Goal: Task Accomplishment & Management: Manage account settings

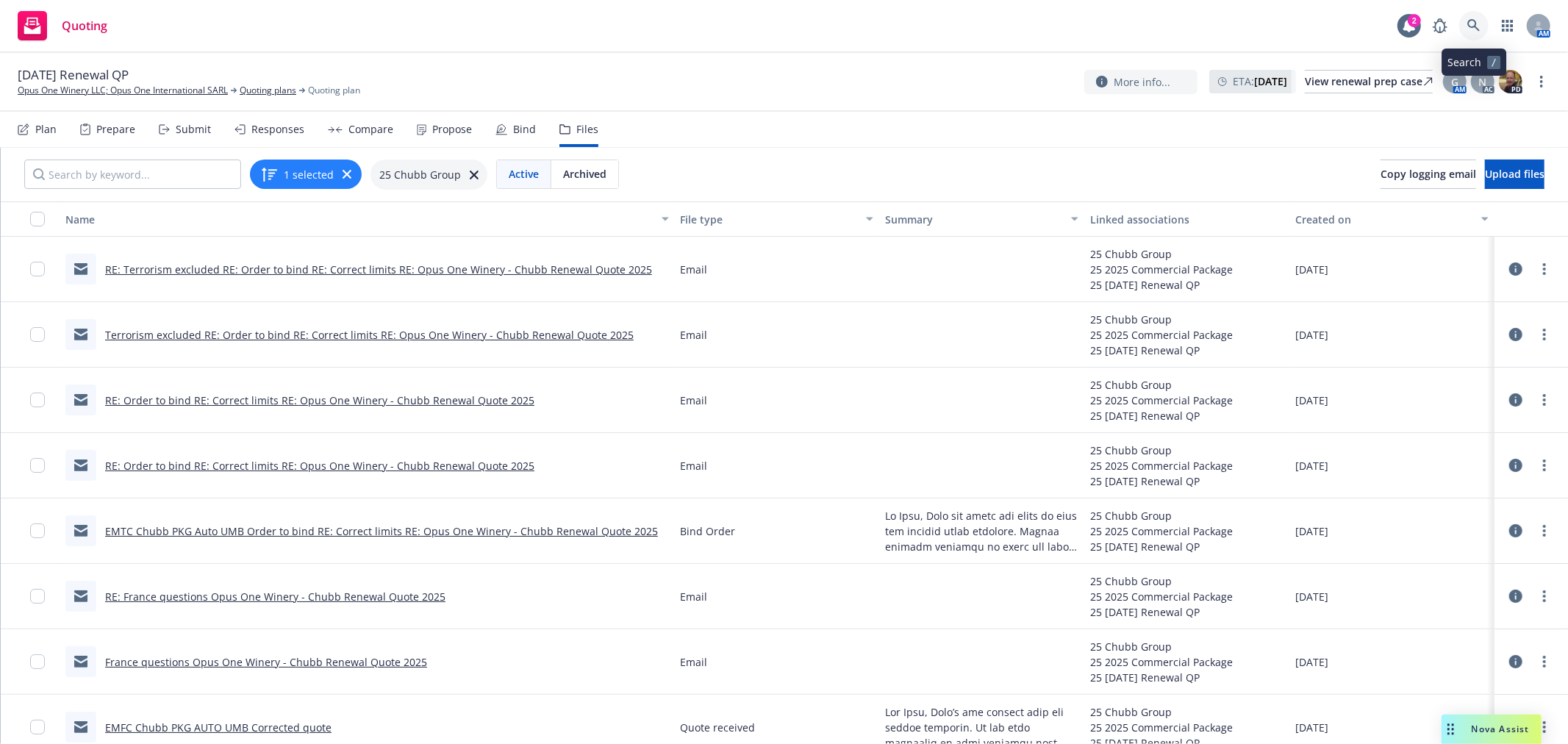
click at [1478, 17] on link at bounding box center [1473, 25] width 29 height 29
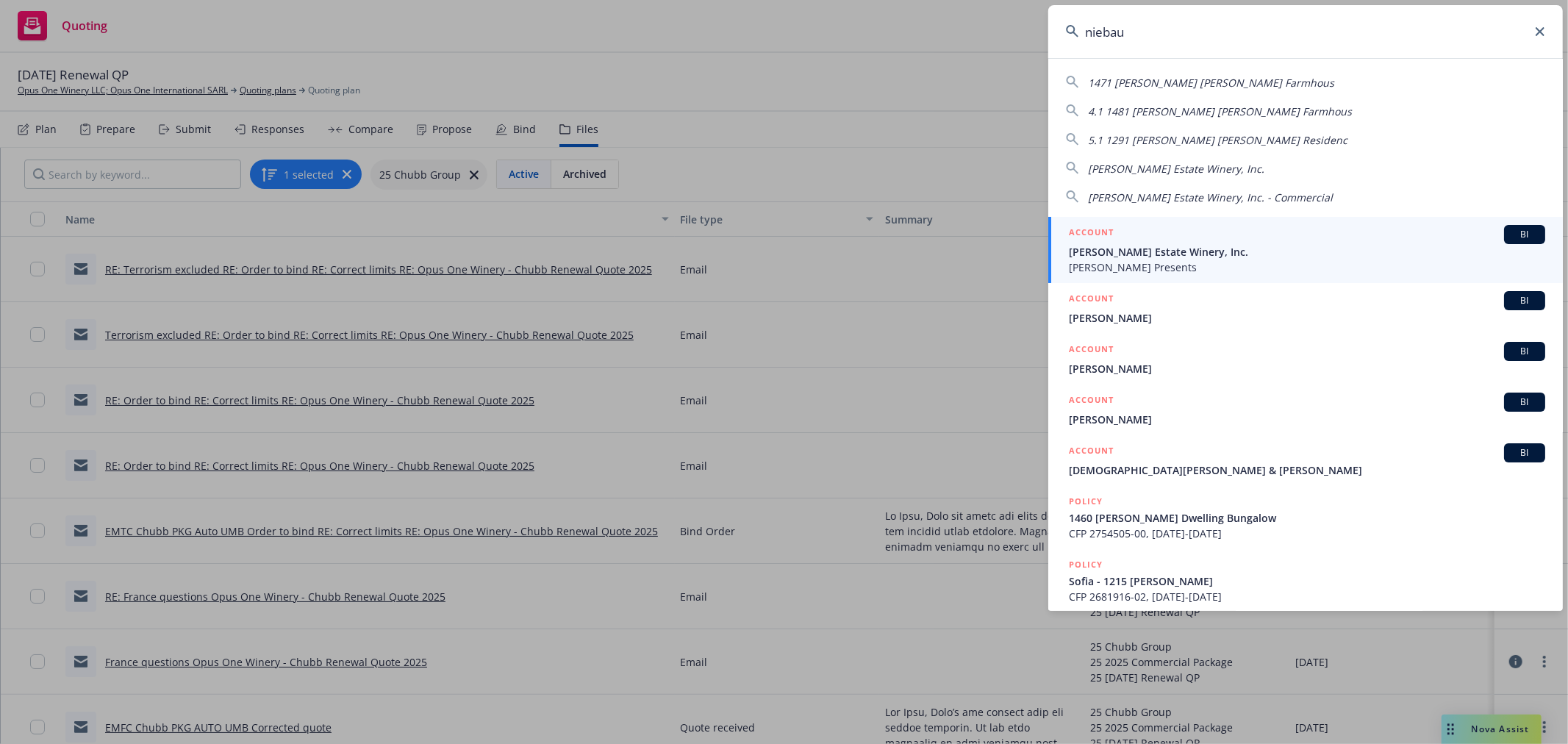
type input "niebau"
click at [1209, 248] on span "Niebaum-Coppola Estate Winery, Inc." at bounding box center [1307, 251] width 477 height 16
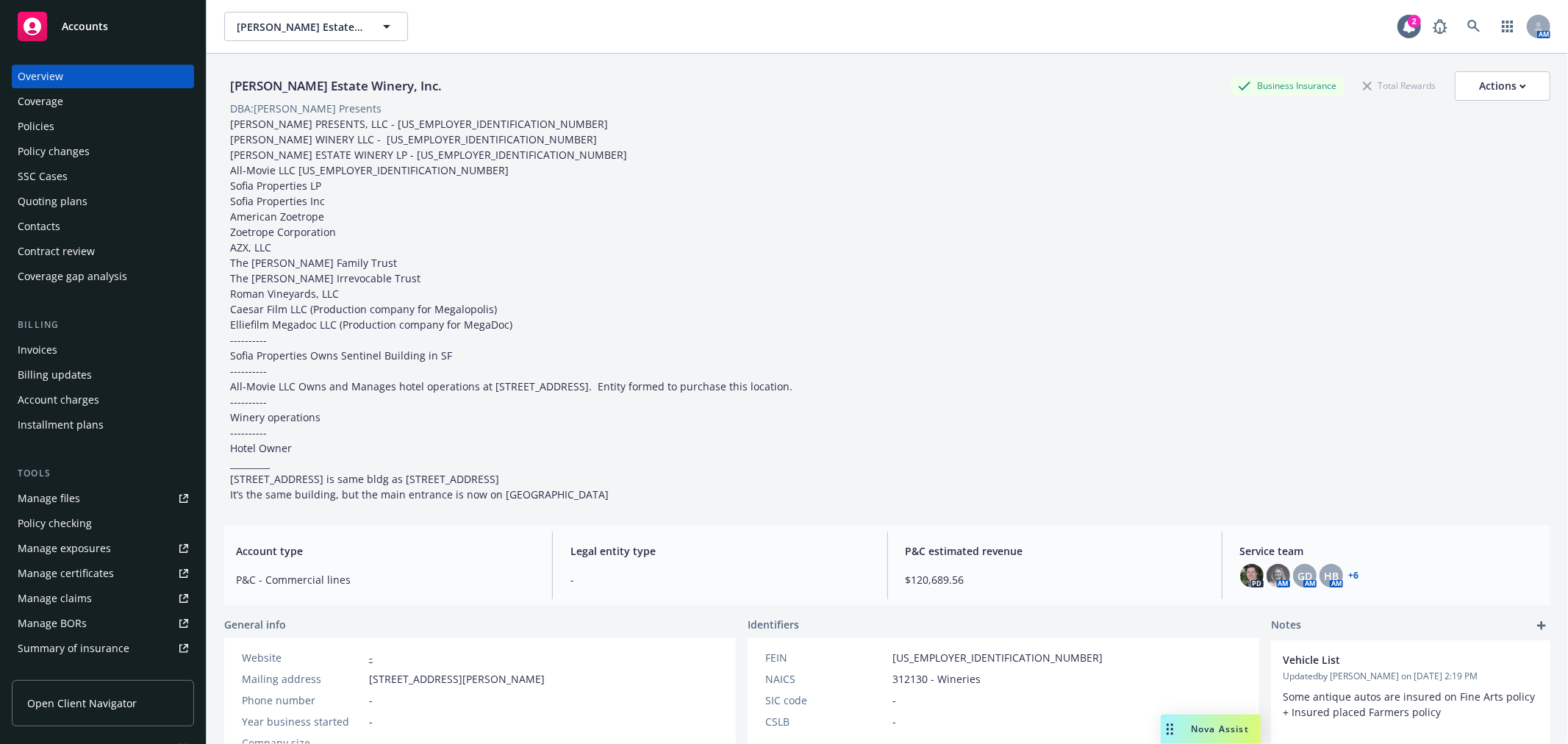
drag, startPoint x: 82, startPoint y: 145, endPoint x: 85, endPoint y: 153, distance: 8.5
click at [82, 146] on div "Policy changes" at bounding box center [54, 151] width 72 height 24
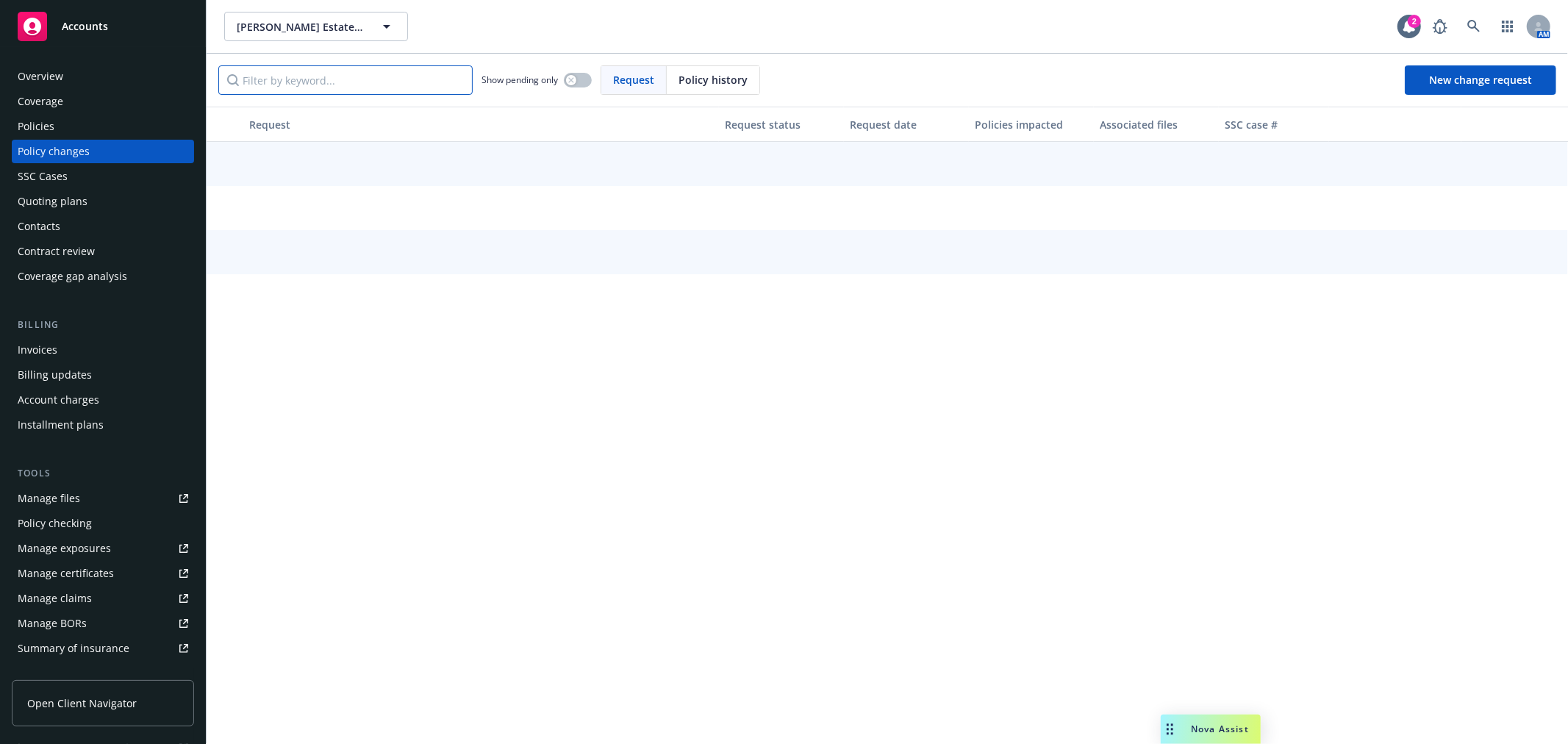
click at [336, 77] on input "Filter by keyword..." at bounding box center [345, 80] width 254 height 29
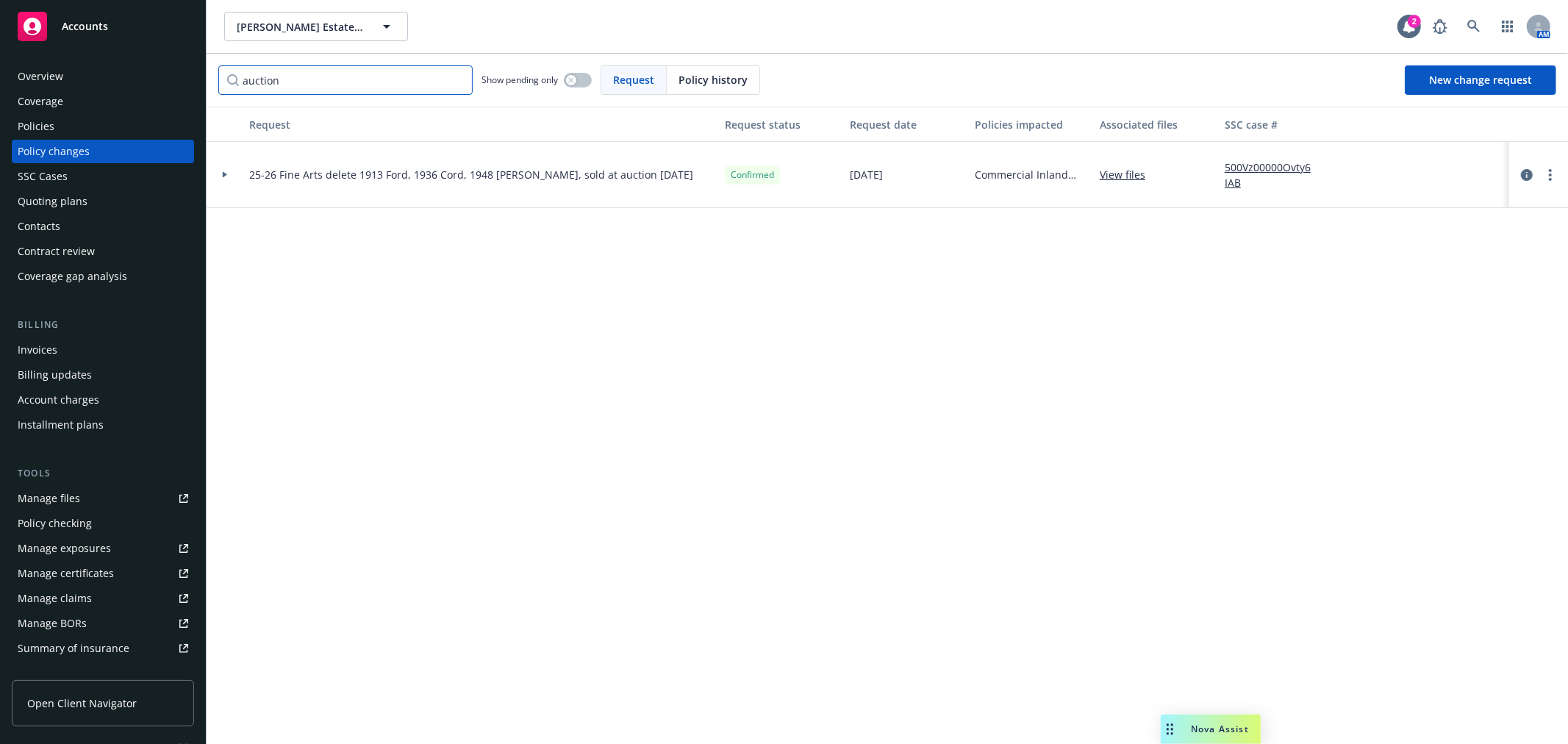
type input "auction"
click at [219, 178] on div at bounding box center [225, 175] width 37 height 66
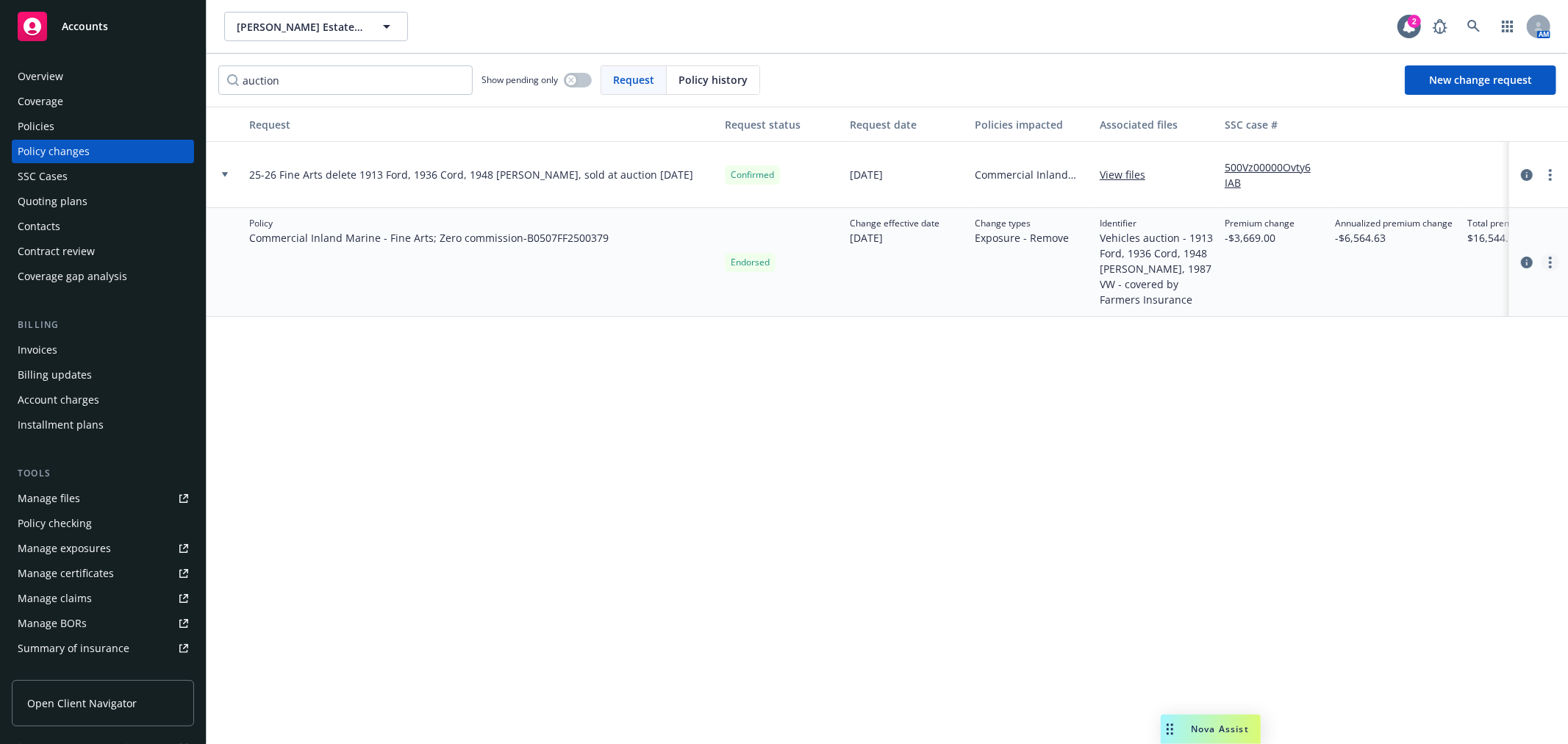
click at [1546, 263] on link "more" at bounding box center [1551, 263] width 18 height 18
click at [1478, 378] on link "Edit billing info" at bounding box center [1432, 381] width 252 height 29
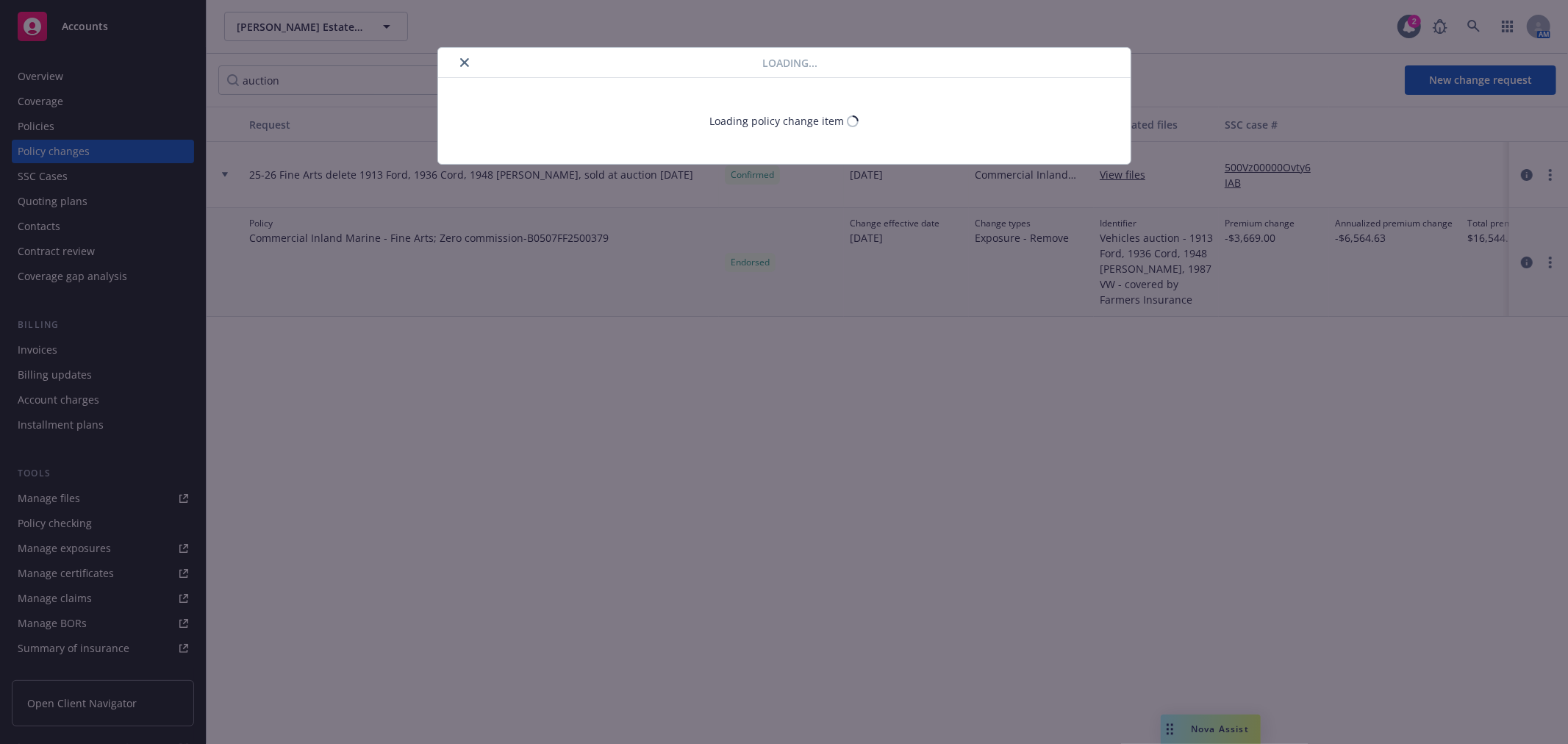
select select "CA"
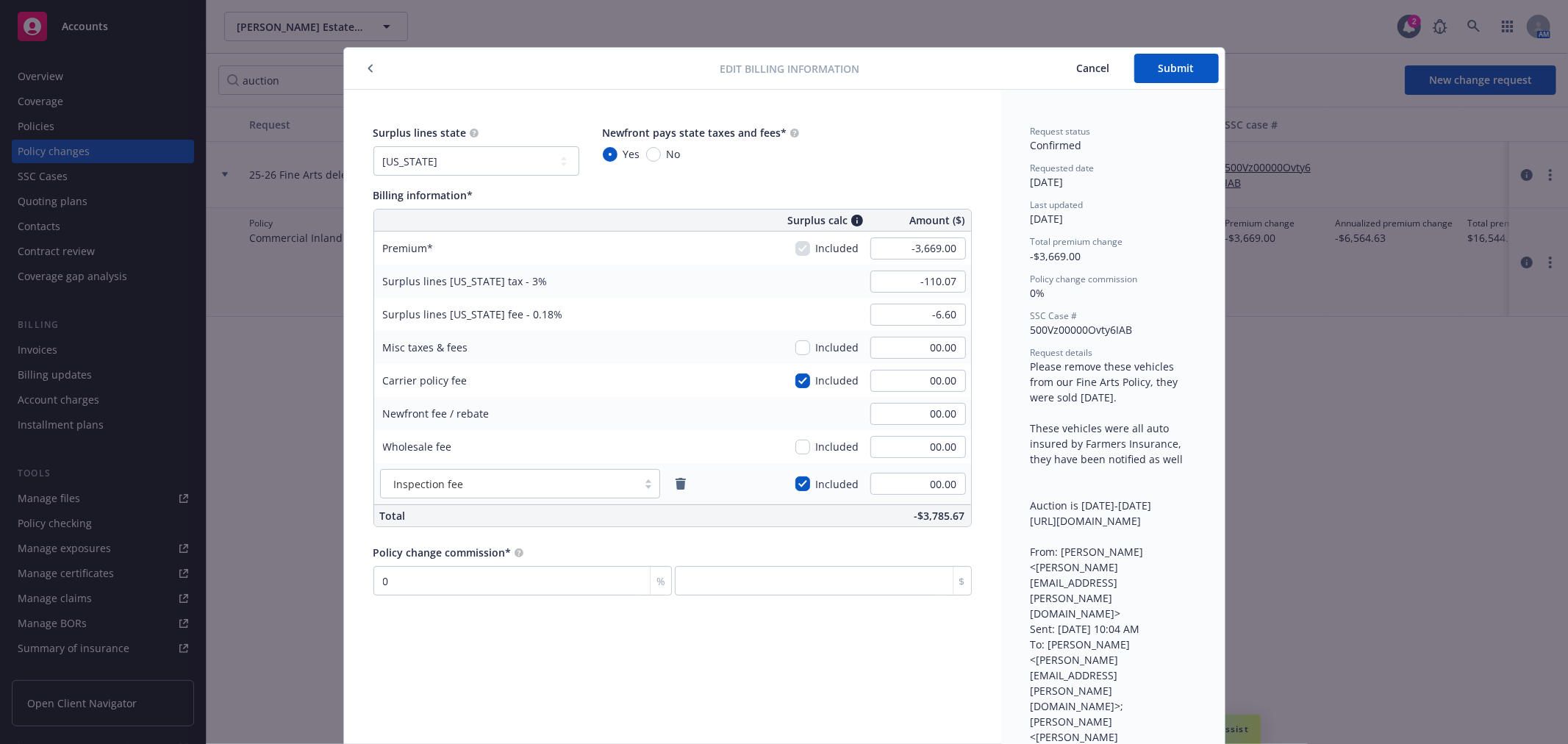
scroll to position [44, 0]
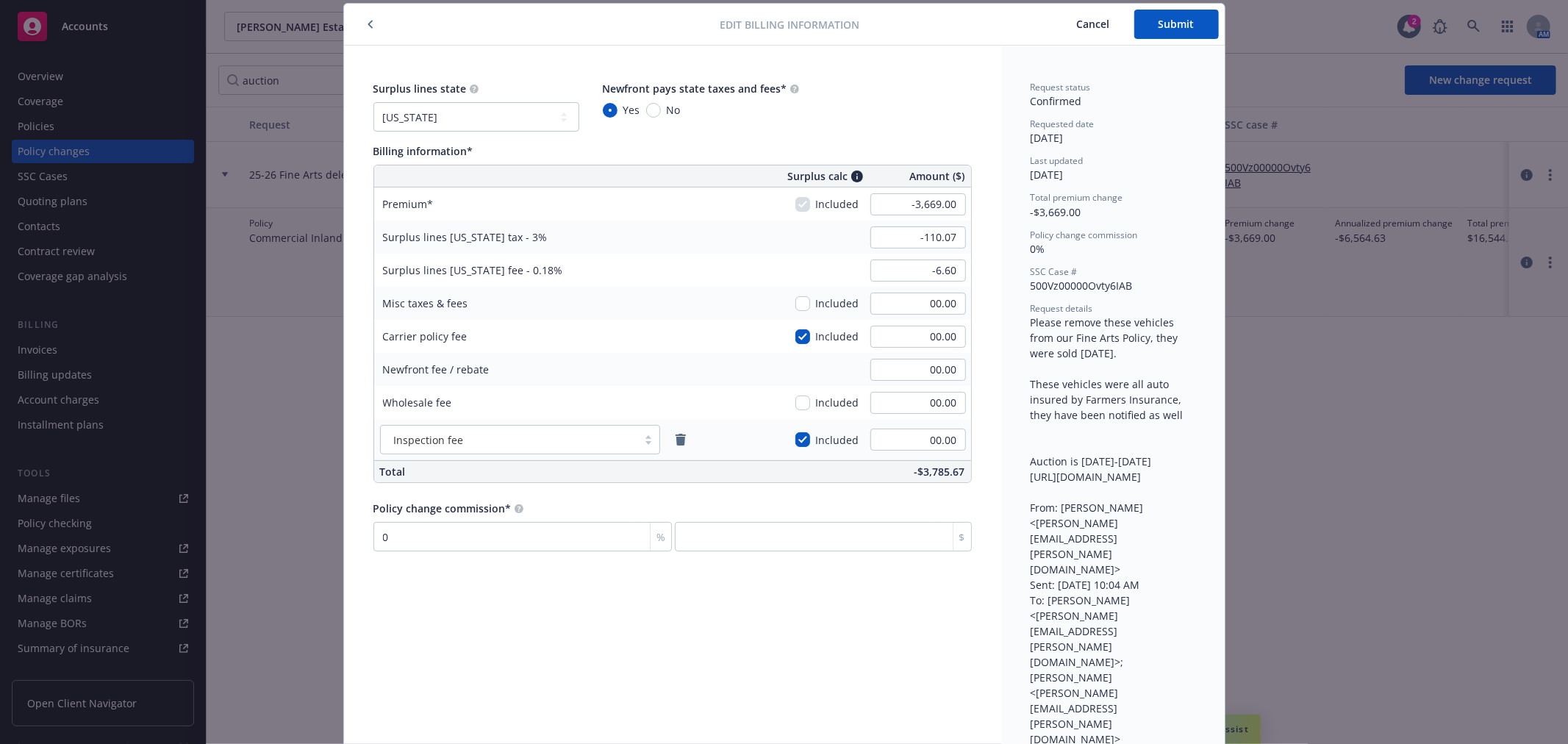
click at [1077, 25] on span "Cancel" at bounding box center [1094, 24] width 33 height 14
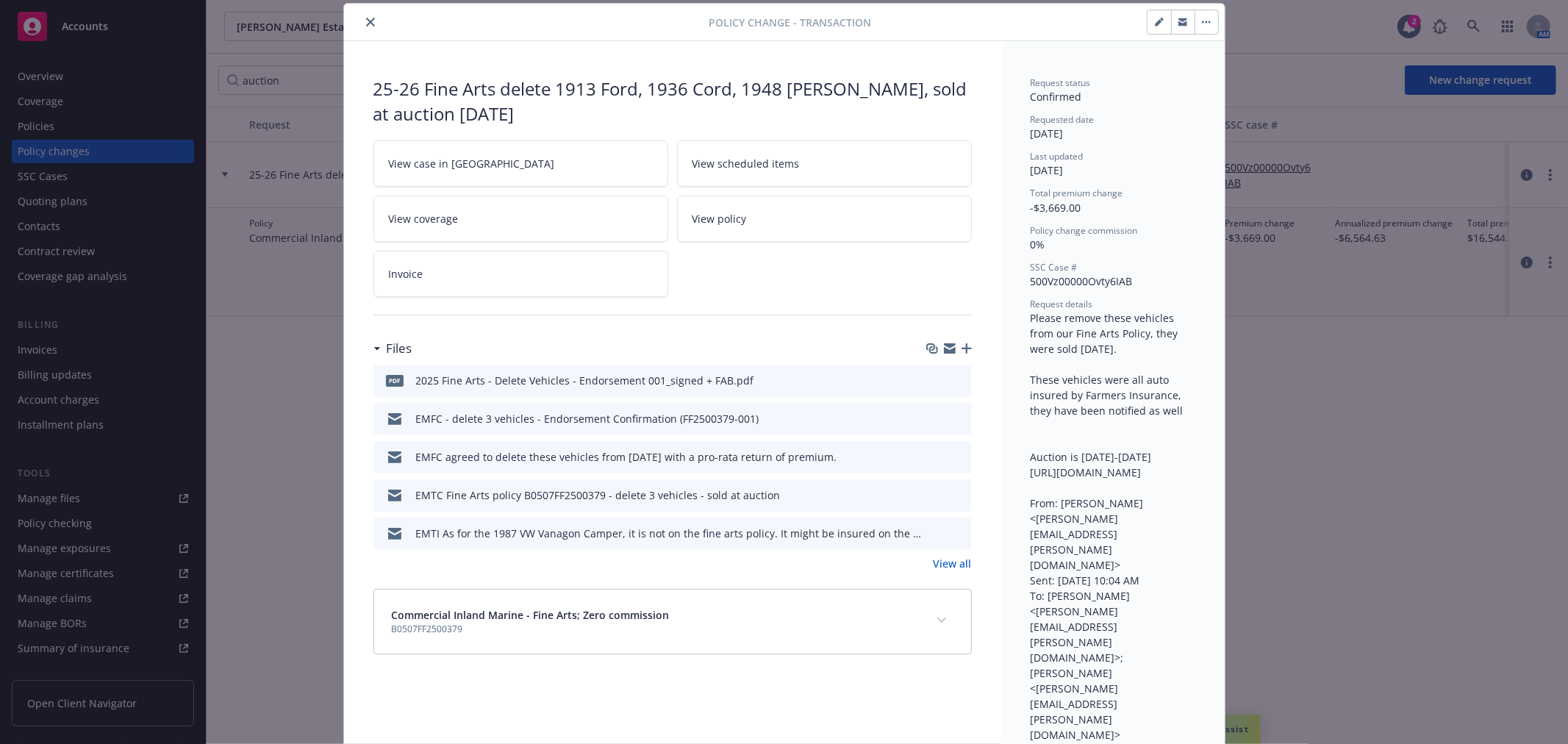
click at [962, 350] on icon "button" at bounding box center [967, 348] width 10 height 10
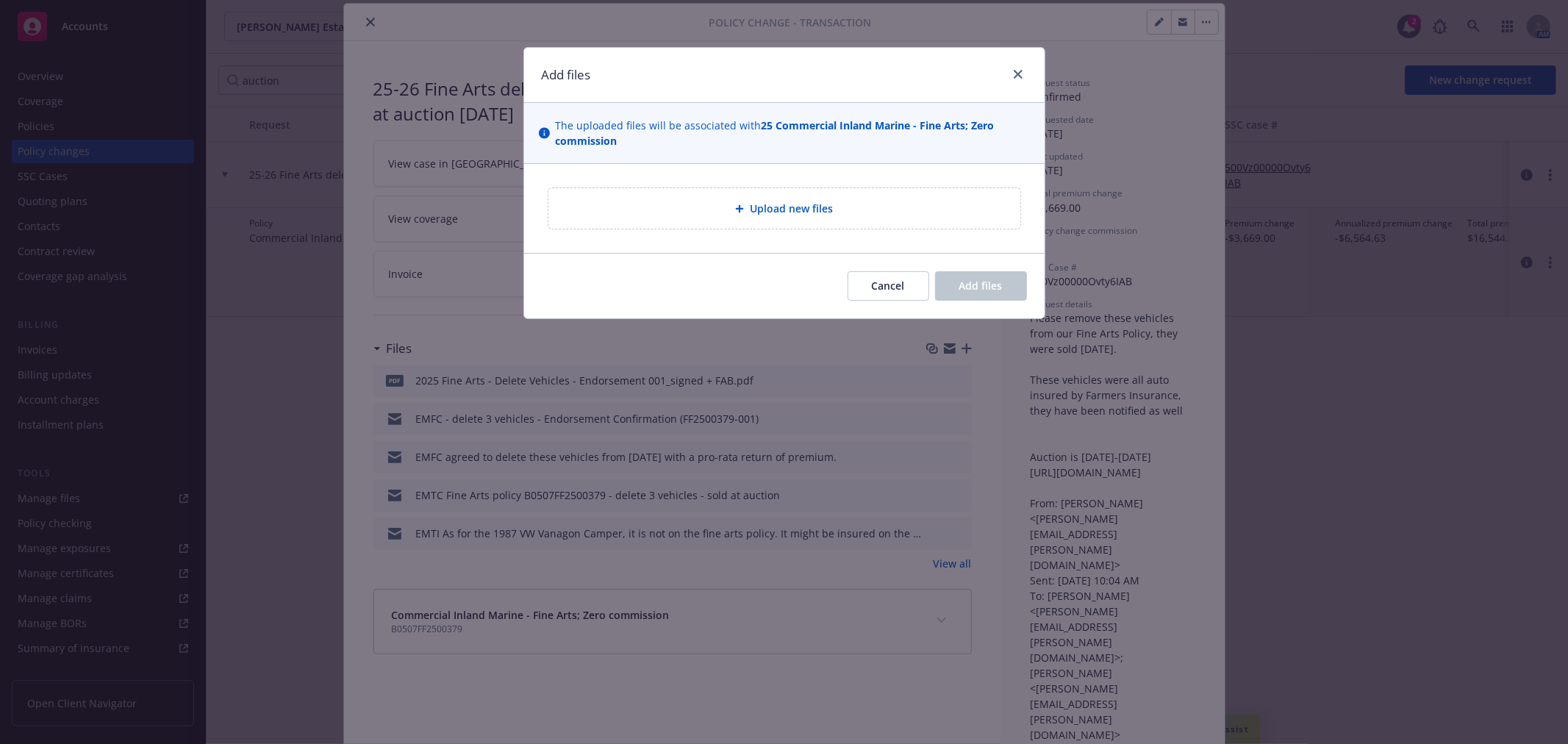
click at [850, 204] on div "Upload new files" at bounding box center [784, 208] width 448 height 17
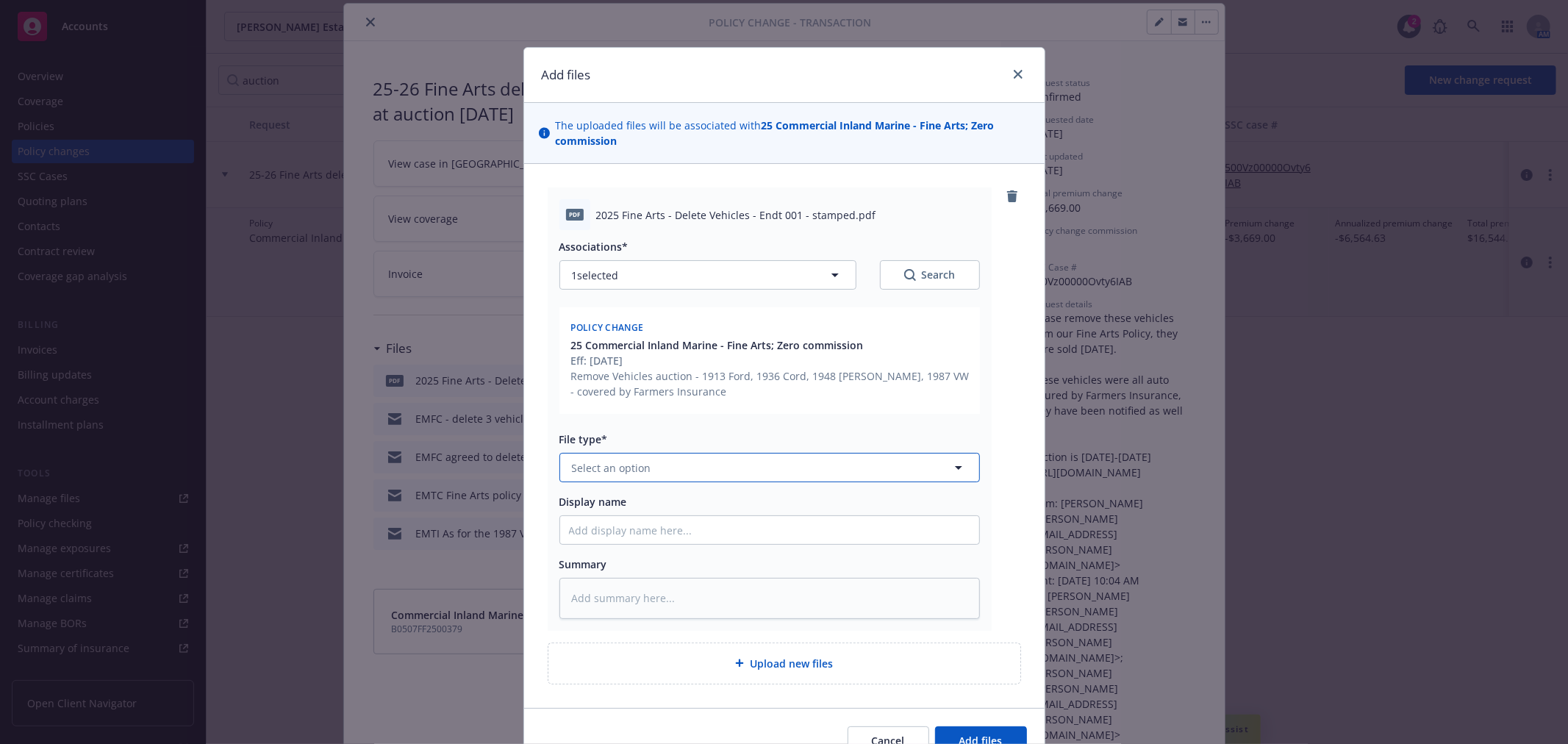
click at [611, 462] on span "Select an option" at bounding box center [612, 468] width 79 height 16
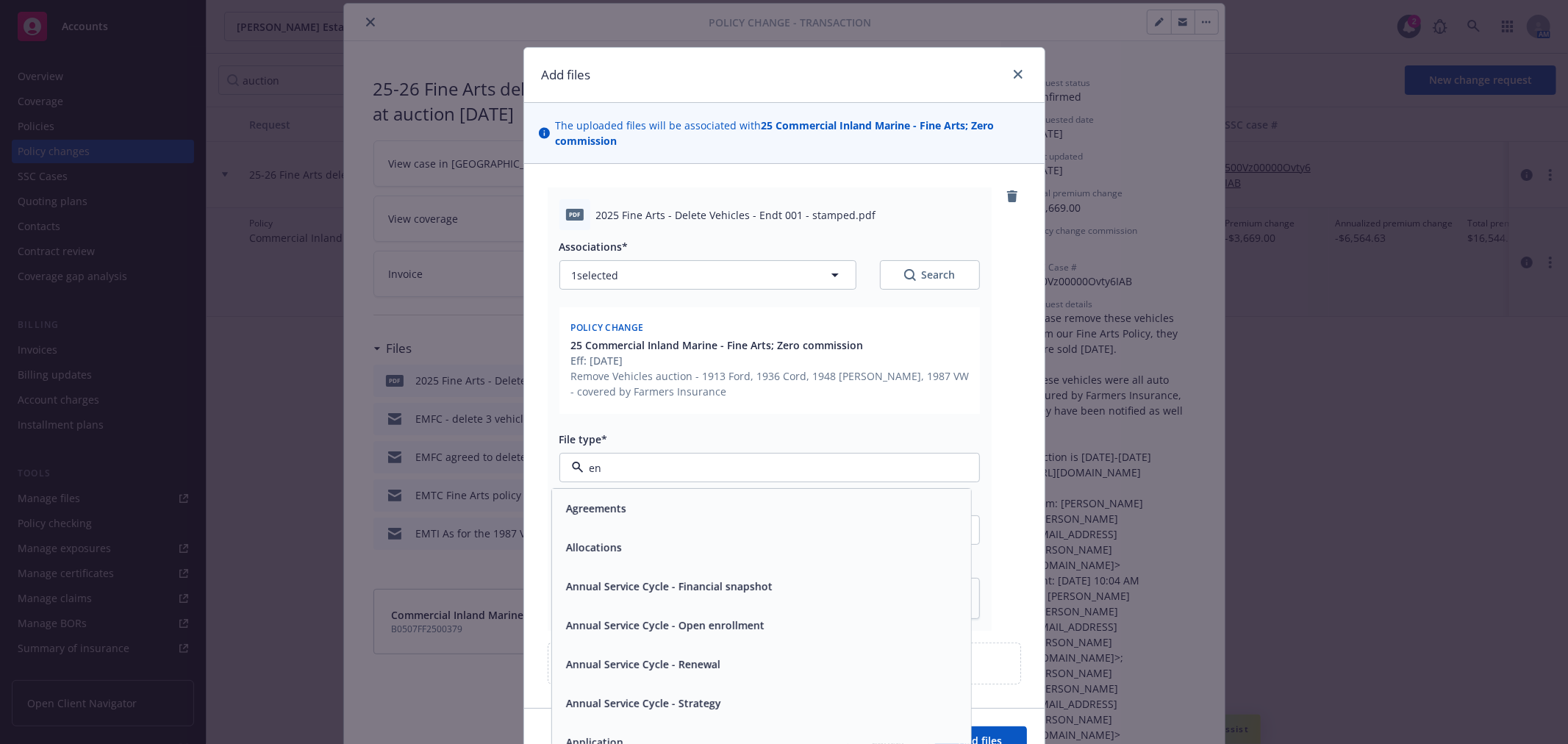
type input "end"
click at [675, 513] on div "Endorsement" at bounding box center [761, 508] width 401 height 22
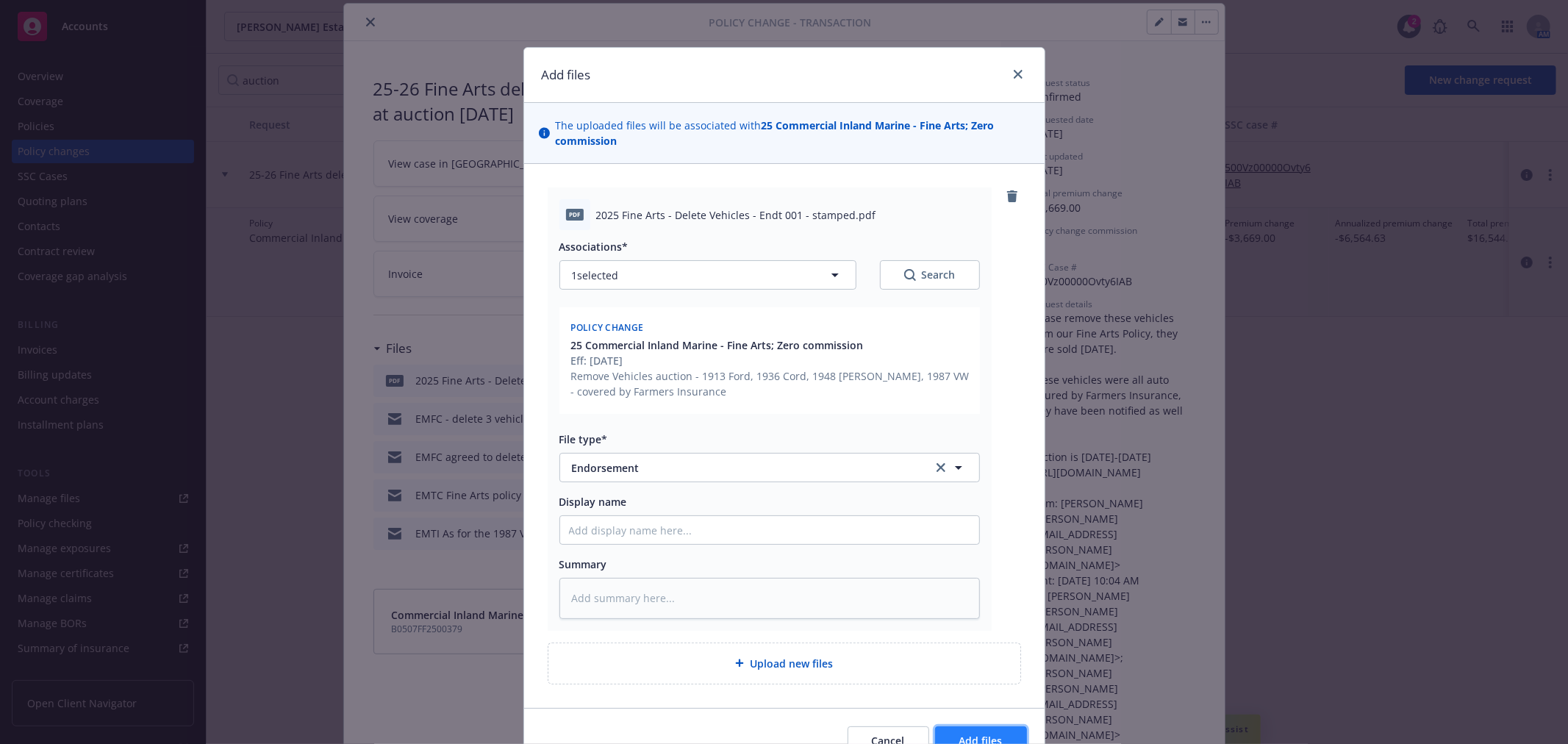
click at [959, 731] on button "Add files" at bounding box center [981, 741] width 92 height 29
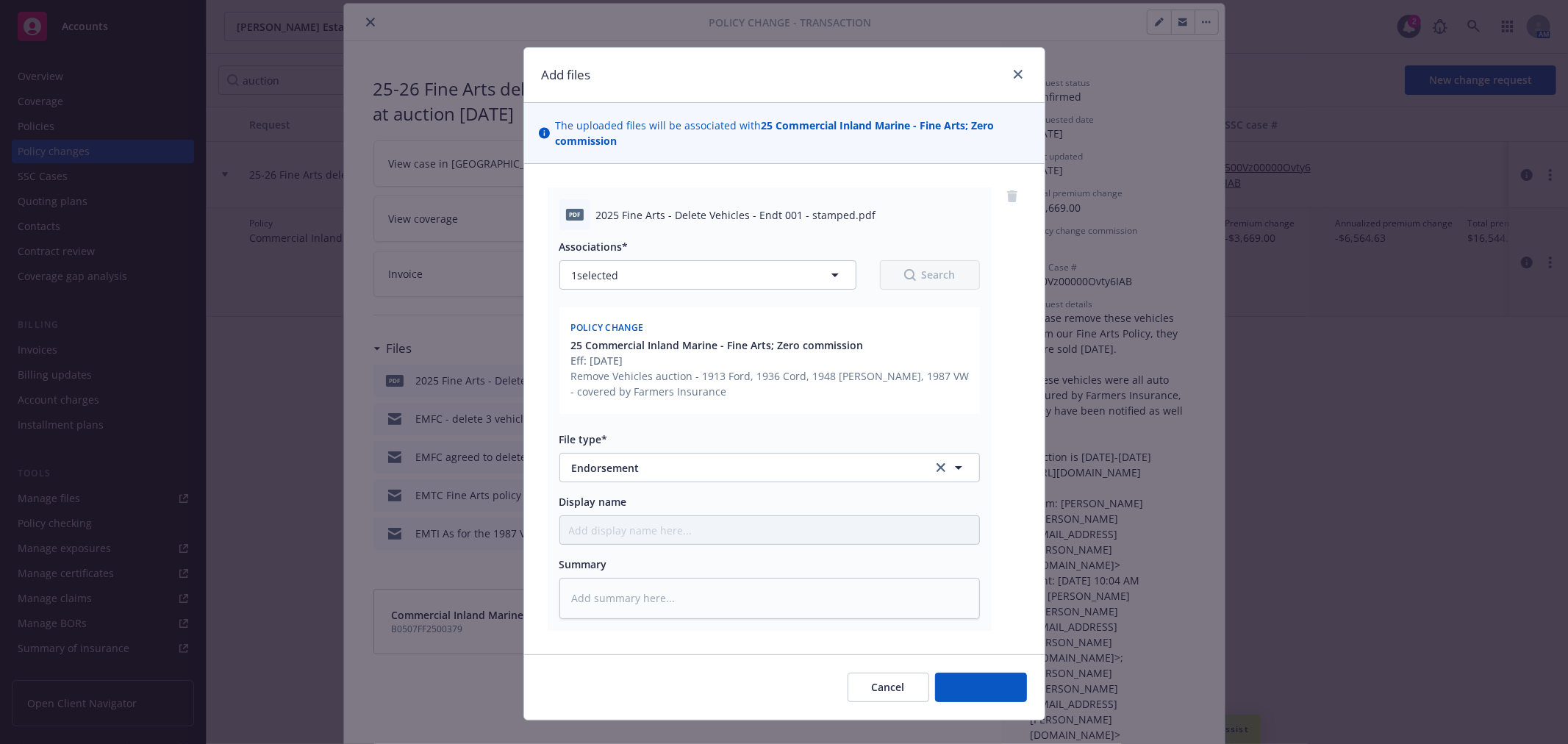
type textarea "x"
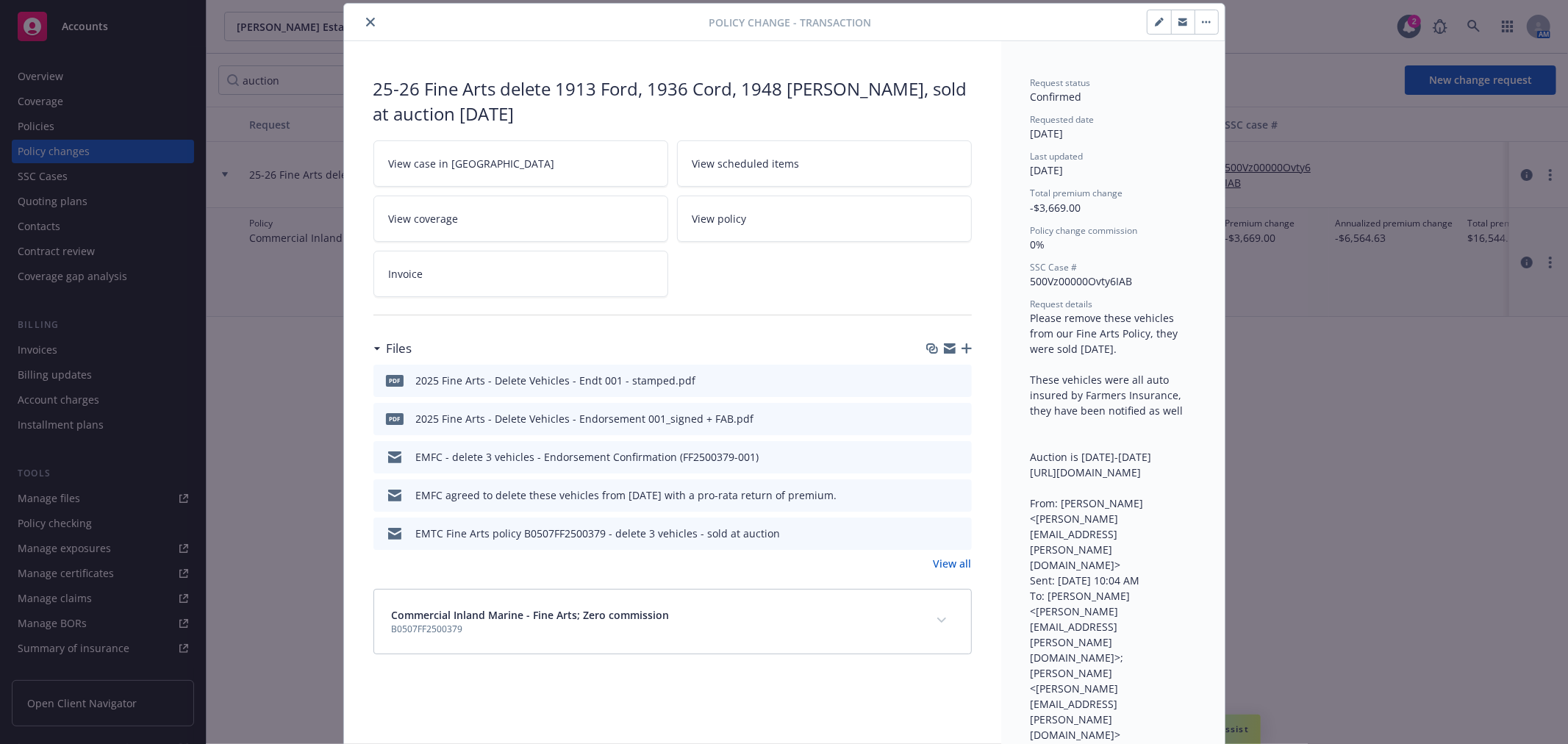
click at [781, 219] on link "View policy" at bounding box center [824, 219] width 295 height 46
click at [366, 19] on icon "close" at bounding box center [371, 22] width 9 height 9
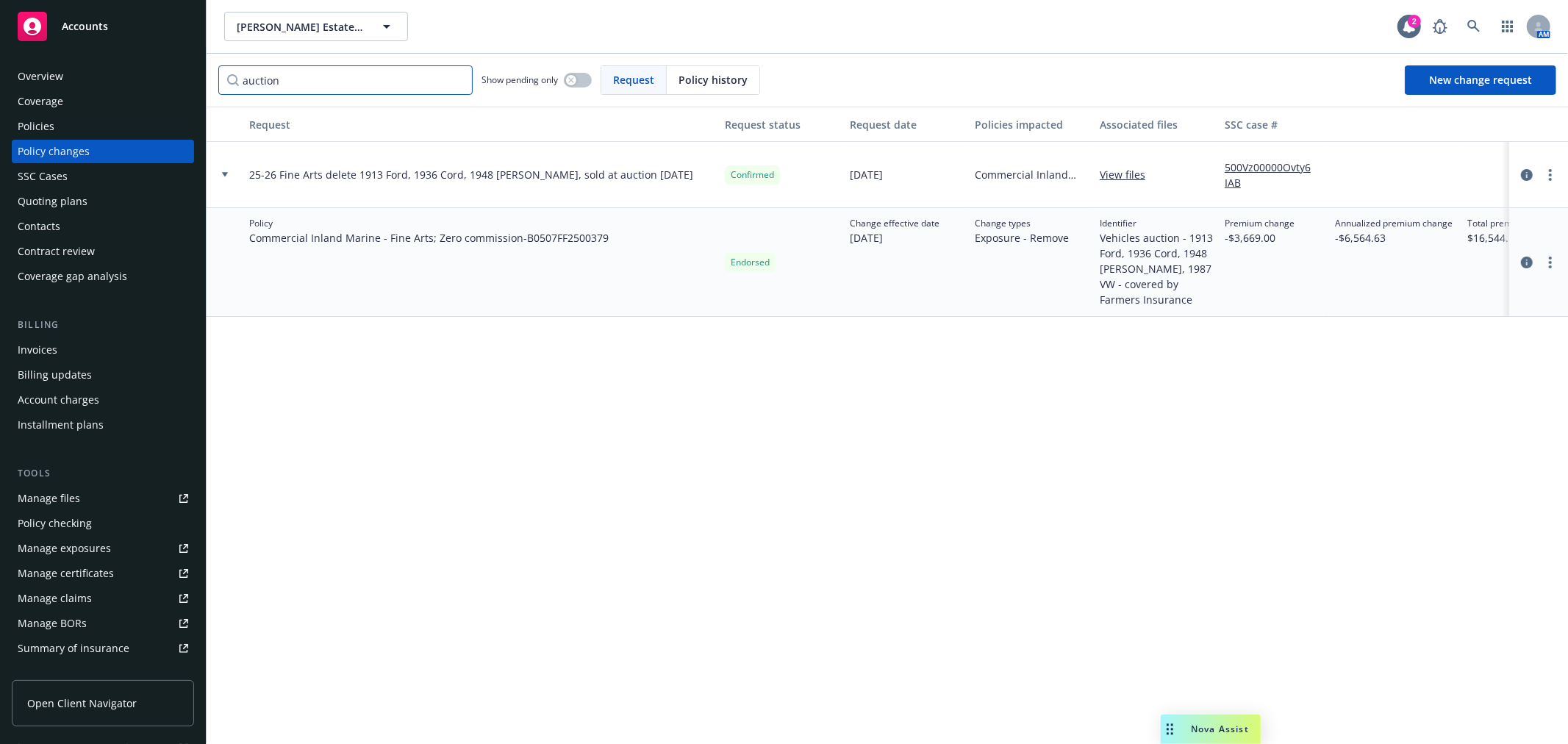
click at [254, 90] on input "auction" at bounding box center [345, 80] width 254 height 29
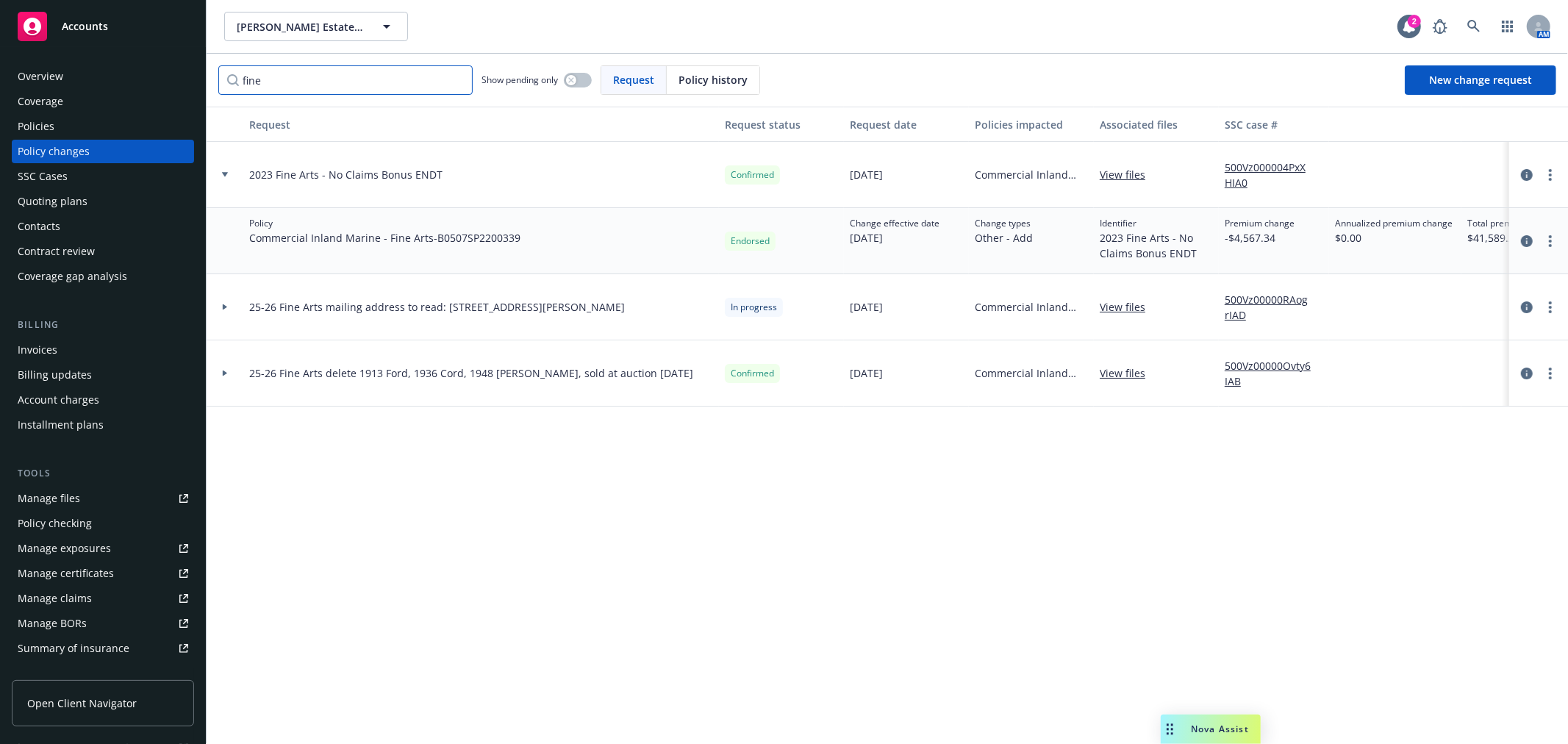
type input "fine"
click at [219, 178] on div at bounding box center [225, 175] width 25 height 5
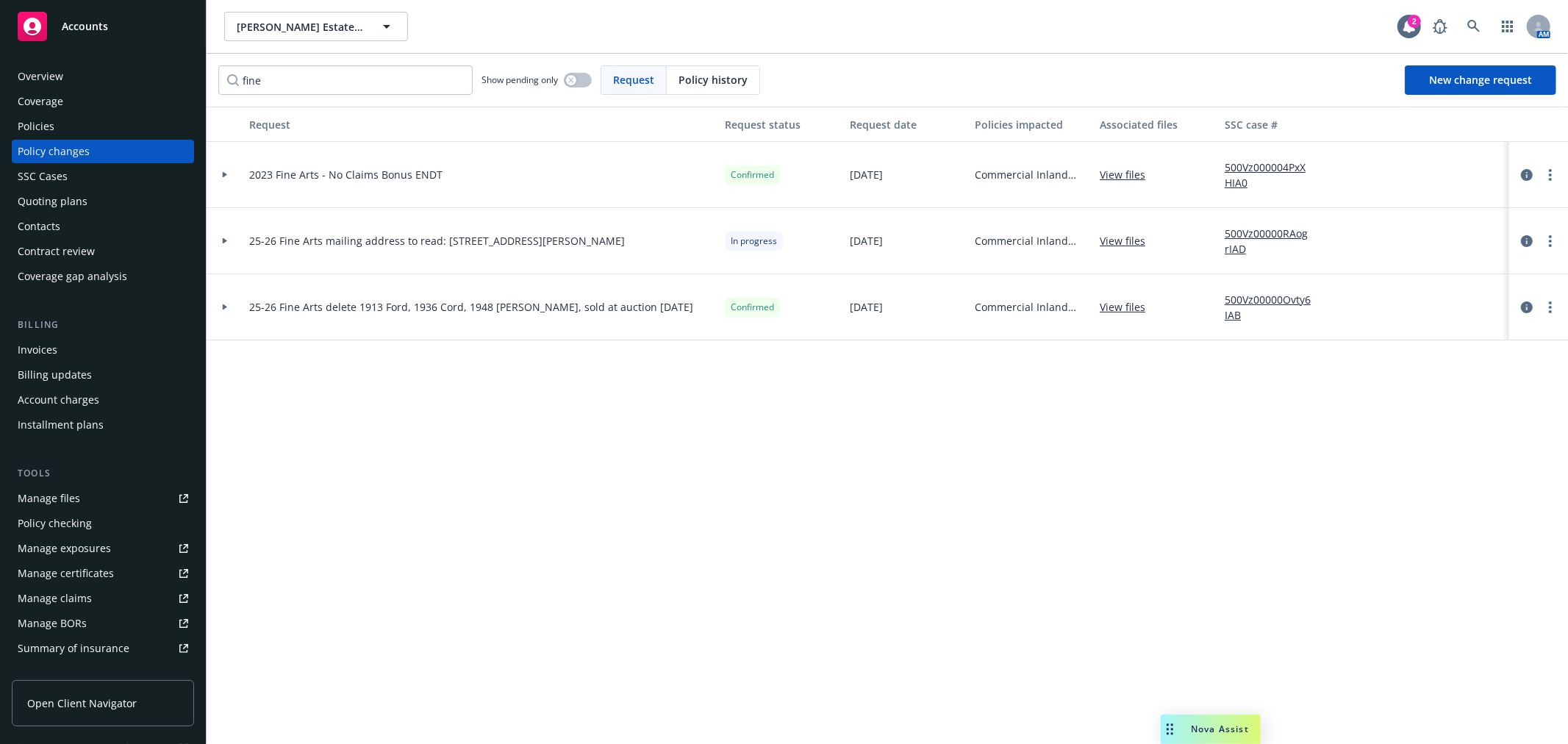
click at [1493, 17] on div "AM" at bounding box center [1488, 26] width 125 height 29
click at [1480, 26] on icon at bounding box center [1474, 27] width 13 height 13
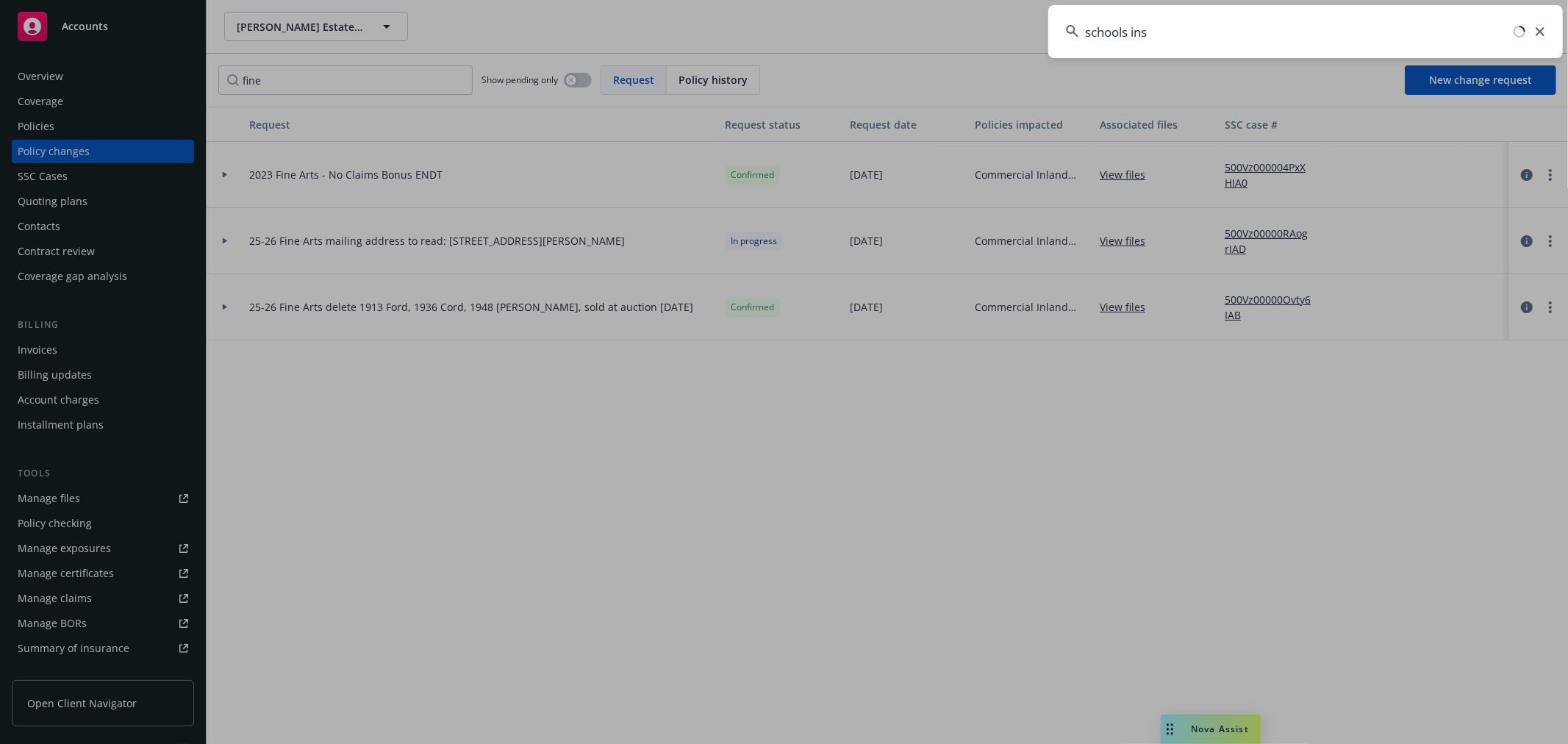
type input "schools ins"
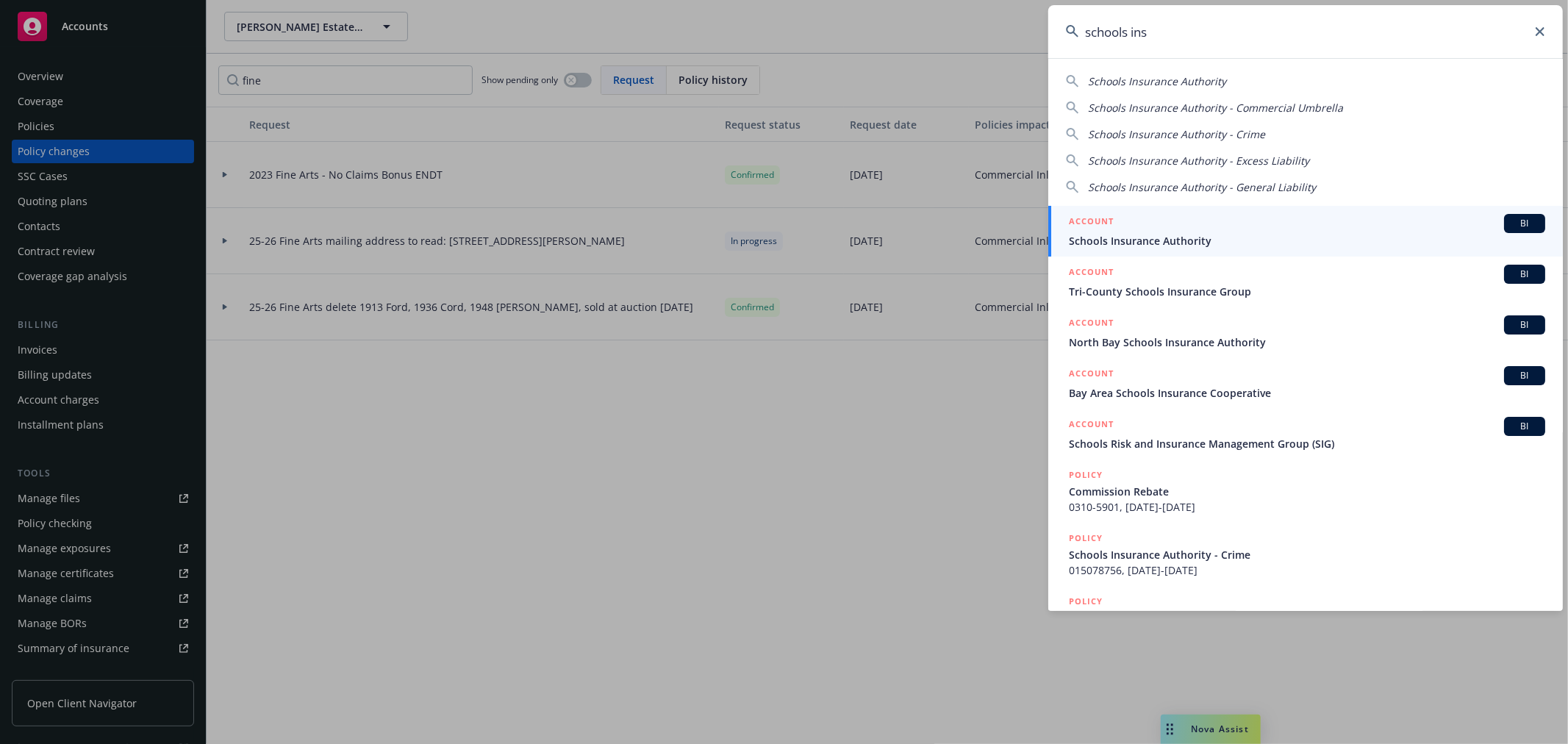
click at [1144, 228] on div "ACCOUNT BI" at bounding box center [1307, 224] width 477 height 19
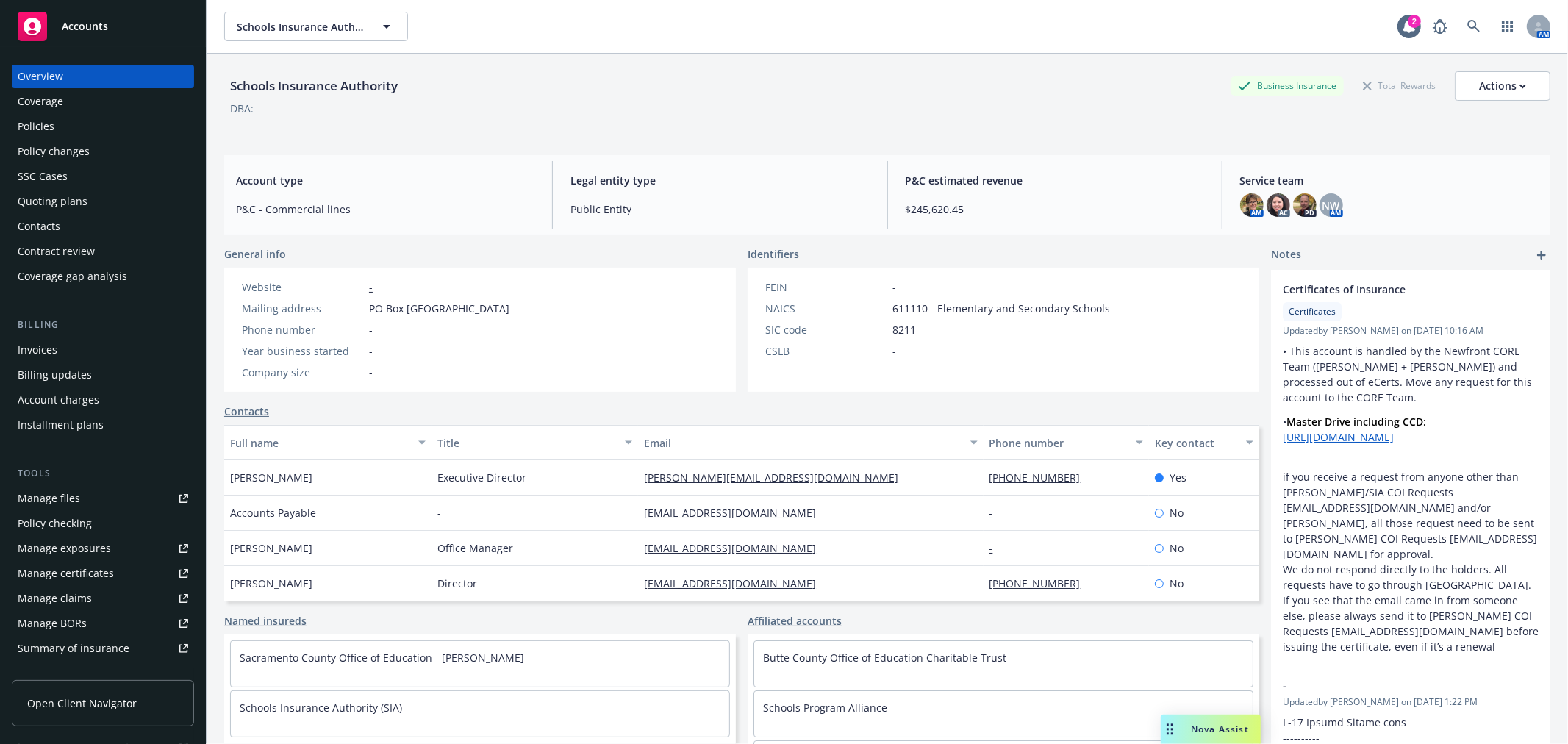
click at [93, 348] on div "Invoices" at bounding box center [103, 350] width 171 height 24
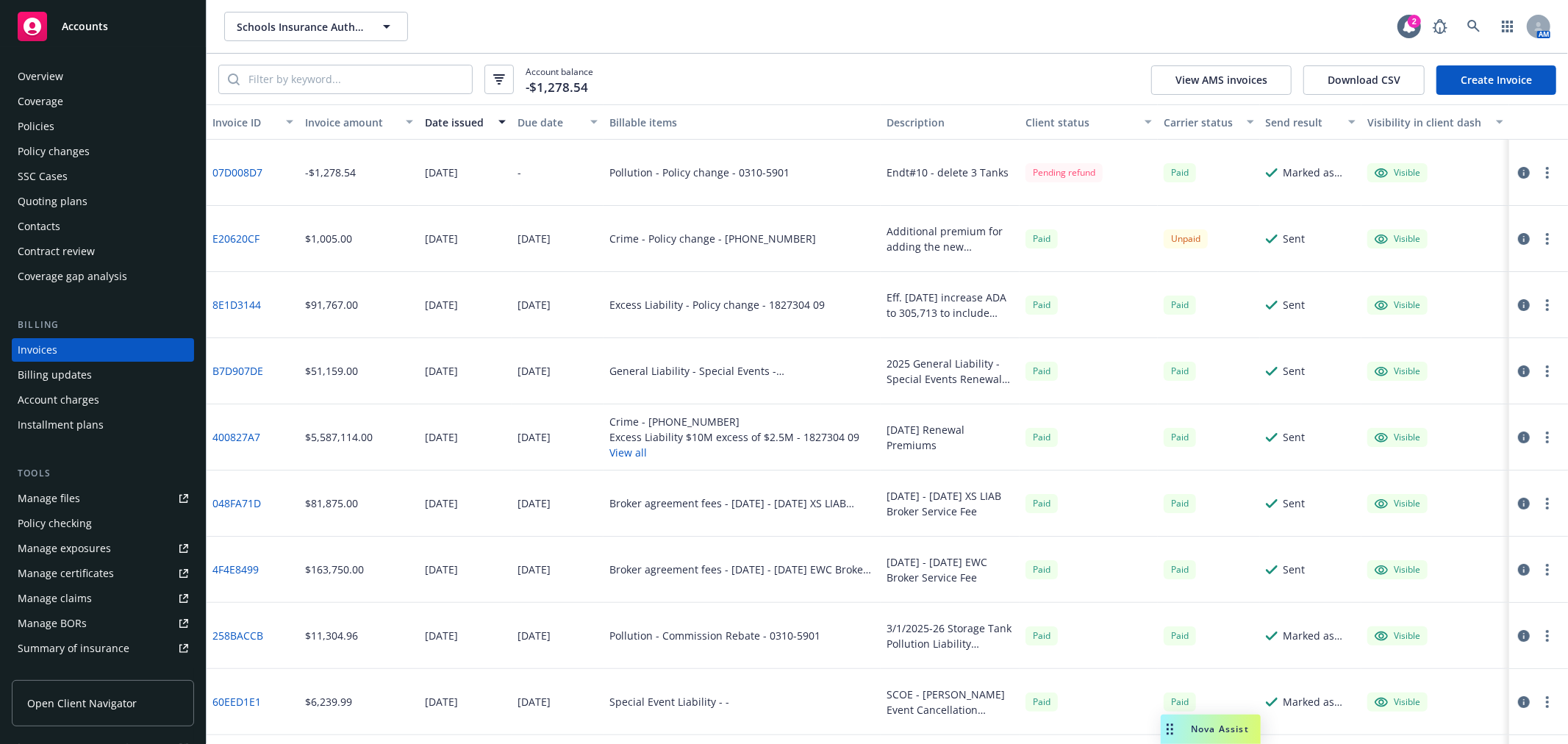
click at [1518, 238] on icon "button" at bounding box center [1524, 239] width 12 height 12
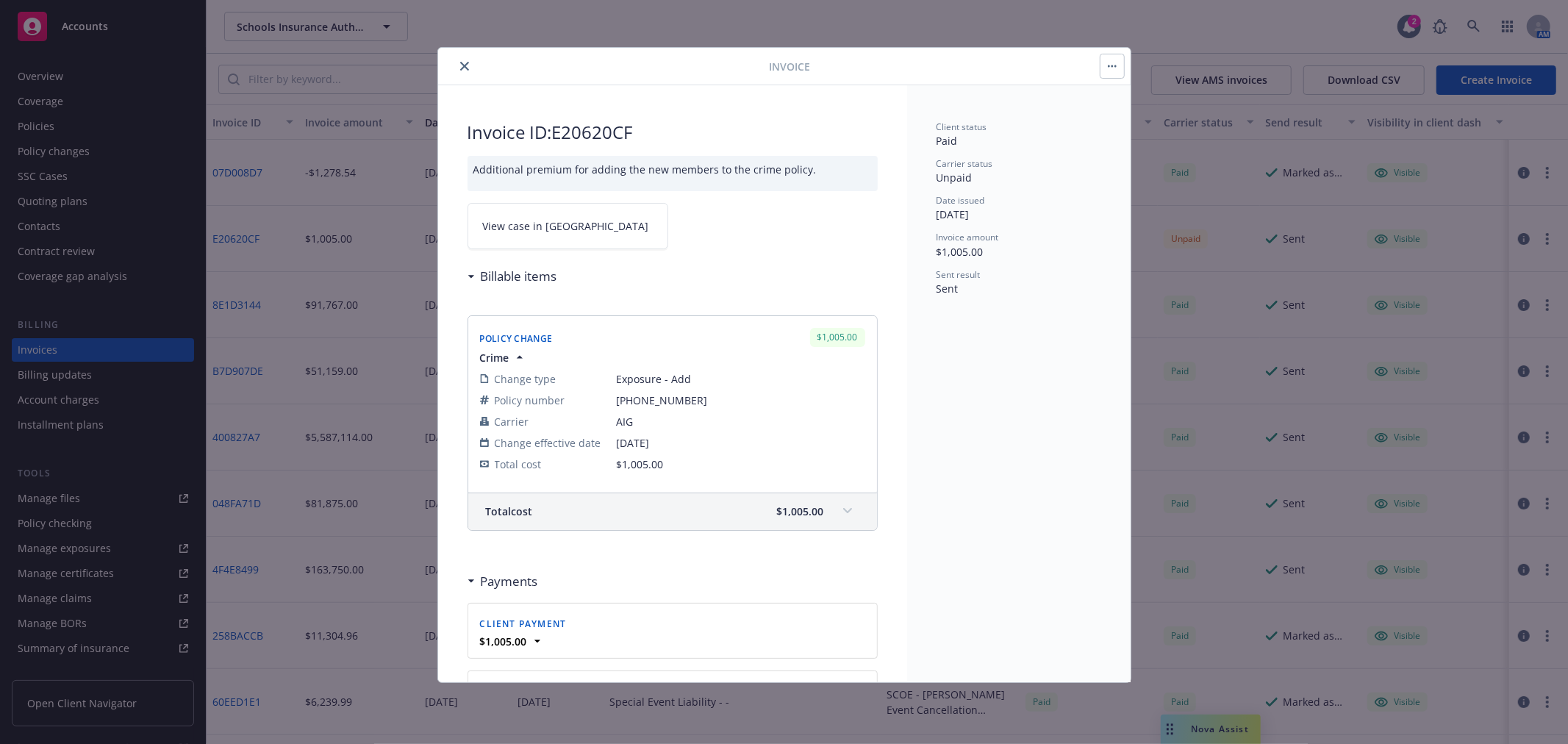
click at [527, 208] on link "View case in SSC" at bounding box center [568, 226] width 201 height 46
drag, startPoint x: 467, startPoint y: 67, endPoint x: 435, endPoint y: 77, distance: 33.5
click at [466, 67] on icon "close" at bounding box center [465, 66] width 9 height 9
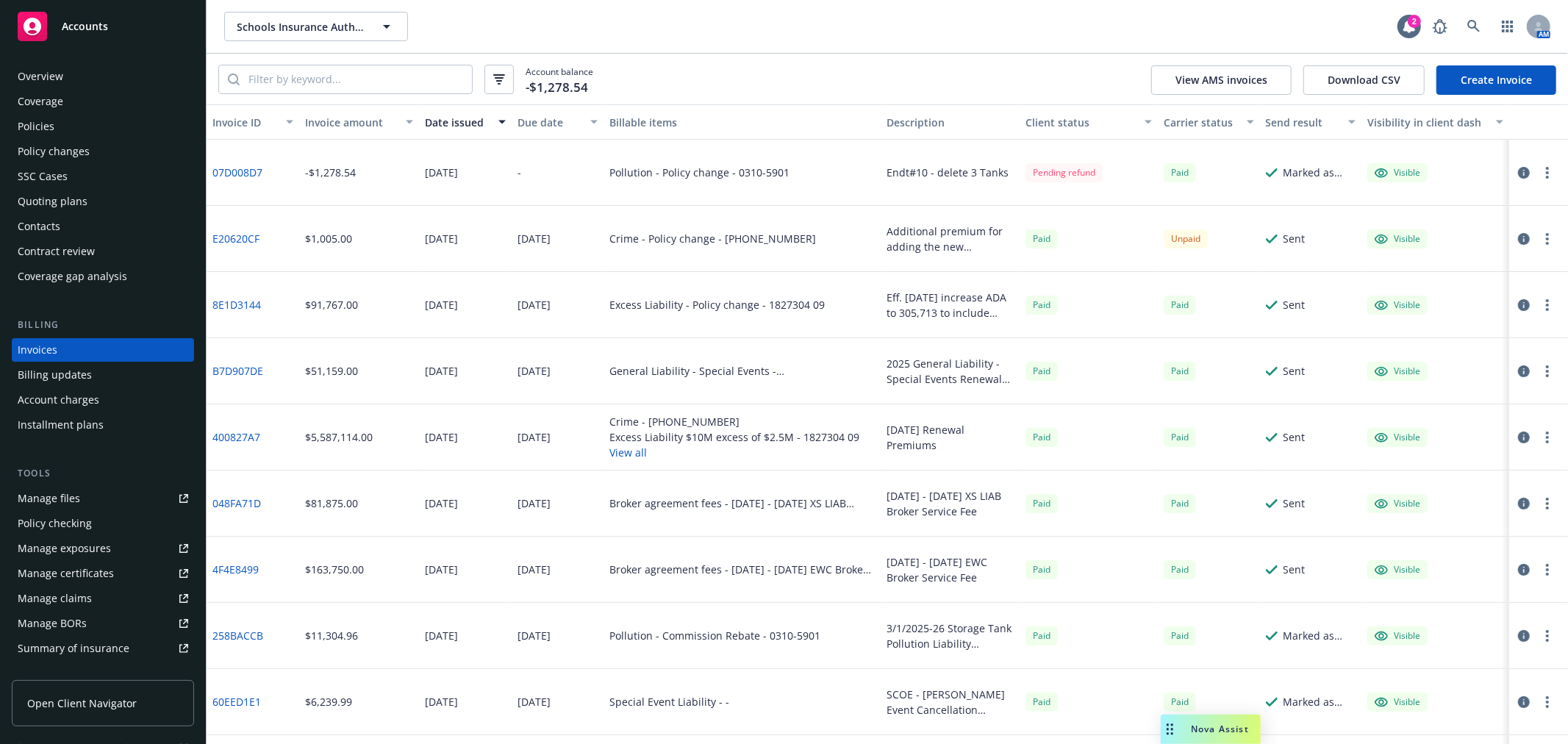
click at [84, 128] on div "Policies" at bounding box center [103, 127] width 171 height 24
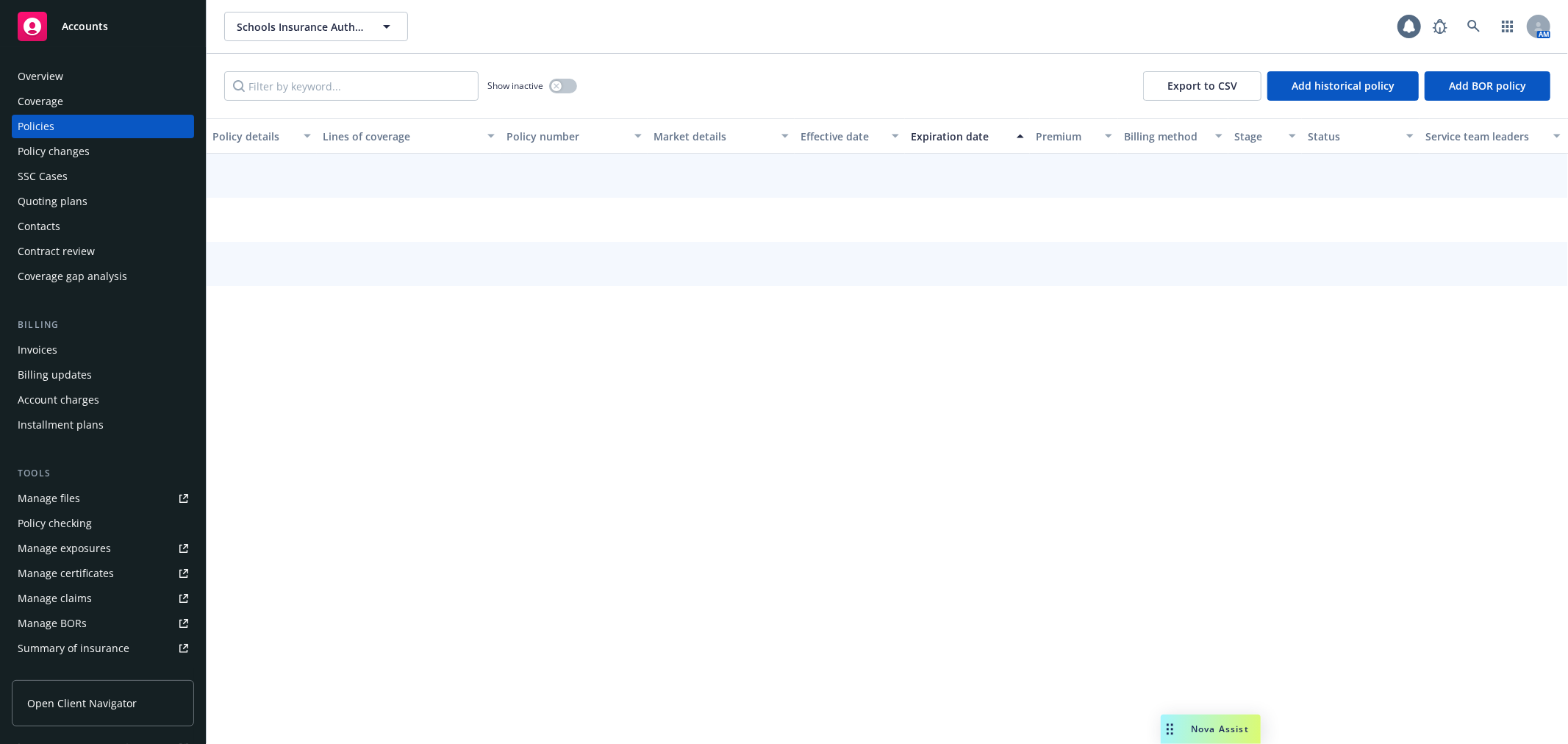
click at [84, 149] on div "Policy changes" at bounding box center [54, 151] width 72 height 24
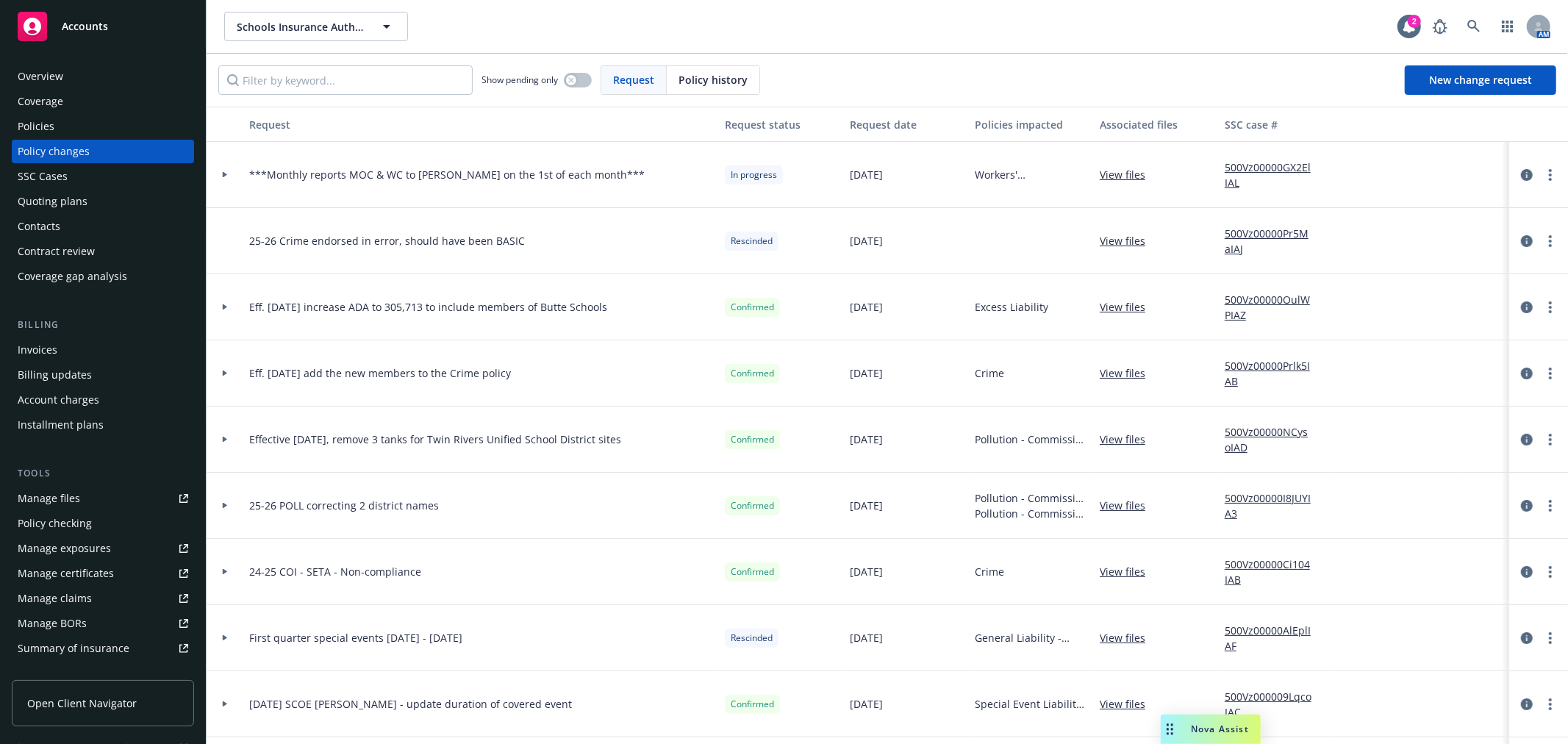
click at [222, 307] on icon at bounding box center [225, 307] width 6 height 5
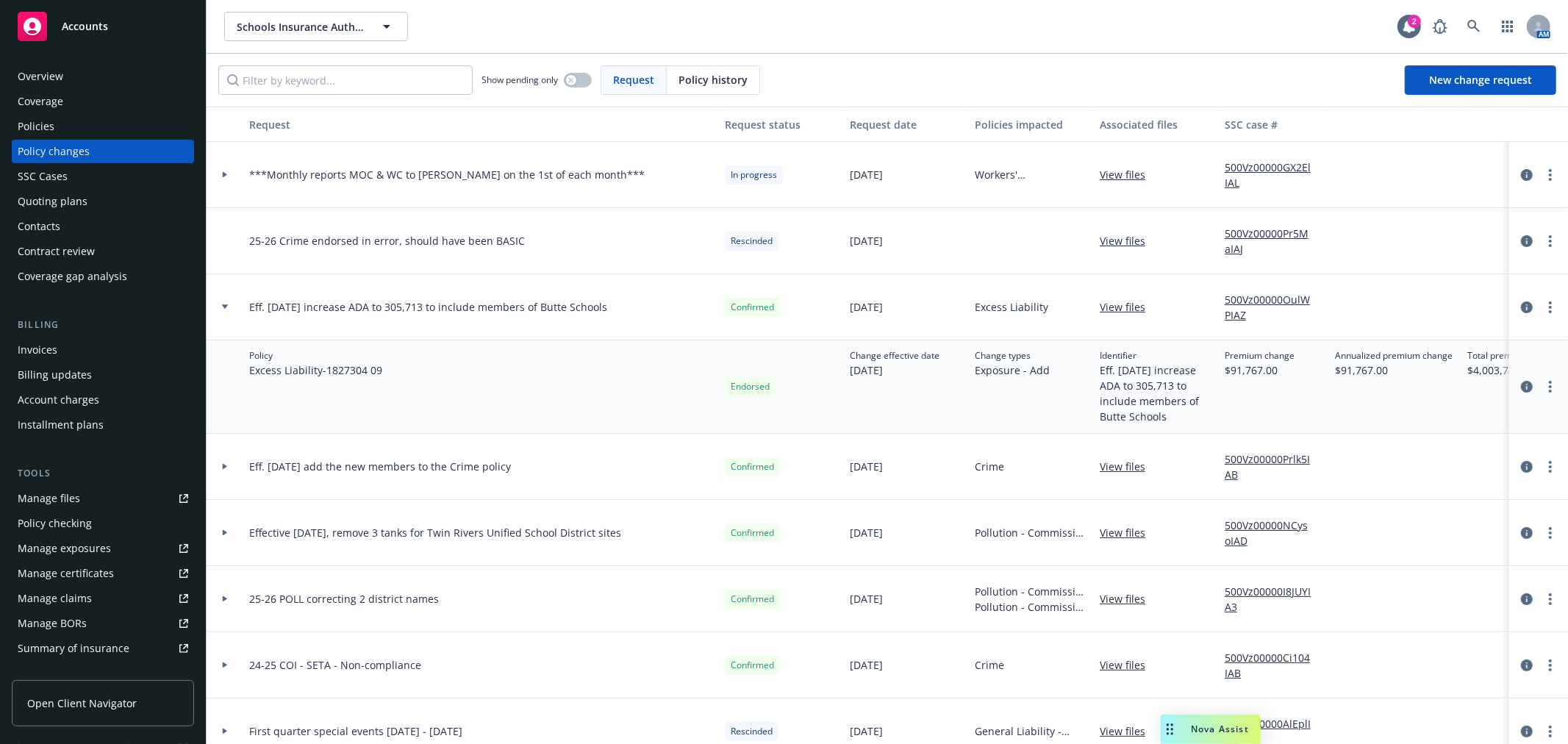
click at [222, 307] on icon at bounding box center [225, 307] width 6 height 5
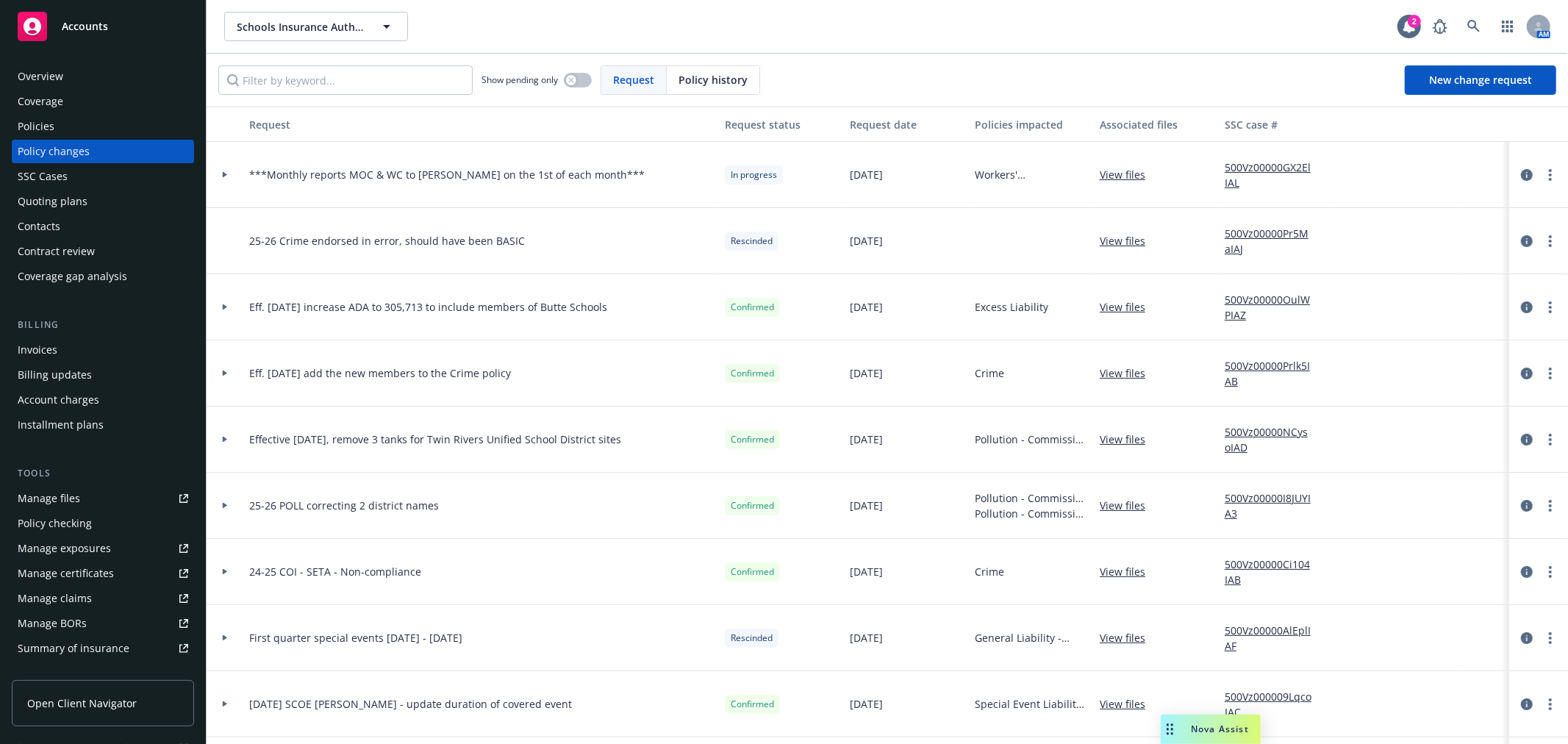
click at [219, 437] on div at bounding box center [225, 439] width 25 height 5
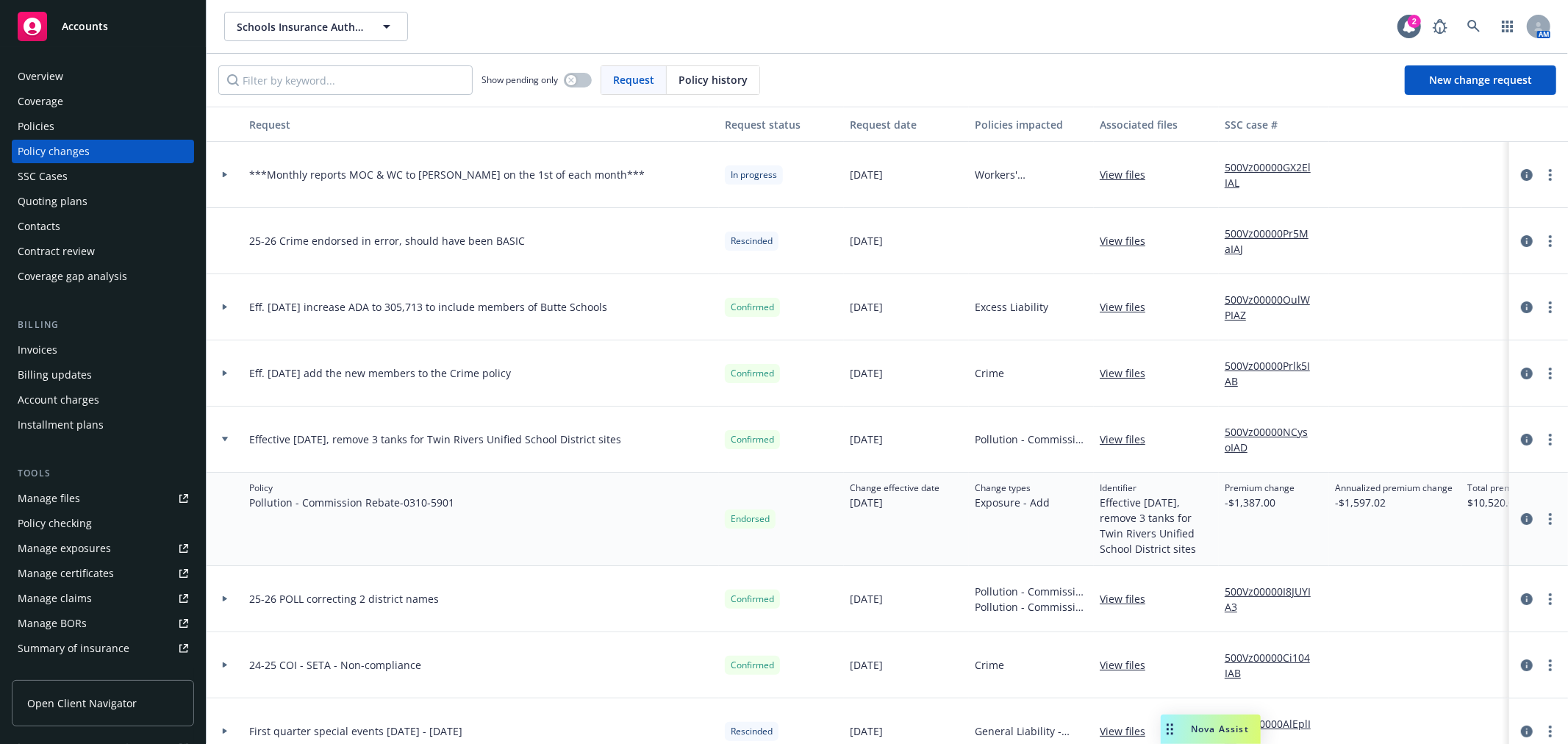
click at [226, 378] on div at bounding box center [225, 373] width 37 height 66
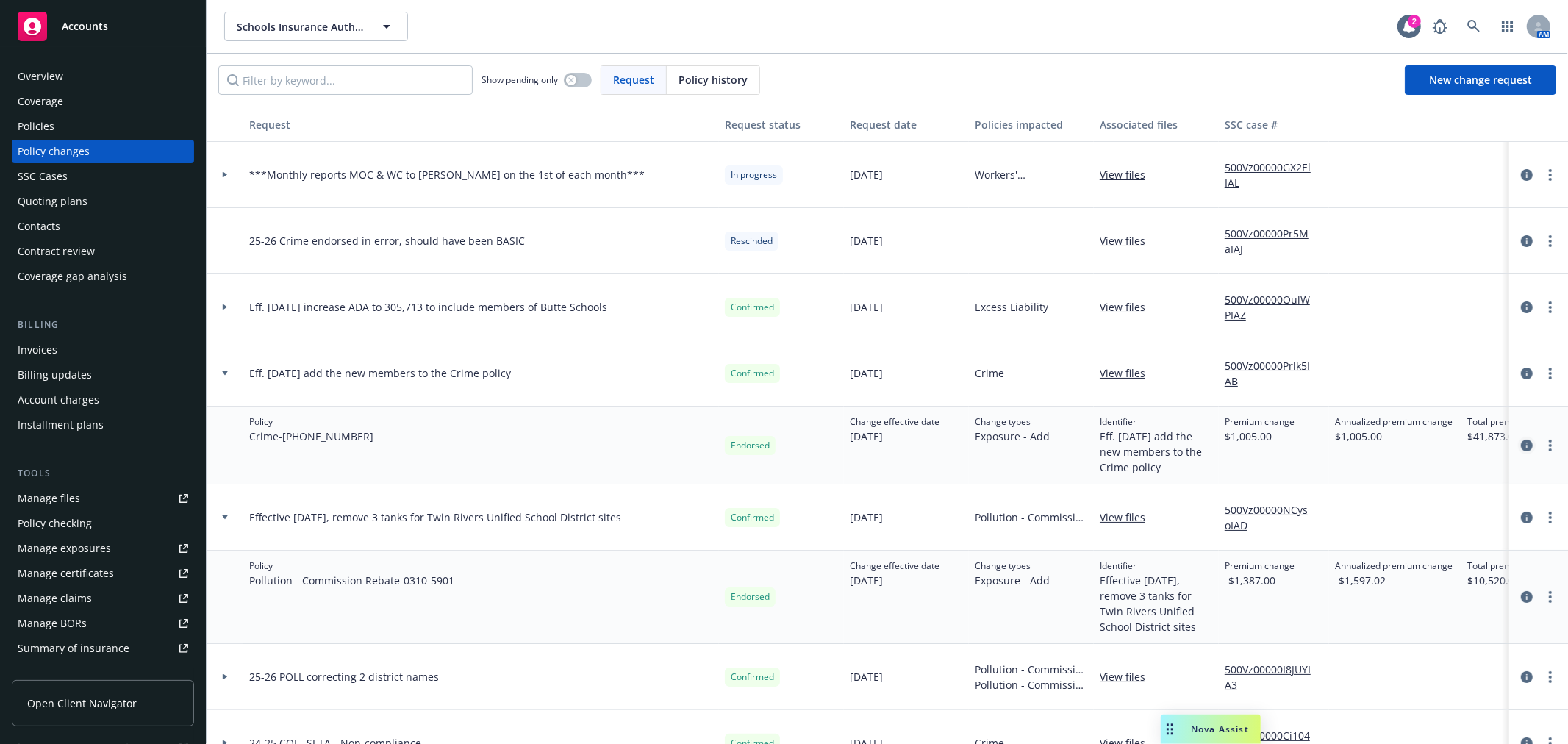
click at [1521, 442] on icon "circleInformation" at bounding box center [1527, 446] width 12 height 12
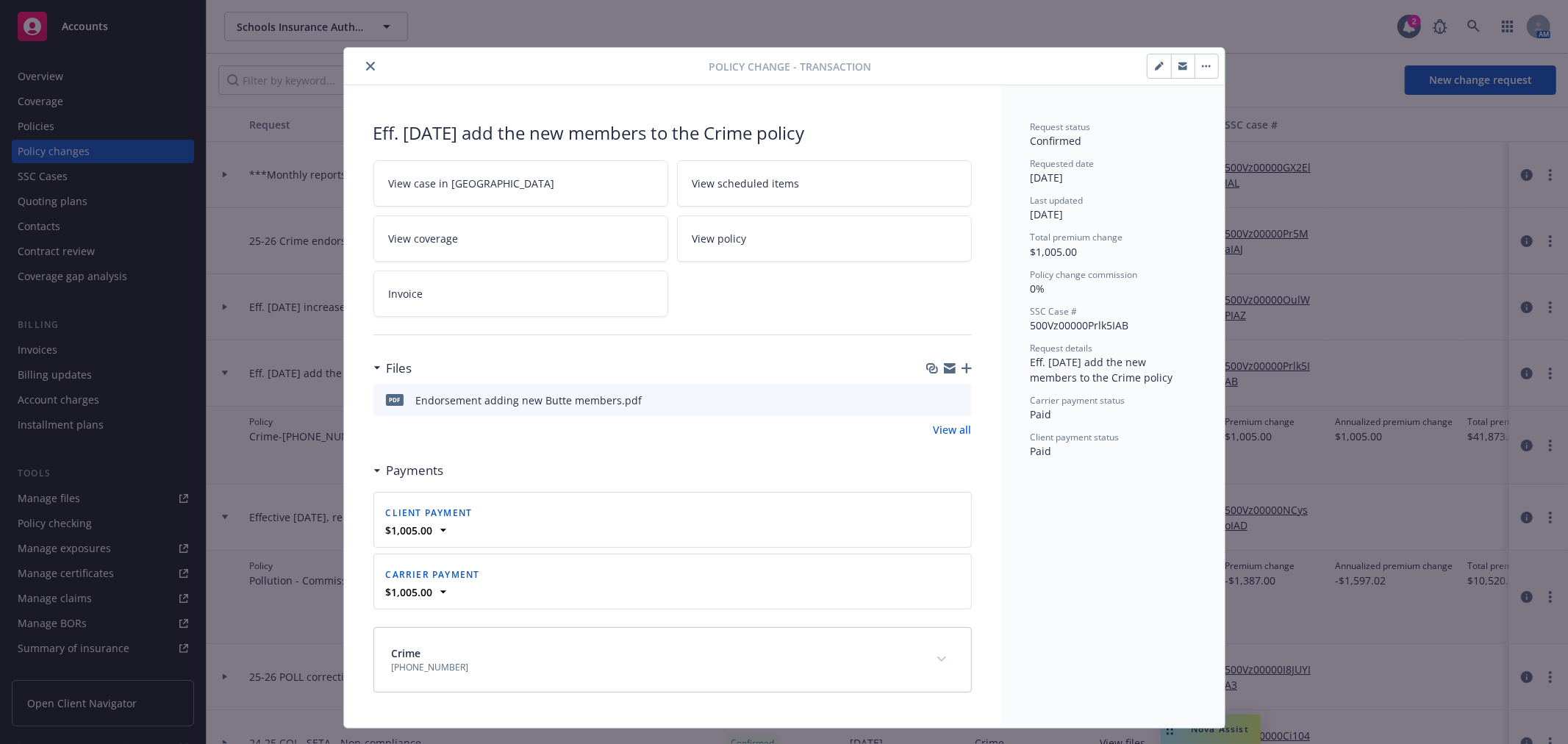
click at [944, 368] on icon "button" at bounding box center [950, 369] width 12 height 12
drag, startPoint x: 363, startPoint y: 65, endPoint x: 379, endPoint y: 85, distance: 25.6
click at [366, 65] on icon "close" at bounding box center [371, 66] width 9 height 9
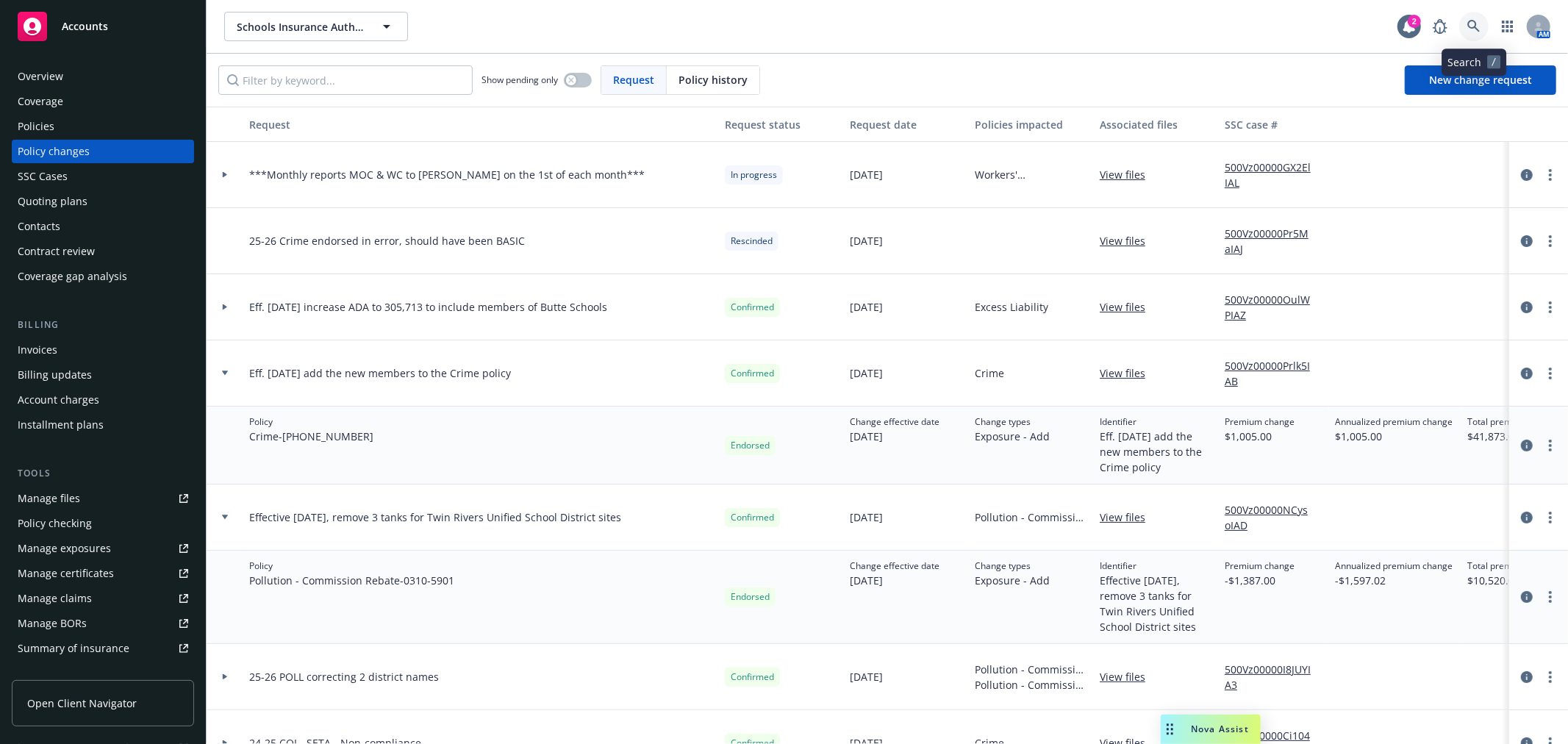
click at [1476, 19] on link at bounding box center [1473, 26] width 29 height 29
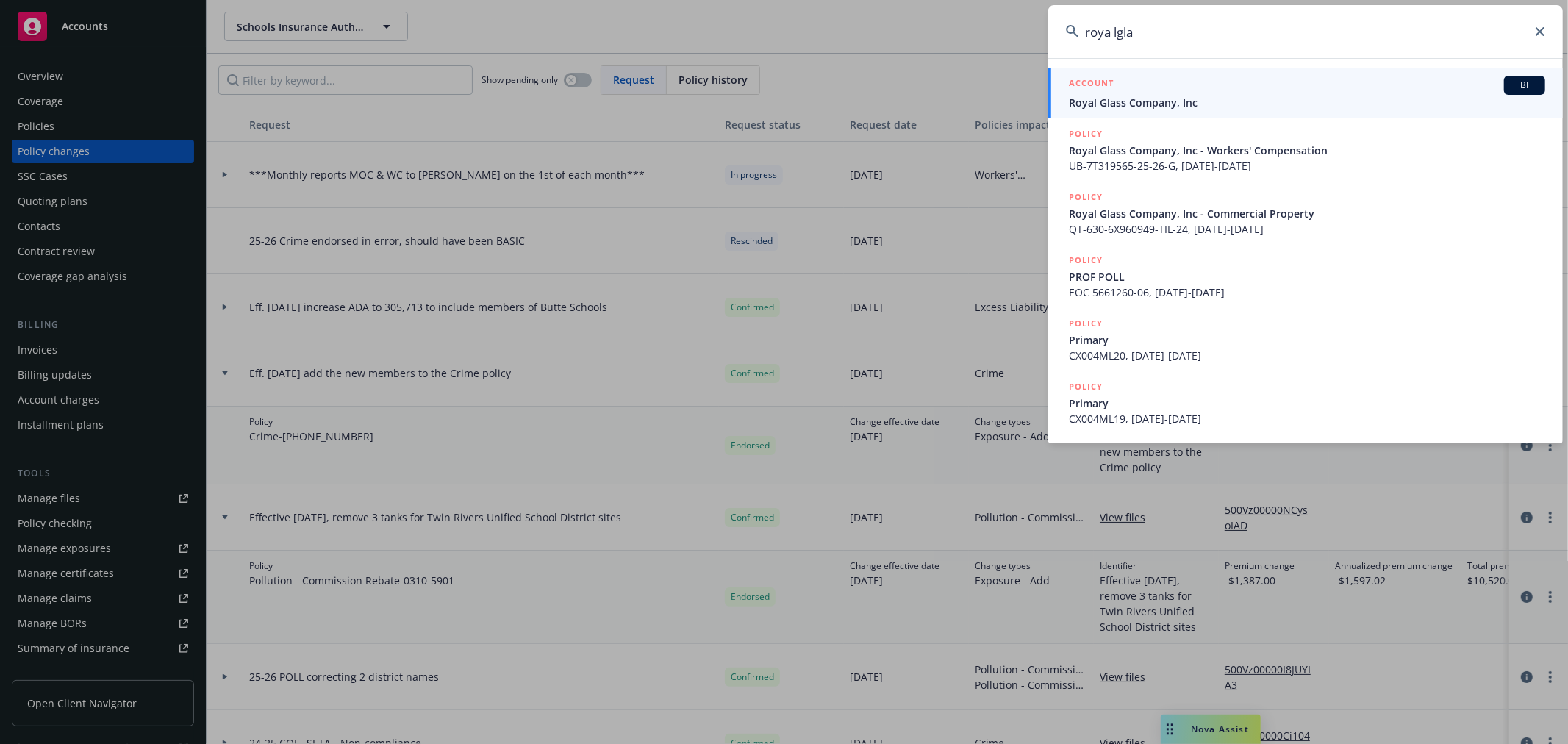
type input "roya lgla"
click at [1252, 99] on span "Royal Glass Company, Inc" at bounding box center [1307, 102] width 477 height 16
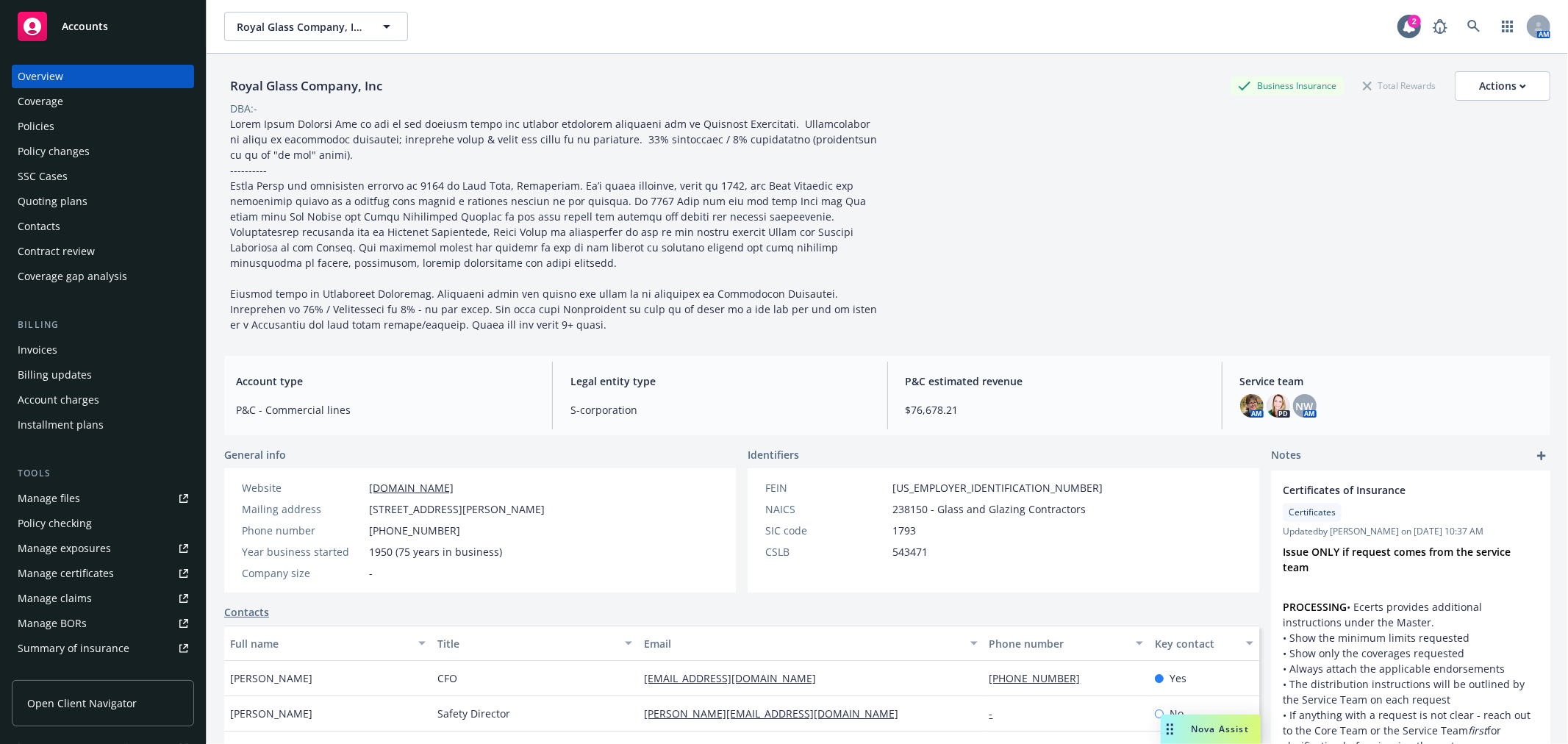
click at [90, 153] on div "Policy changes" at bounding box center [103, 151] width 171 height 24
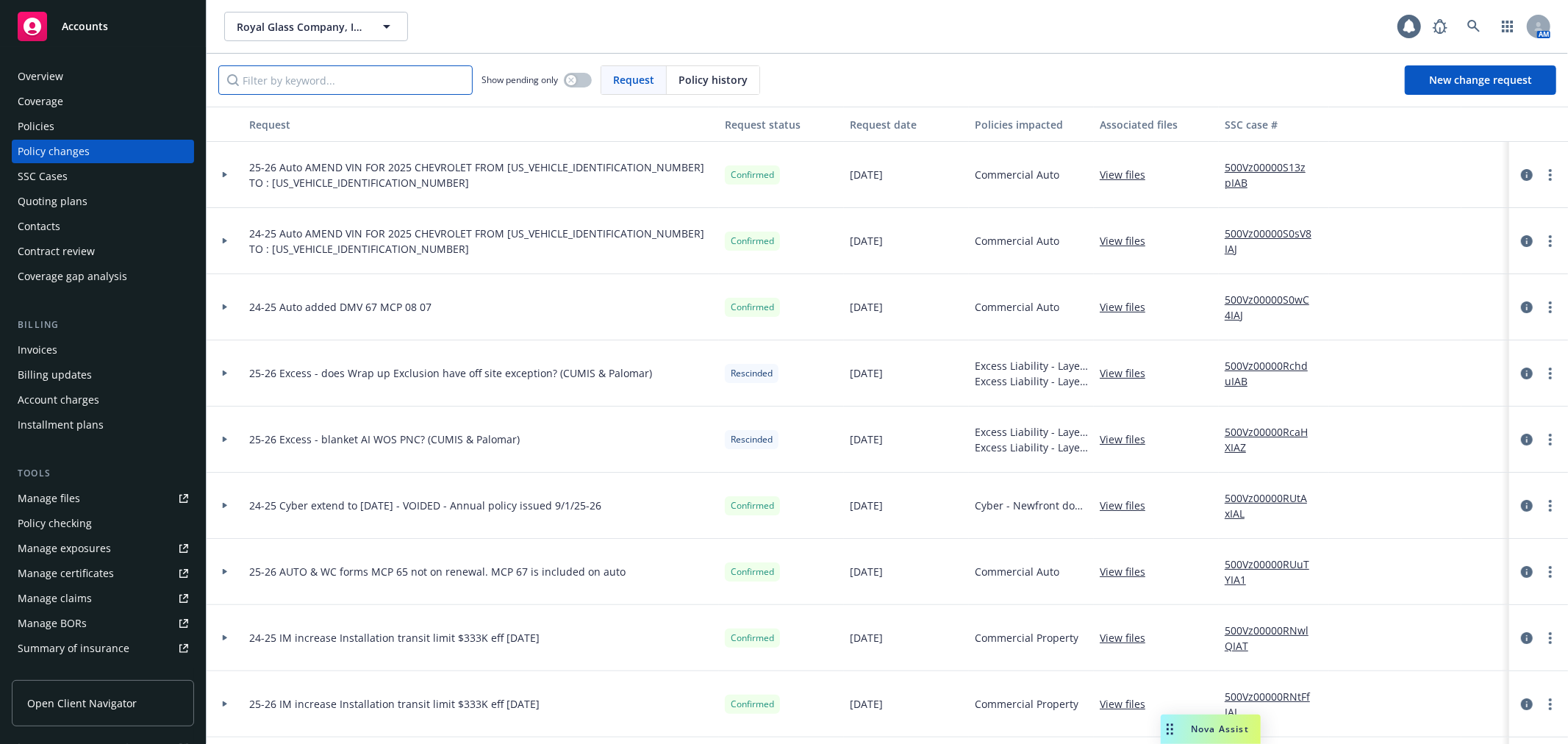
click at [281, 87] on input "Filter by keyword..." at bounding box center [345, 80] width 254 height 29
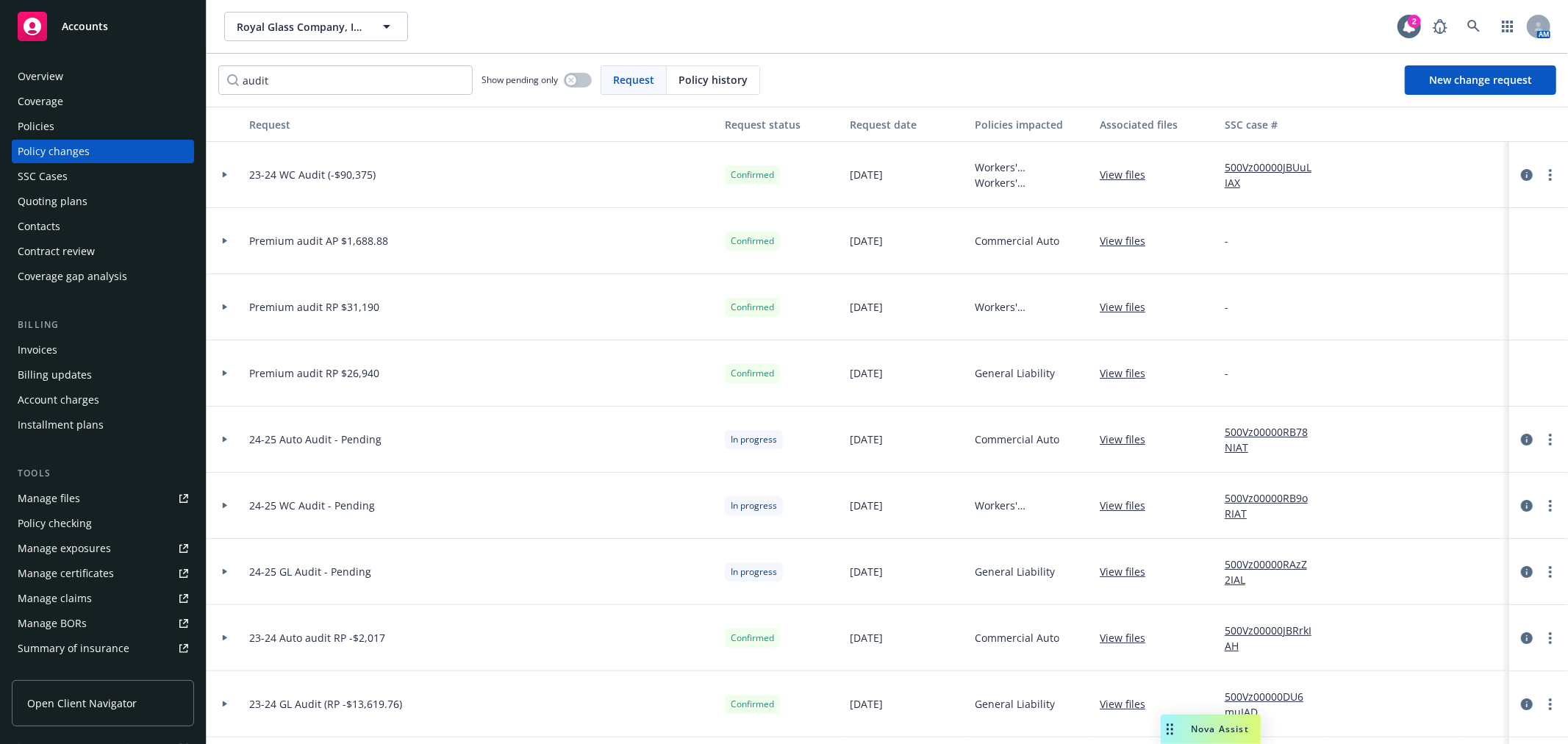
click at [226, 177] on icon at bounding box center [225, 175] width 6 height 5
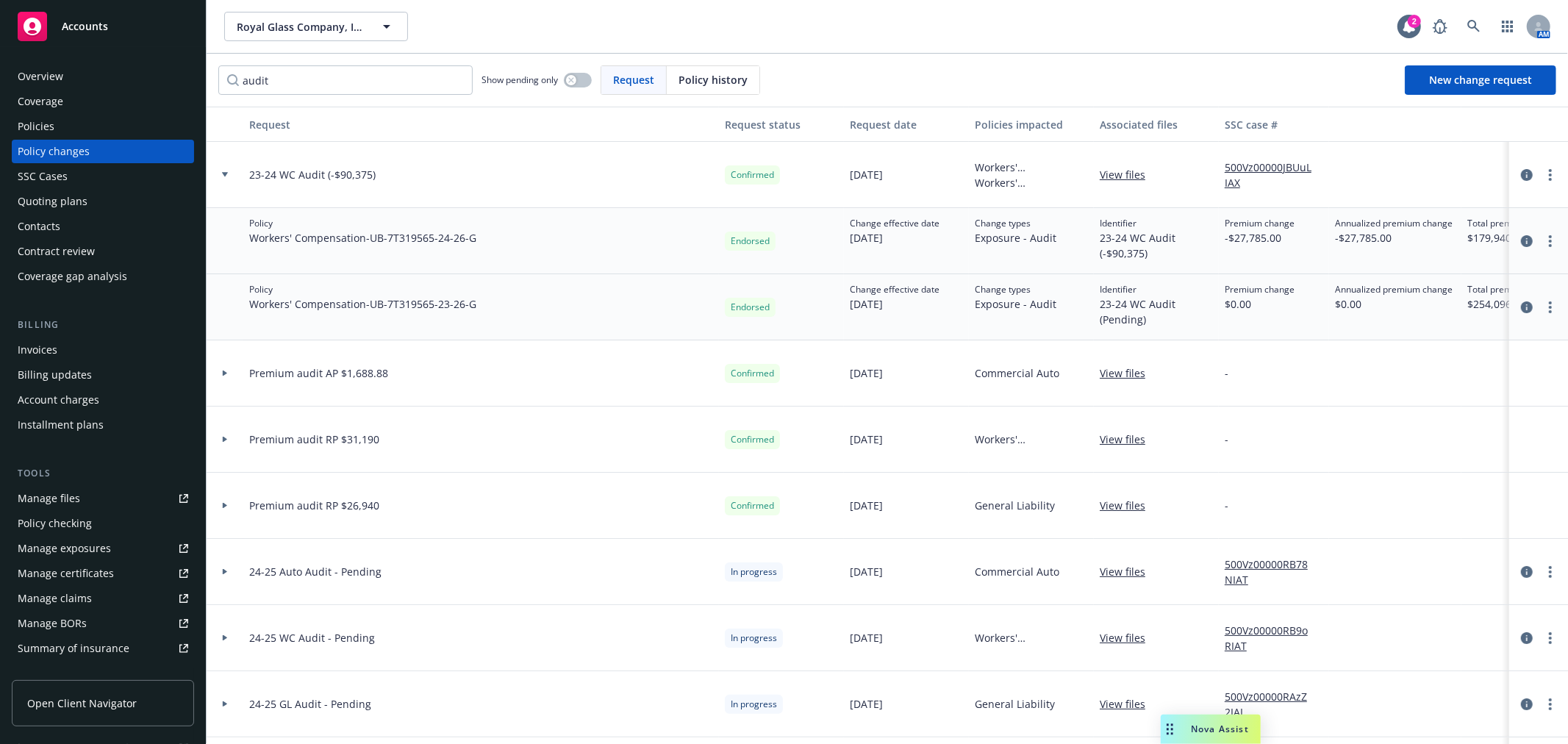
click at [226, 177] on icon at bounding box center [225, 175] width 6 height 5
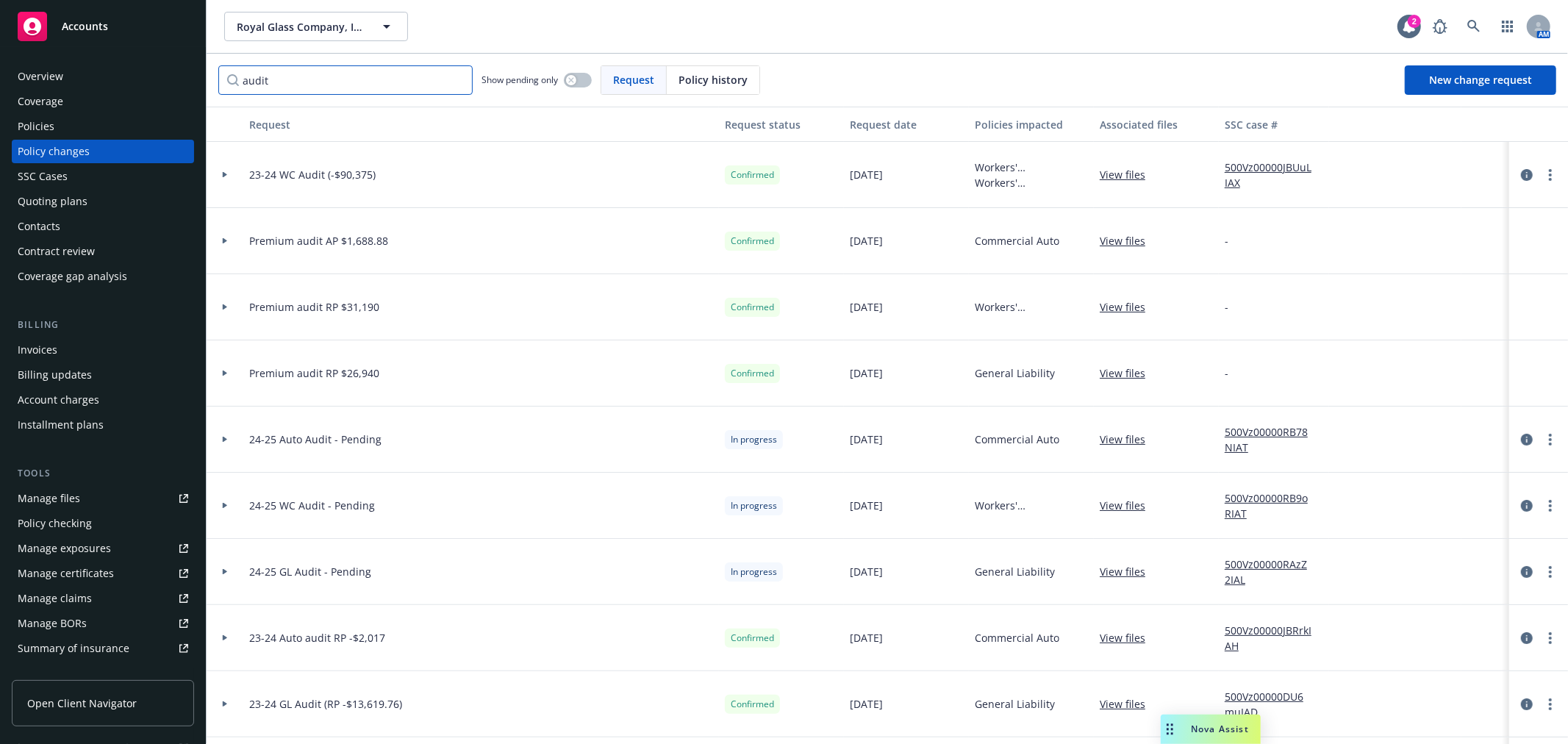
drag, startPoint x: 277, startPoint y: 84, endPoint x: 233, endPoint y: 83, distance: 44.0
click at [233, 83] on input "audit" at bounding box center [345, 80] width 254 height 29
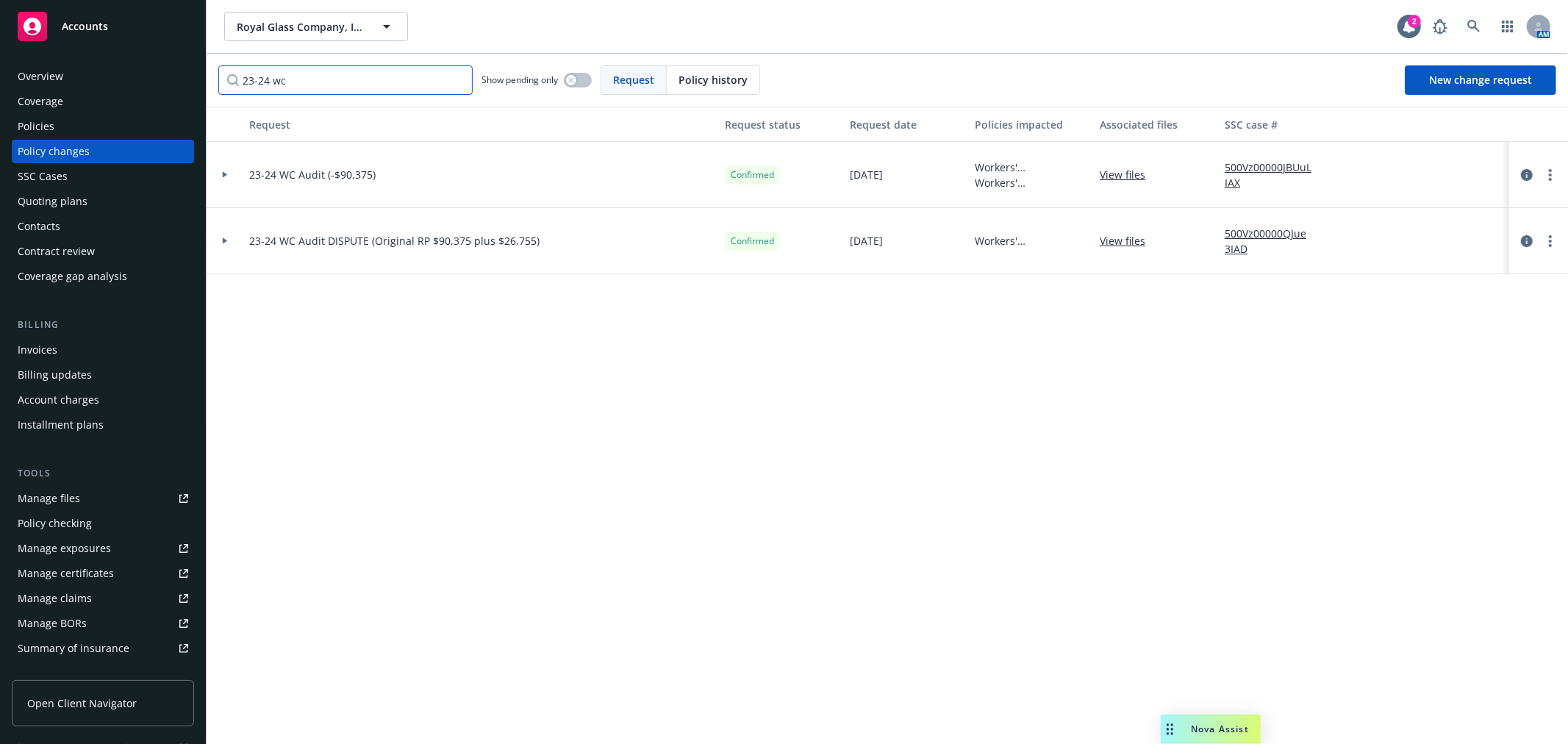
type input "23-24 wc"
click at [225, 171] on div at bounding box center [225, 175] width 37 height 66
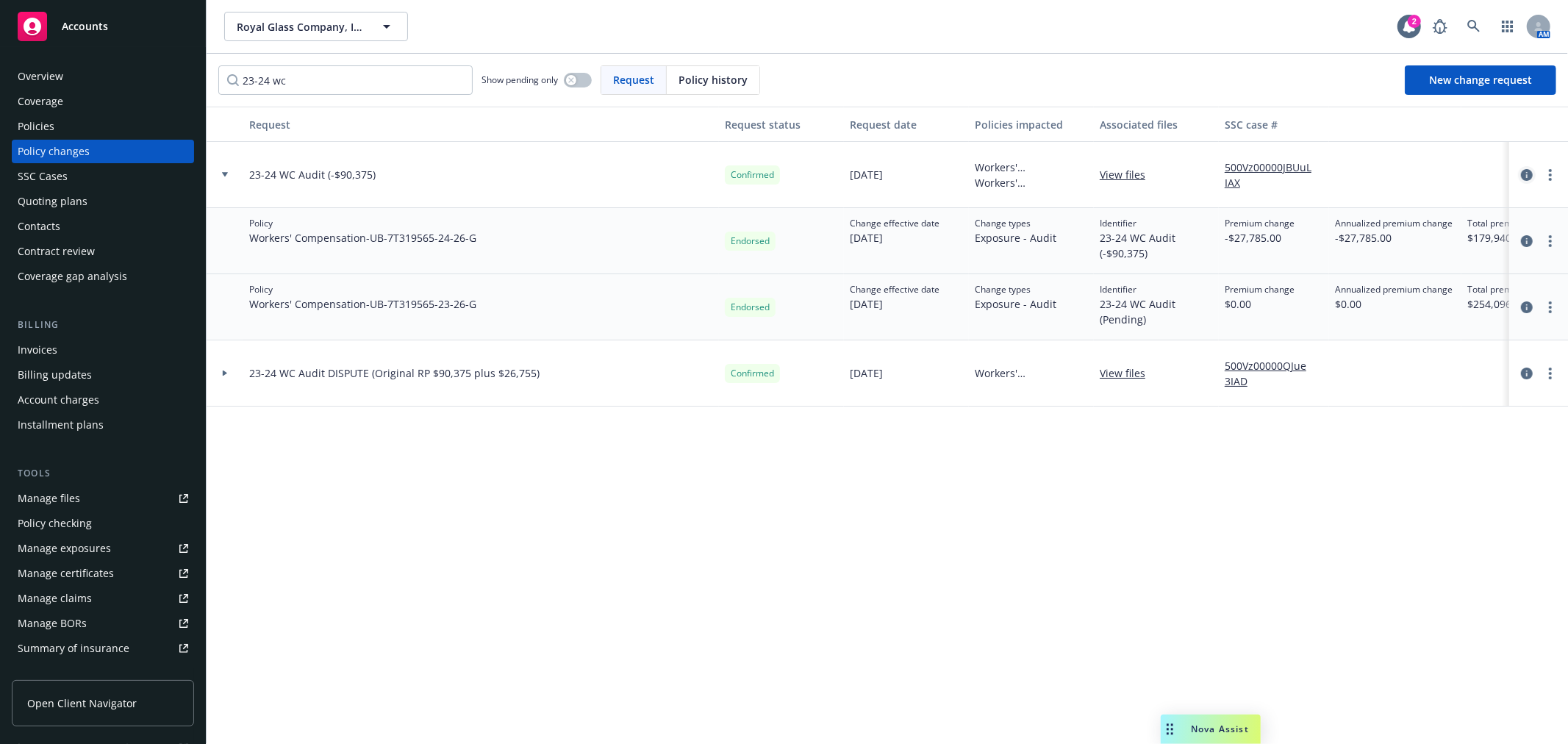
click at [1525, 172] on icon "circleInformation" at bounding box center [1527, 175] width 12 height 12
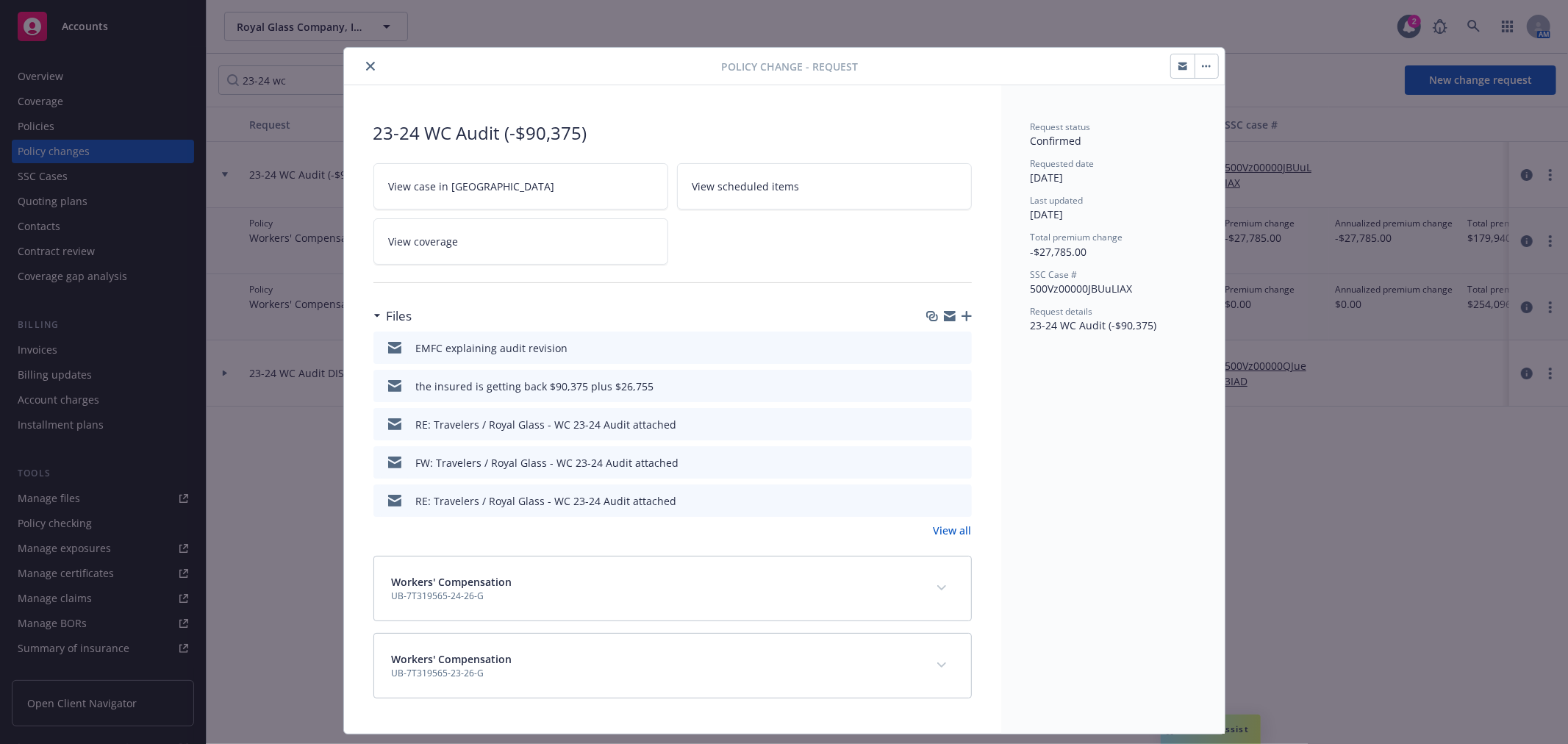
click at [944, 319] on icon "button" at bounding box center [950, 318] width 12 height 7
click at [489, 263] on link "View coverage" at bounding box center [521, 242] width 295 height 46
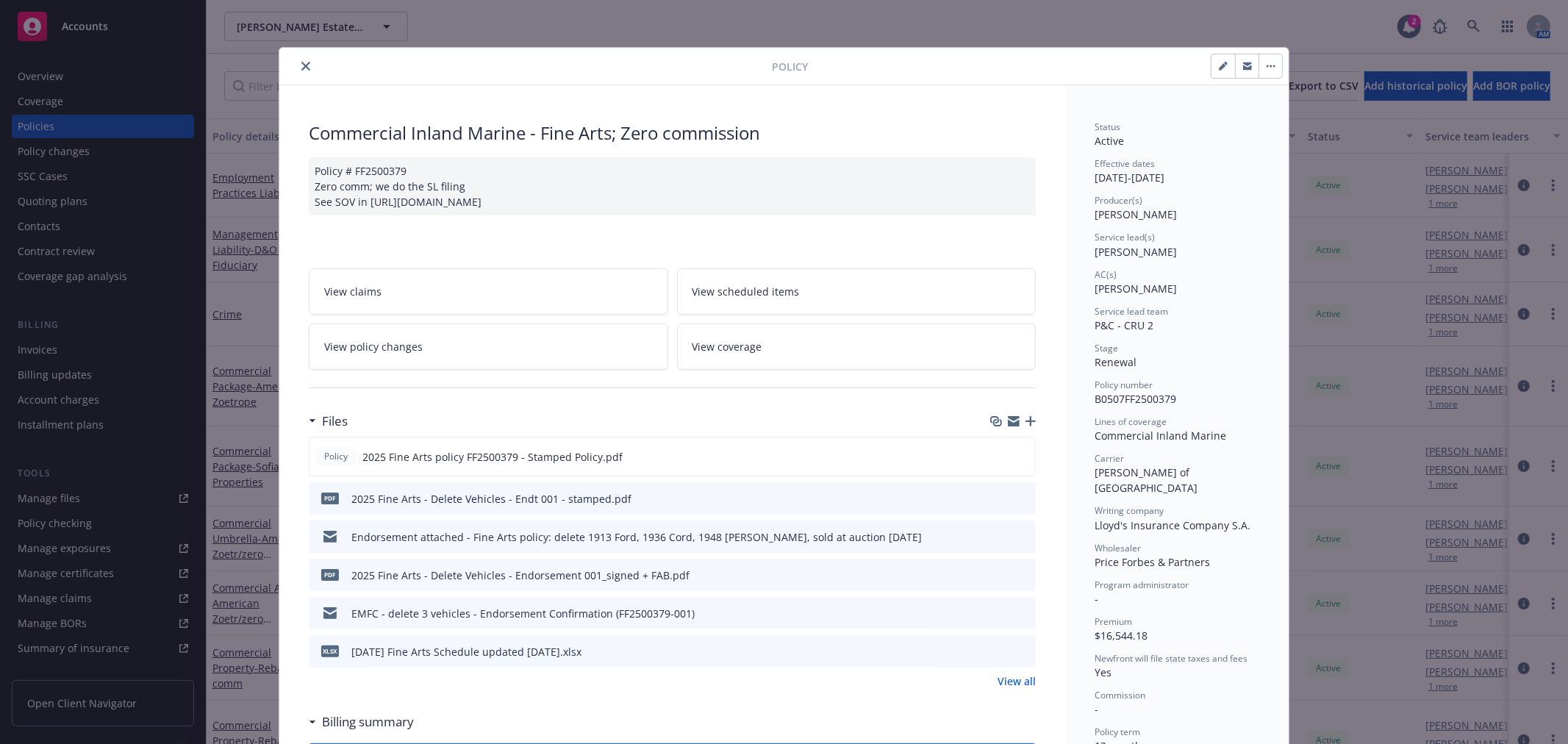
click at [301, 66] on icon "close" at bounding box center [306, 66] width 9 height 9
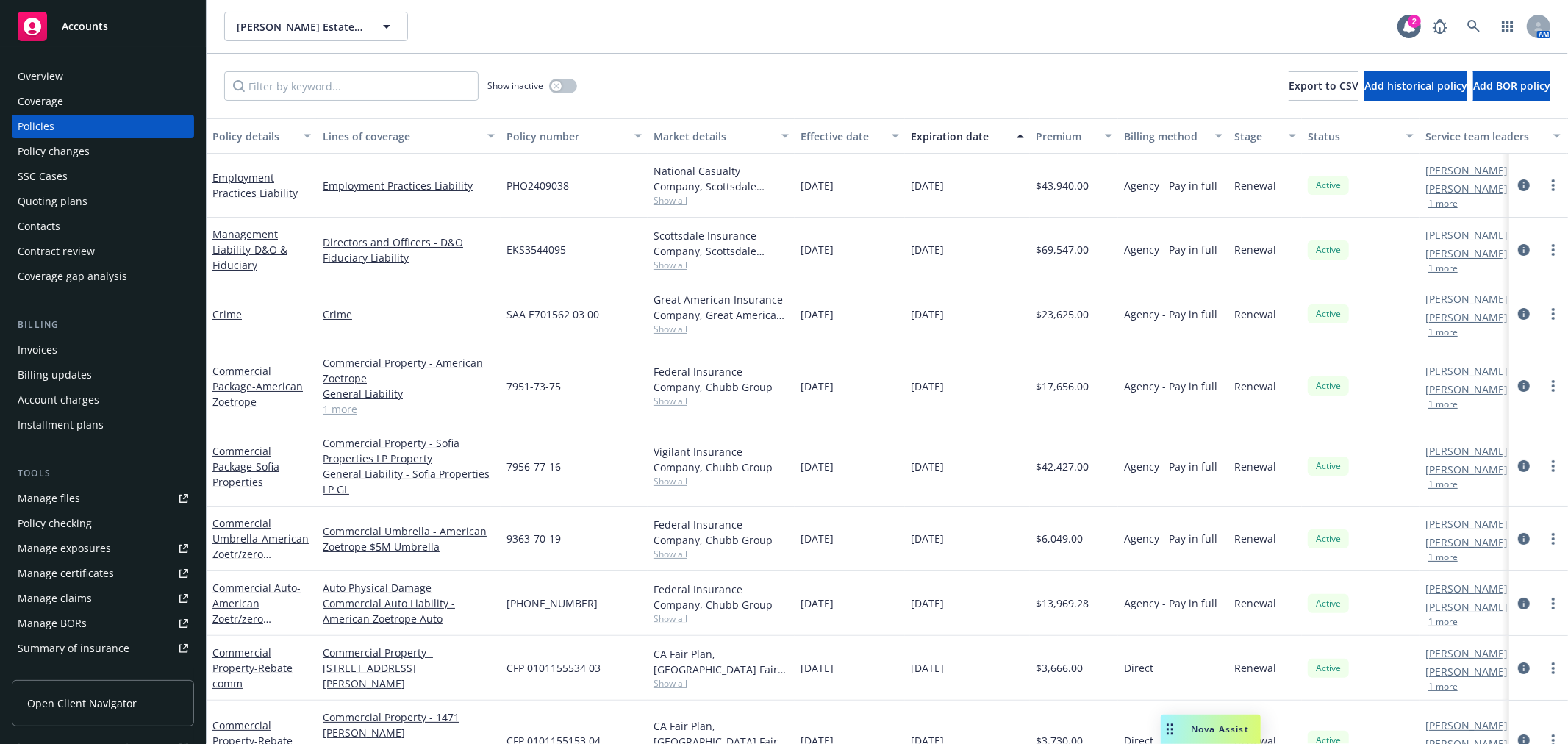
click at [92, 348] on div "Invoices" at bounding box center [103, 350] width 171 height 24
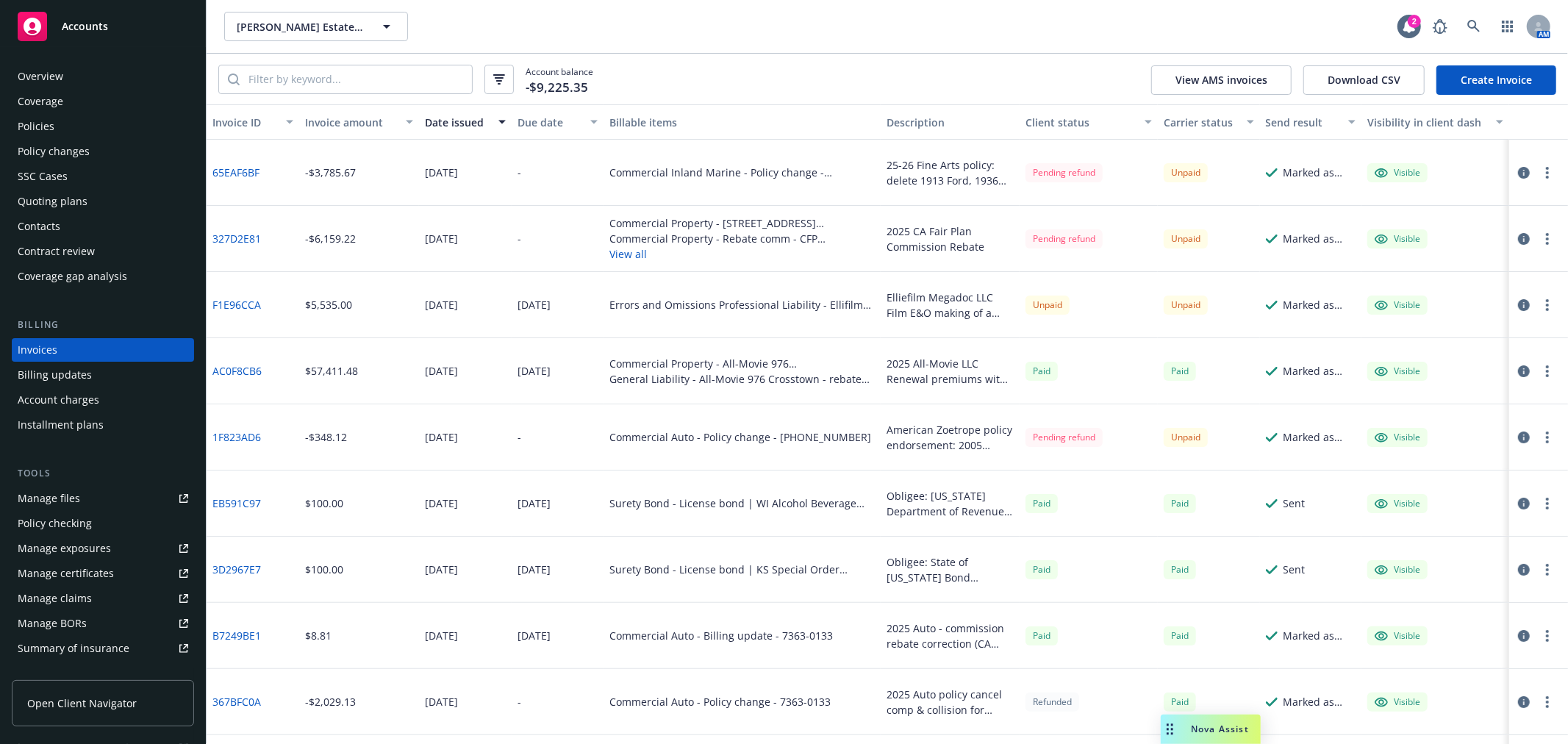
click at [225, 171] on link "65EAF6BF" at bounding box center [236, 172] width 47 height 16
click at [126, 124] on div "Policies" at bounding box center [103, 127] width 171 height 24
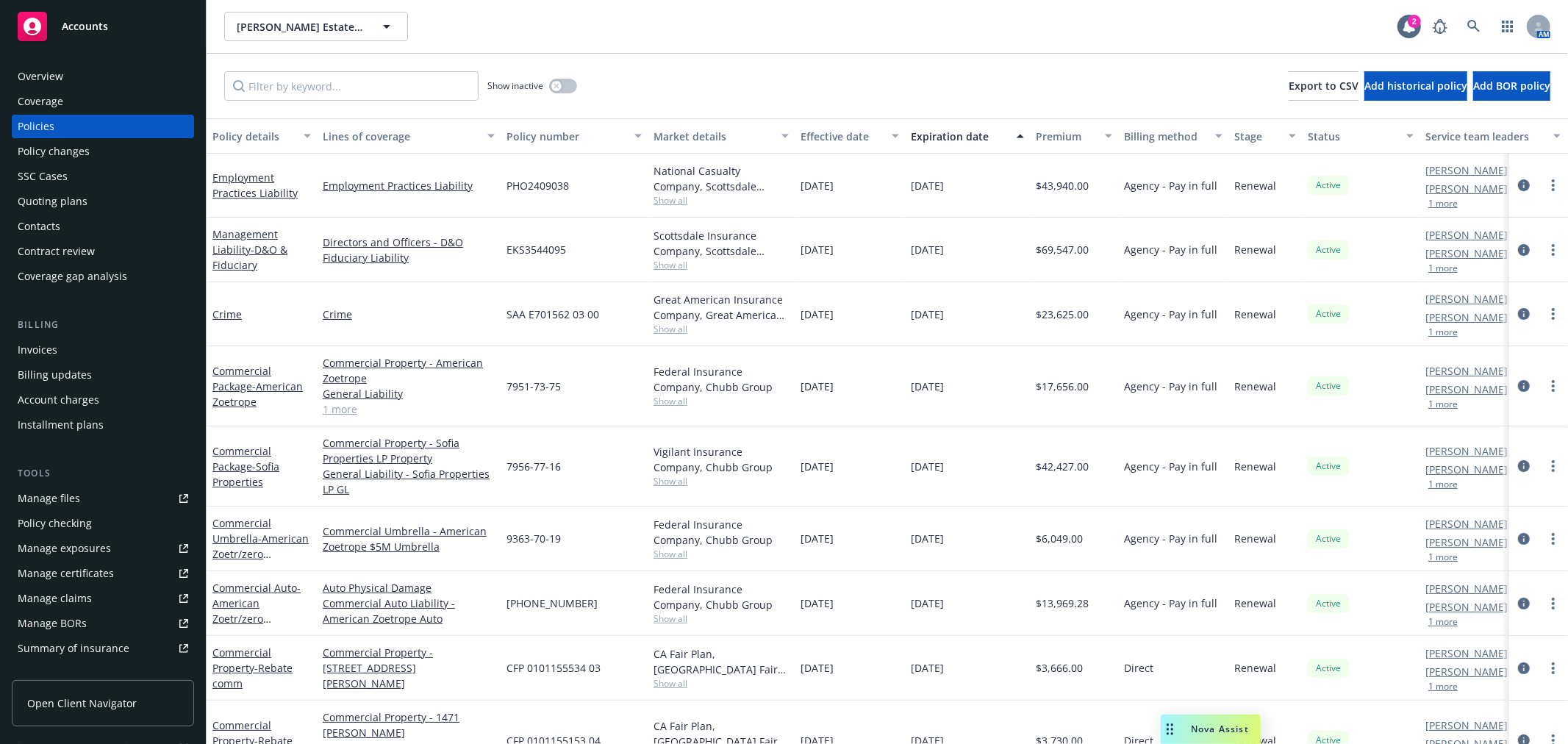
click at [295, 68] on div "Show inactive Export to CSV Add historical policy Add BOR policy" at bounding box center [887, 86] width 1361 height 65
click at [295, 77] on input "Filter by keyword..." at bounding box center [351, 86] width 254 height 29
click at [140, 154] on div "Policy changes" at bounding box center [103, 151] width 171 height 24
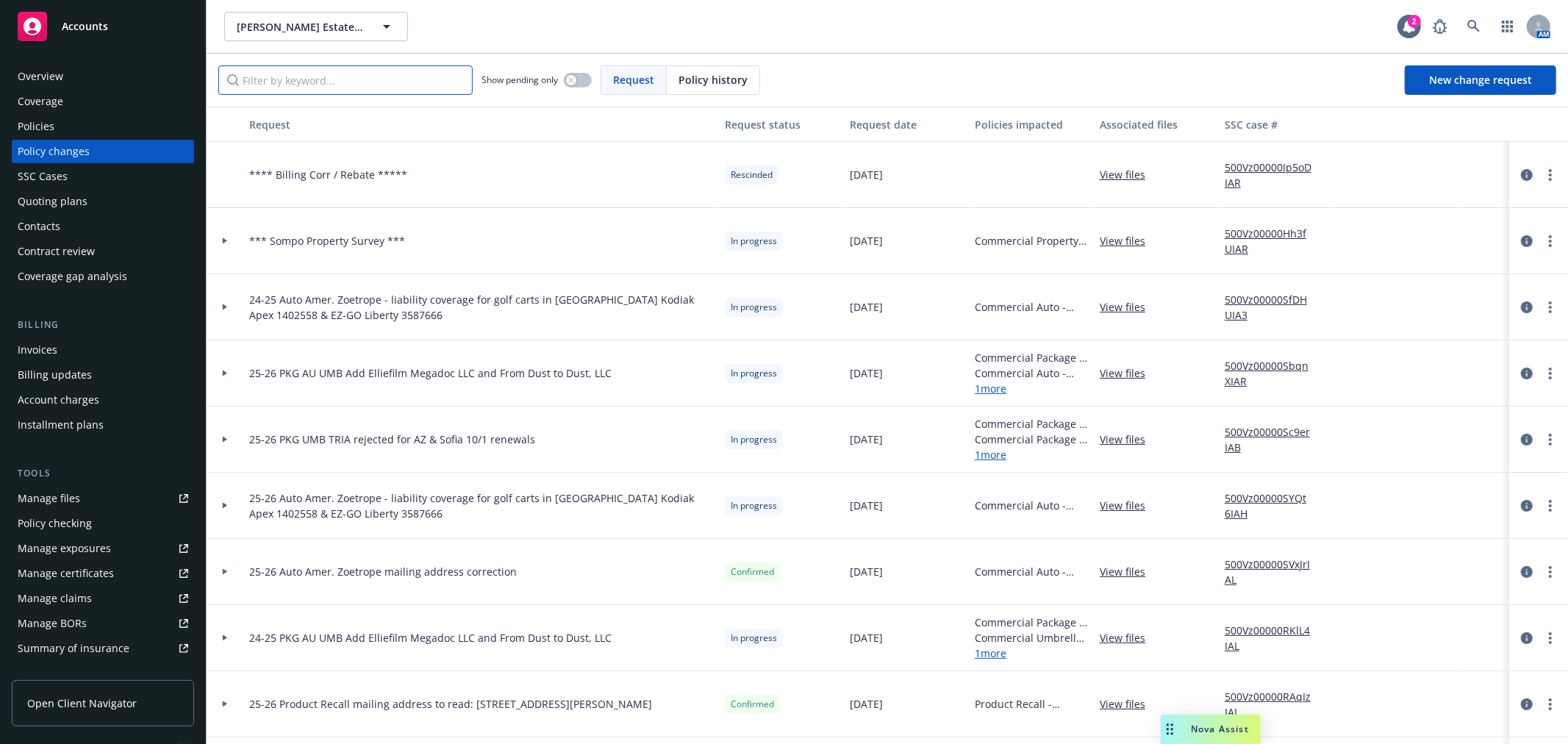
click at [322, 78] on input "Filter by keyword..." at bounding box center [345, 80] width 254 height 29
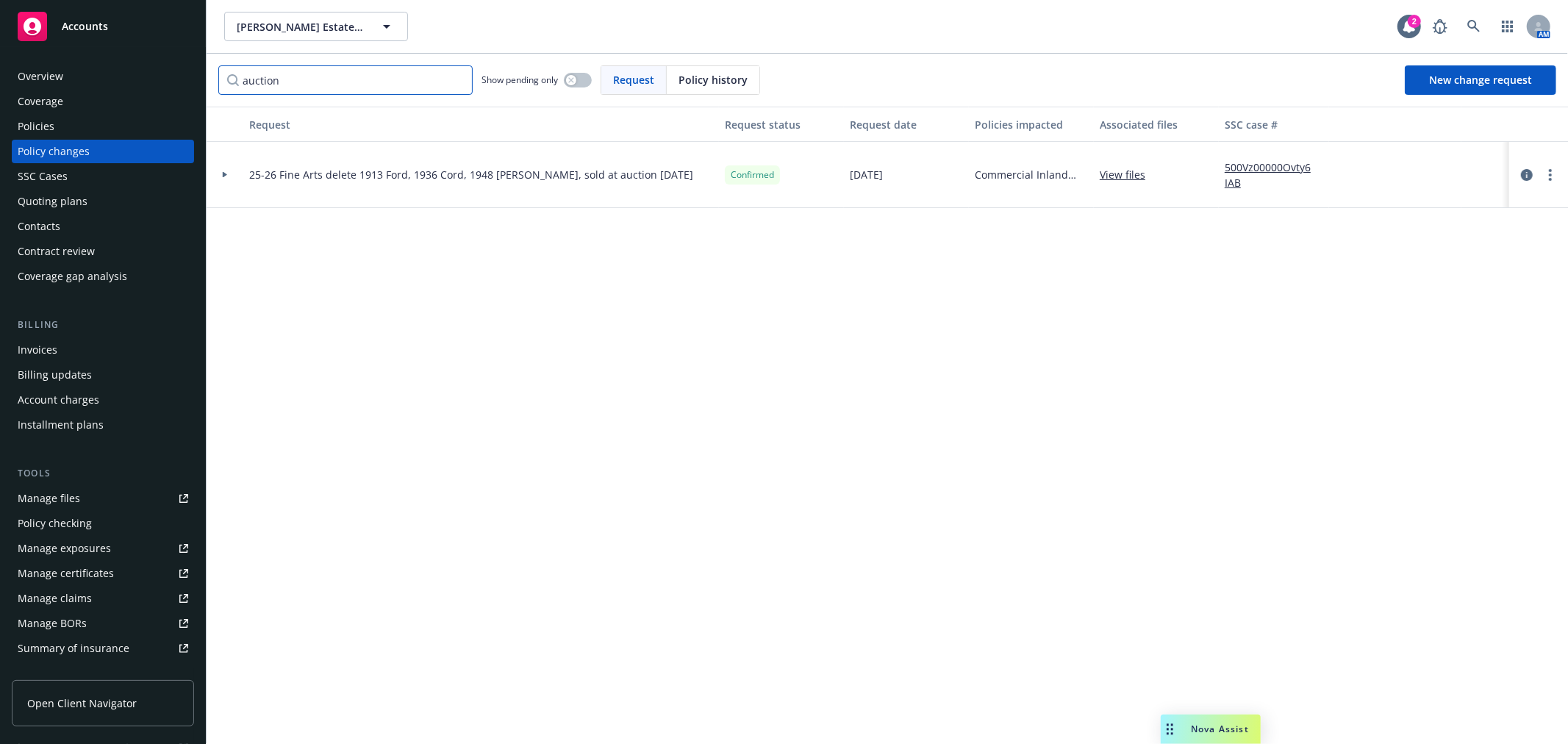
type input "auction"
click at [225, 179] on div at bounding box center [225, 175] width 37 height 66
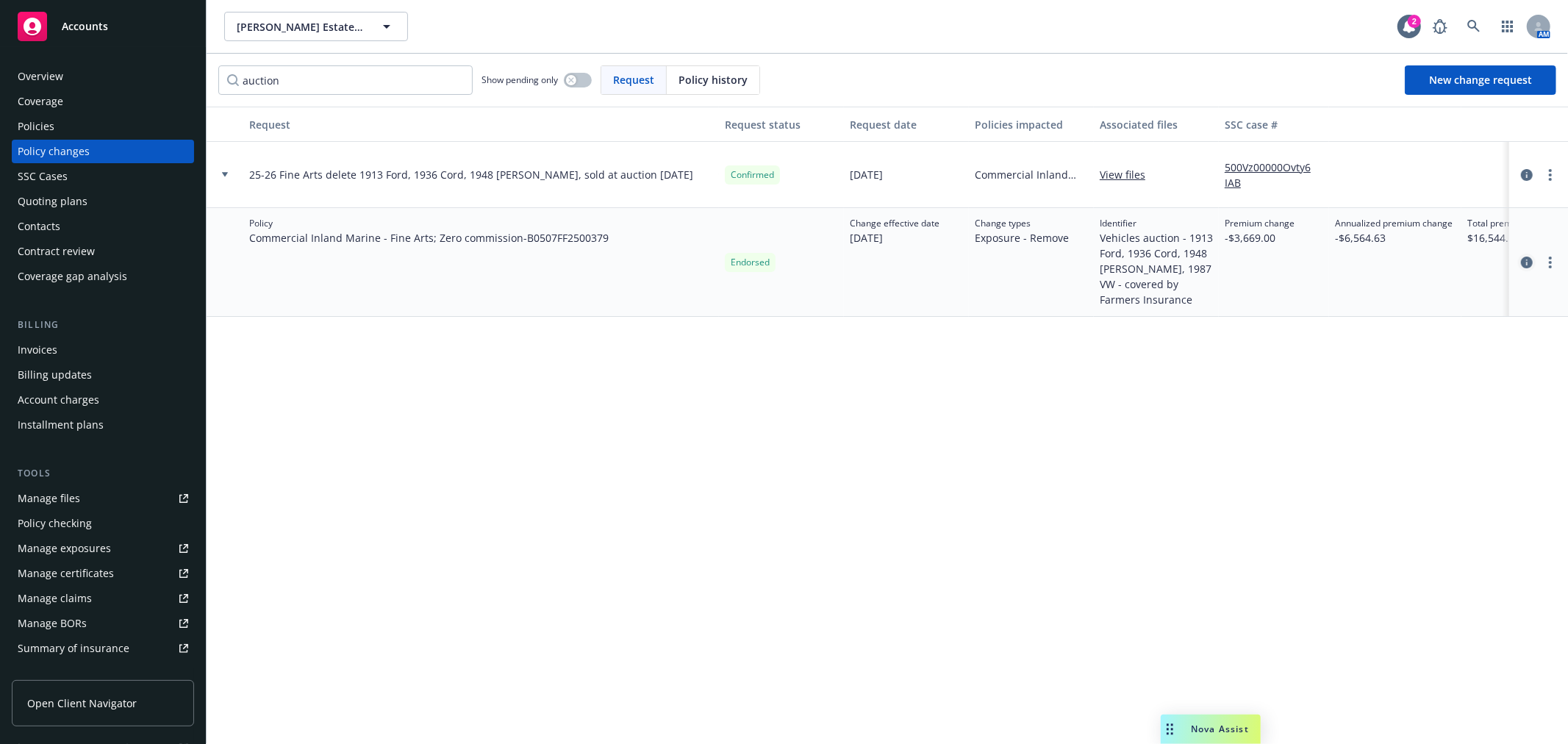
click at [1528, 260] on icon "circleInformation" at bounding box center [1527, 263] width 12 height 12
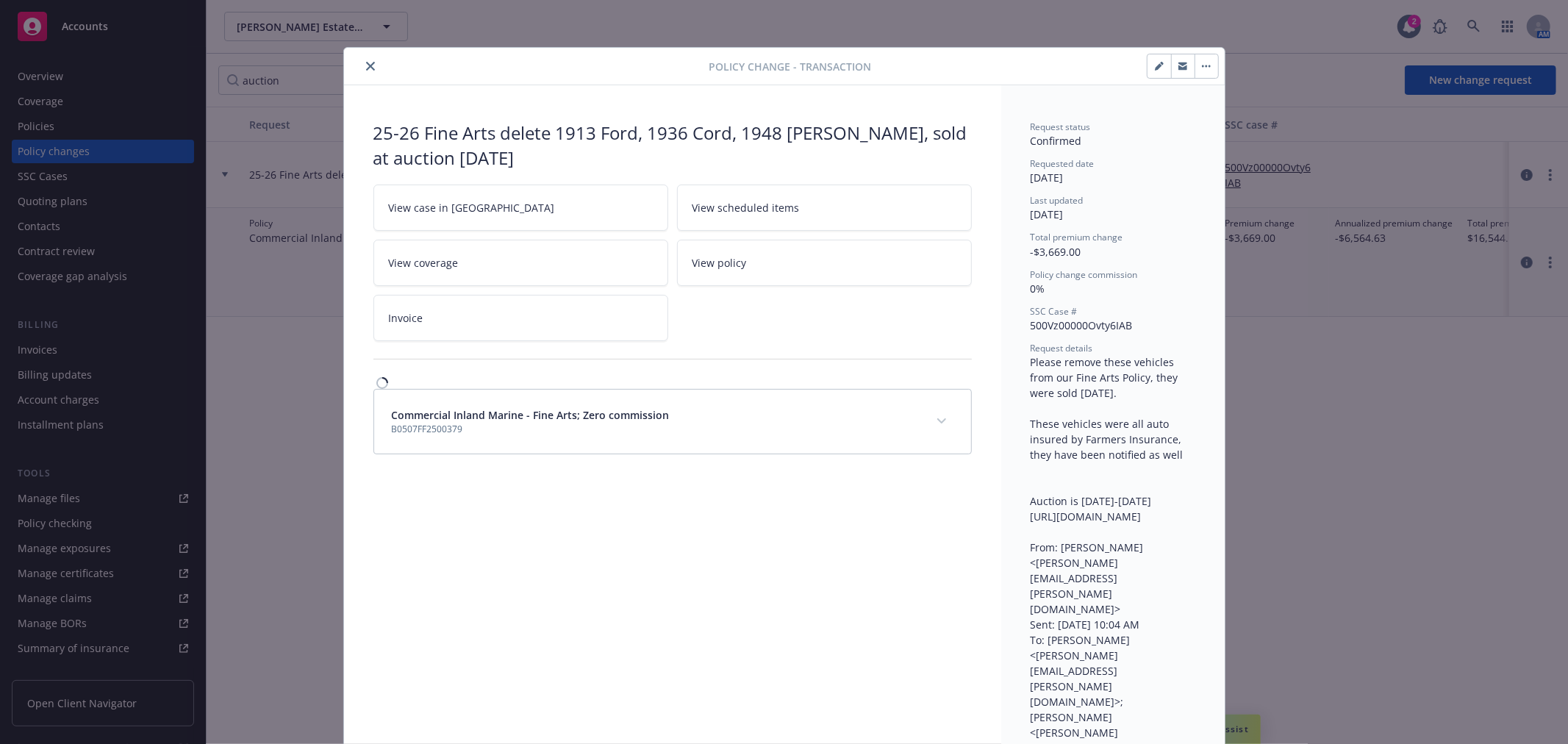
scroll to position [44, 0]
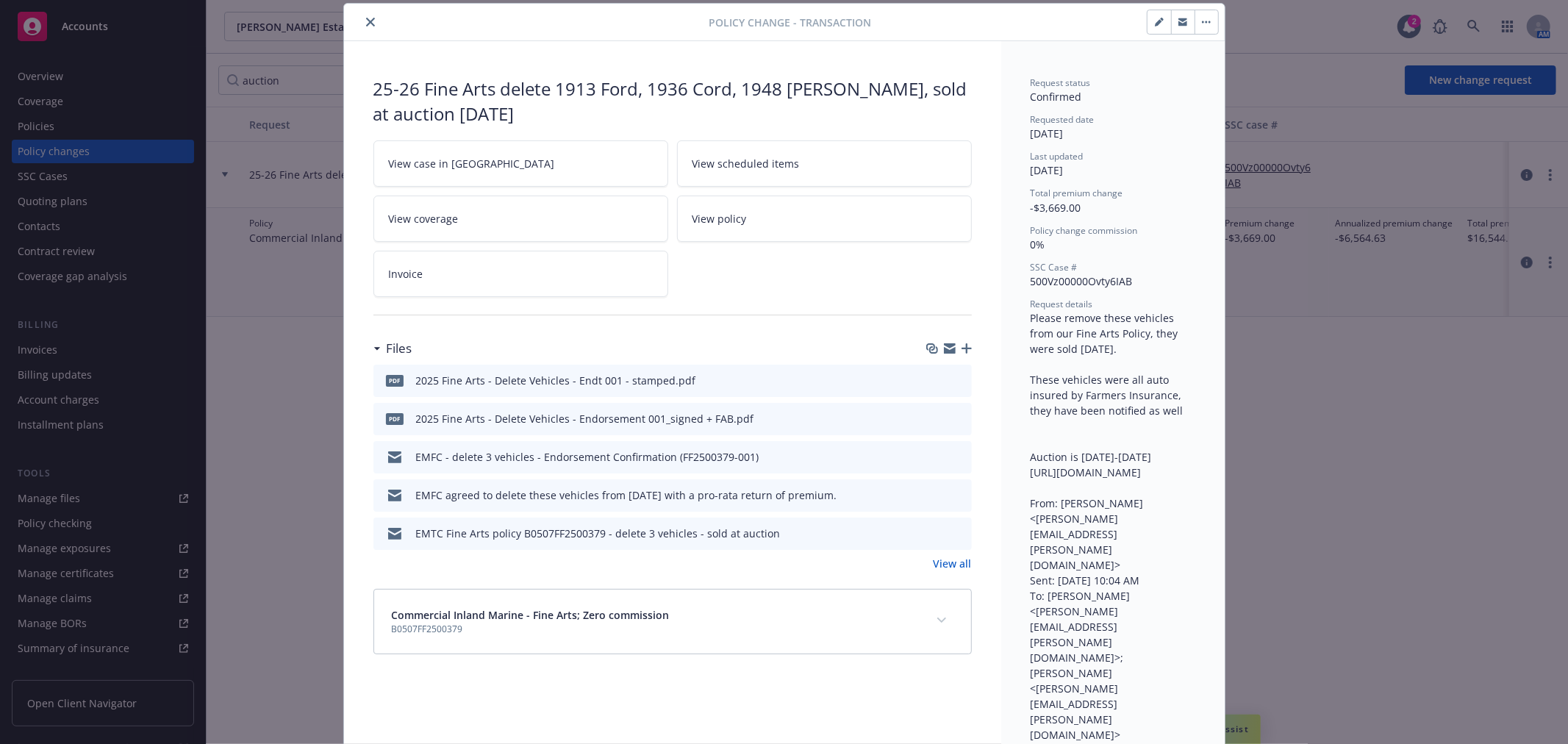
click at [945, 354] on icon "button" at bounding box center [950, 350] width 12 height 7
drag, startPoint x: 368, startPoint y: 25, endPoint x: 375, endPoint y: 41, distance: 17.5
click at [368, 25] on icon "close" at bounding box center [371, 22] width 9 height 9
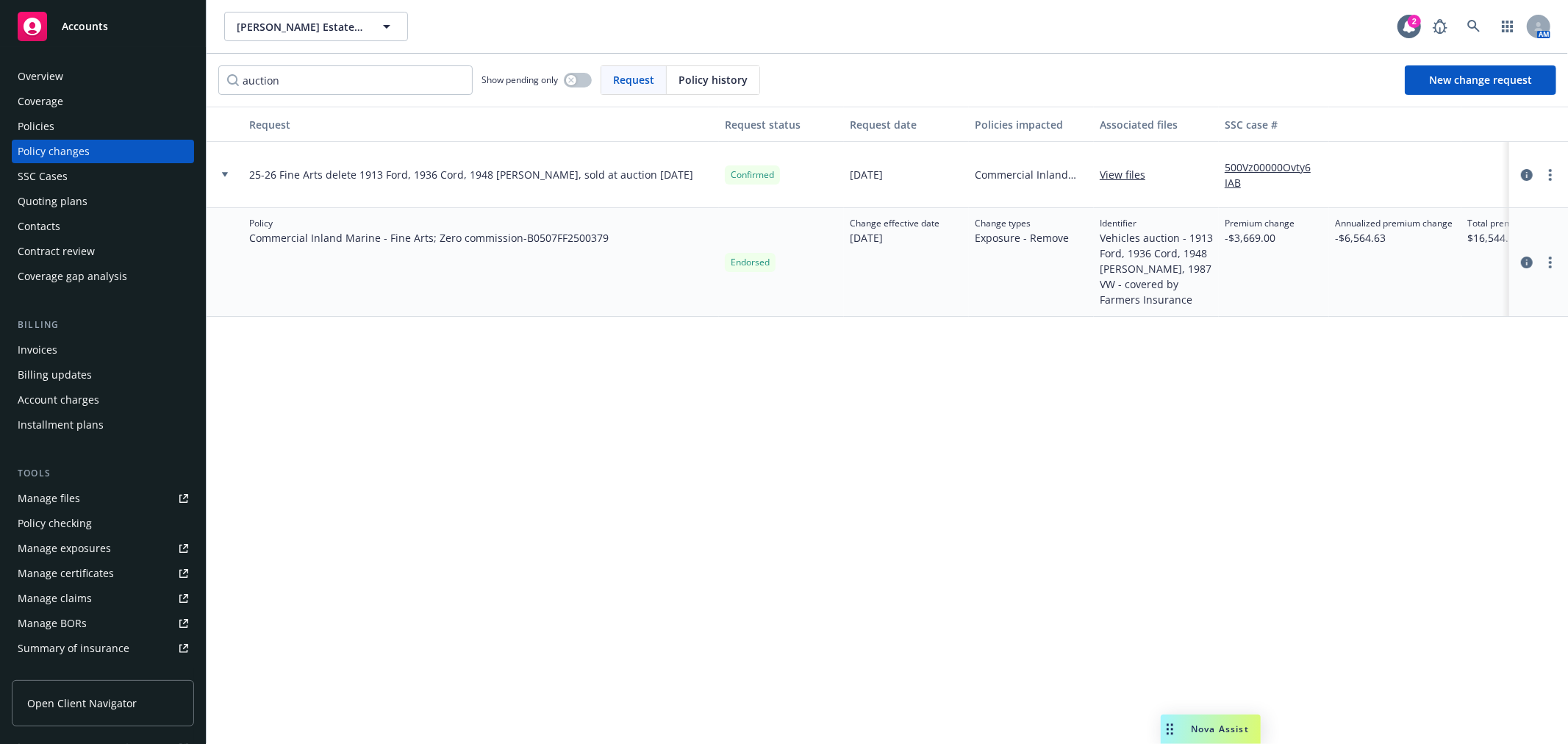
click at [101, 134] on div "Policies" at bounding box center [103, 127] width 171 height 24
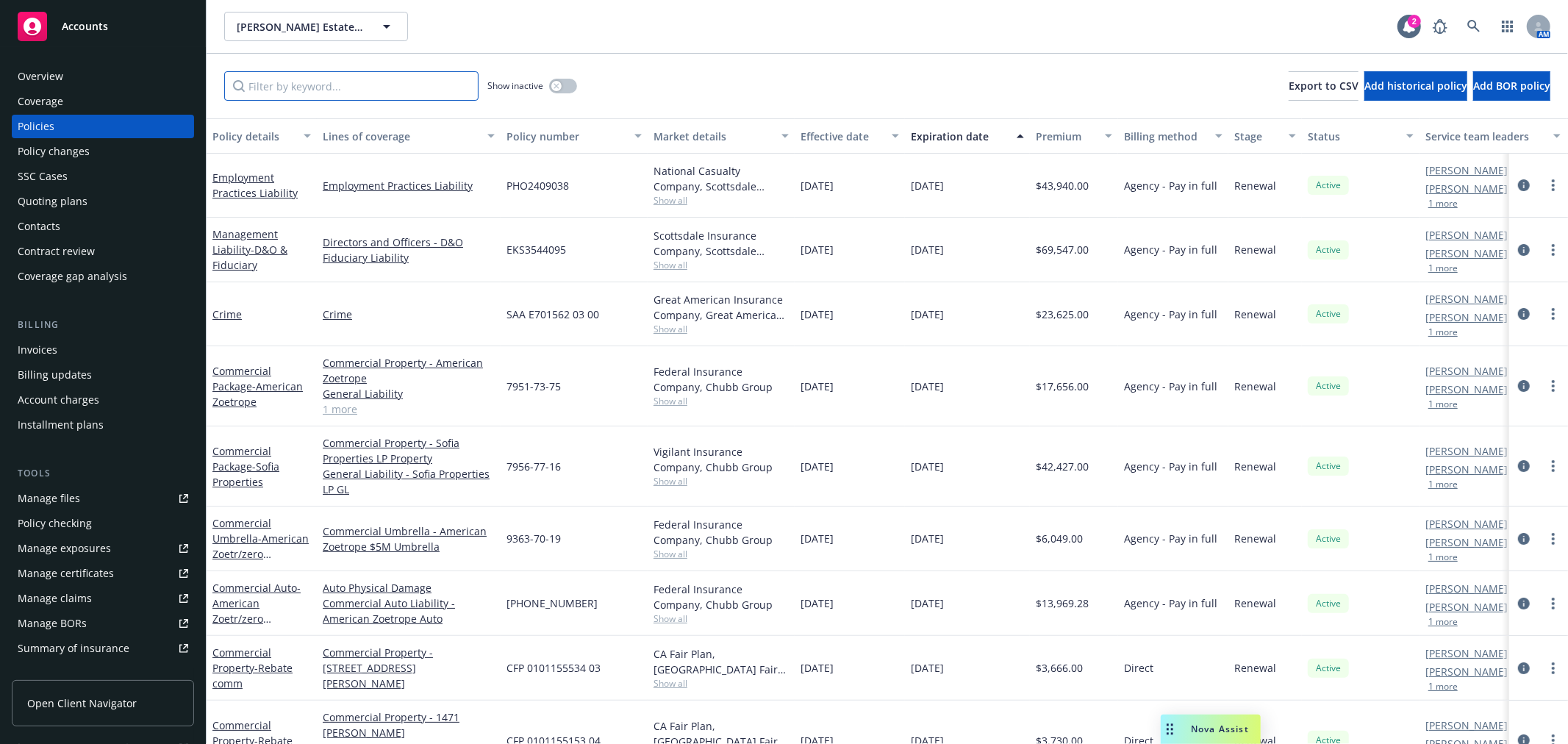
click at [290, 90] on input "Filter by keyword..." at bounding box center [351, 86] width 254 height 29
click at [145, 147] on div "Policy changes" at bounding box center [103, 151] width 171 height 24
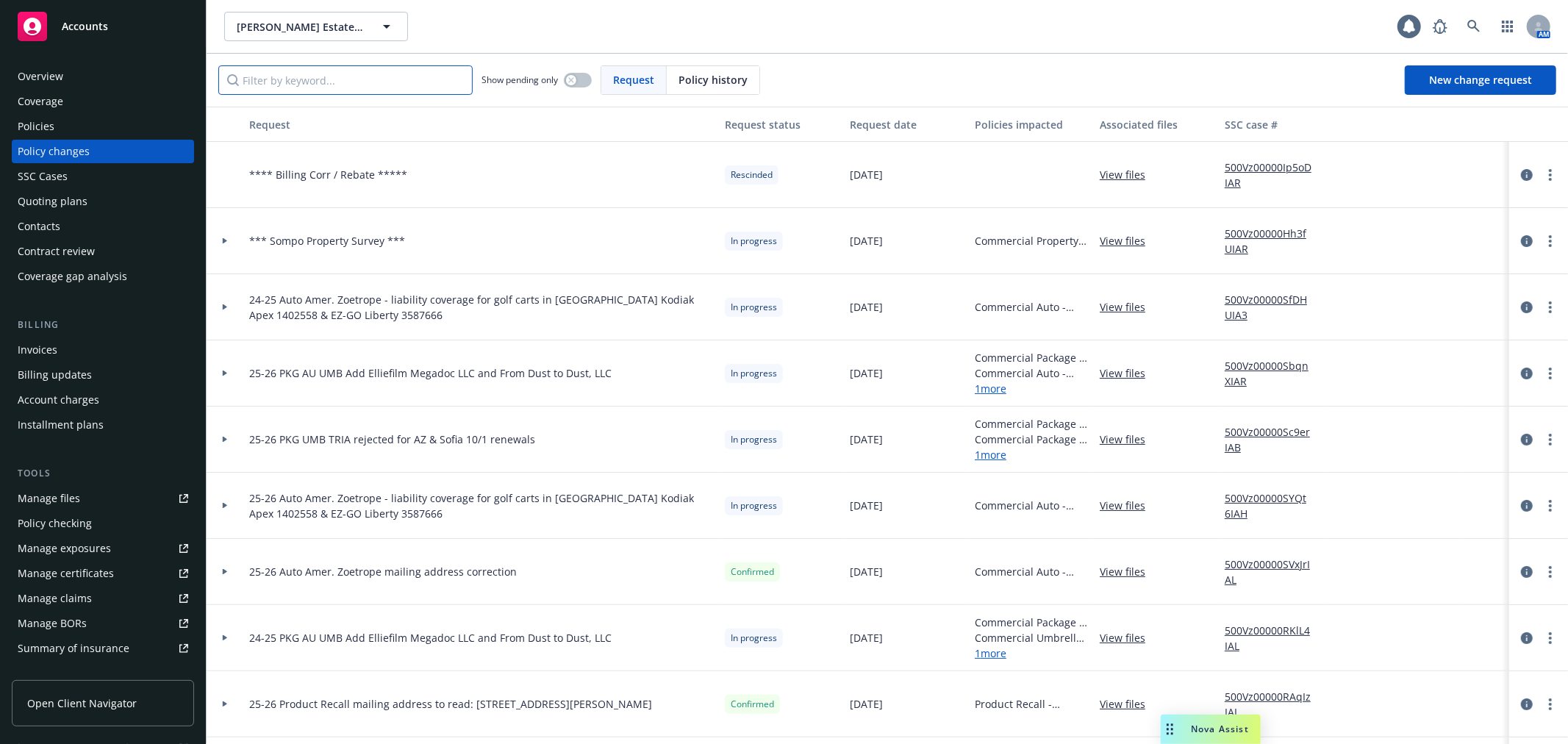
click at [290, 90] on input "Filter by keyword..." at bounding box center [345, 80] width 254 height 29
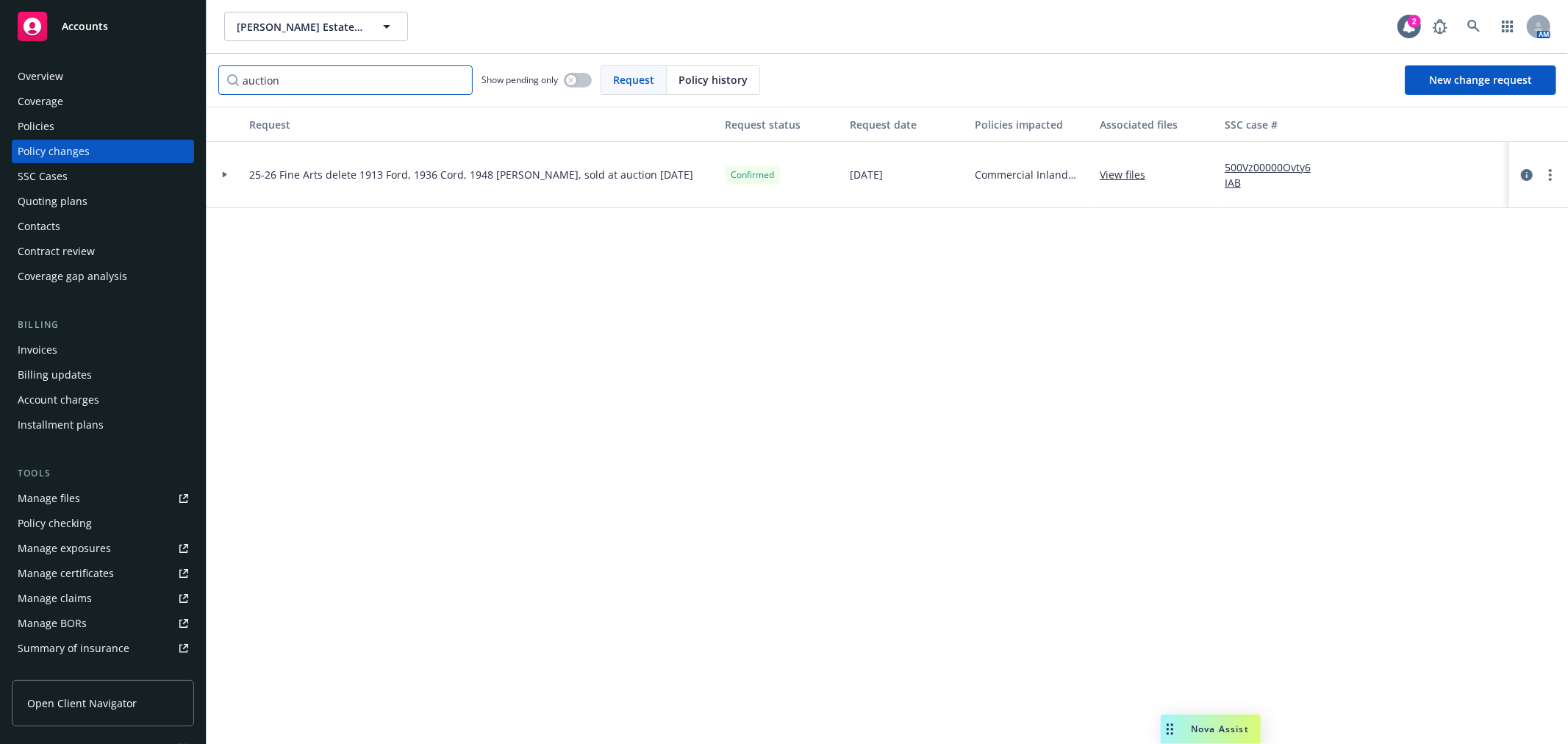
type input "auction"
click at [222, 166] on div at bounding box center [225, 175] width 37 height 66
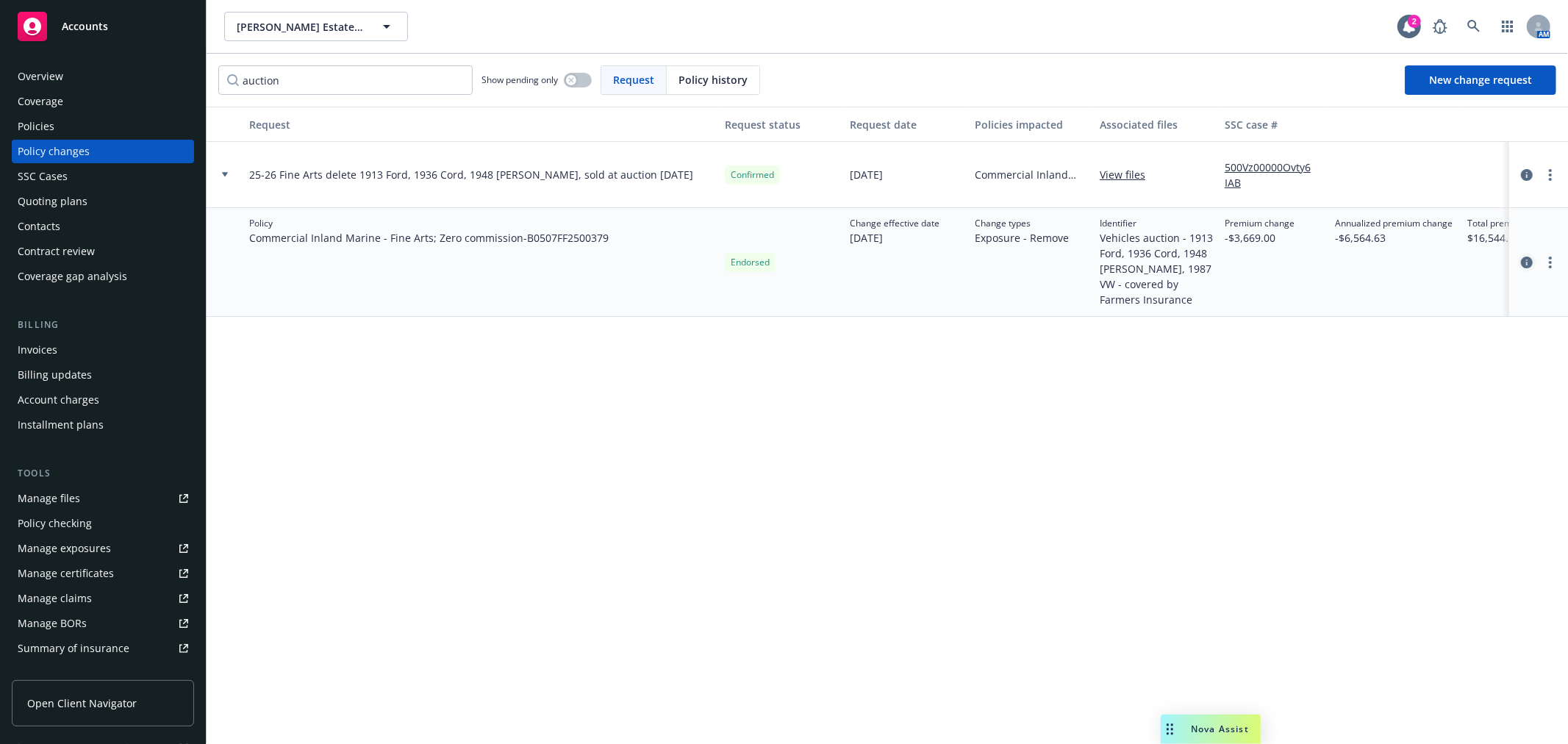
click at [1524, 262] on icon "circleInformation" at bounding box center [1527, 263] width 12 height 12
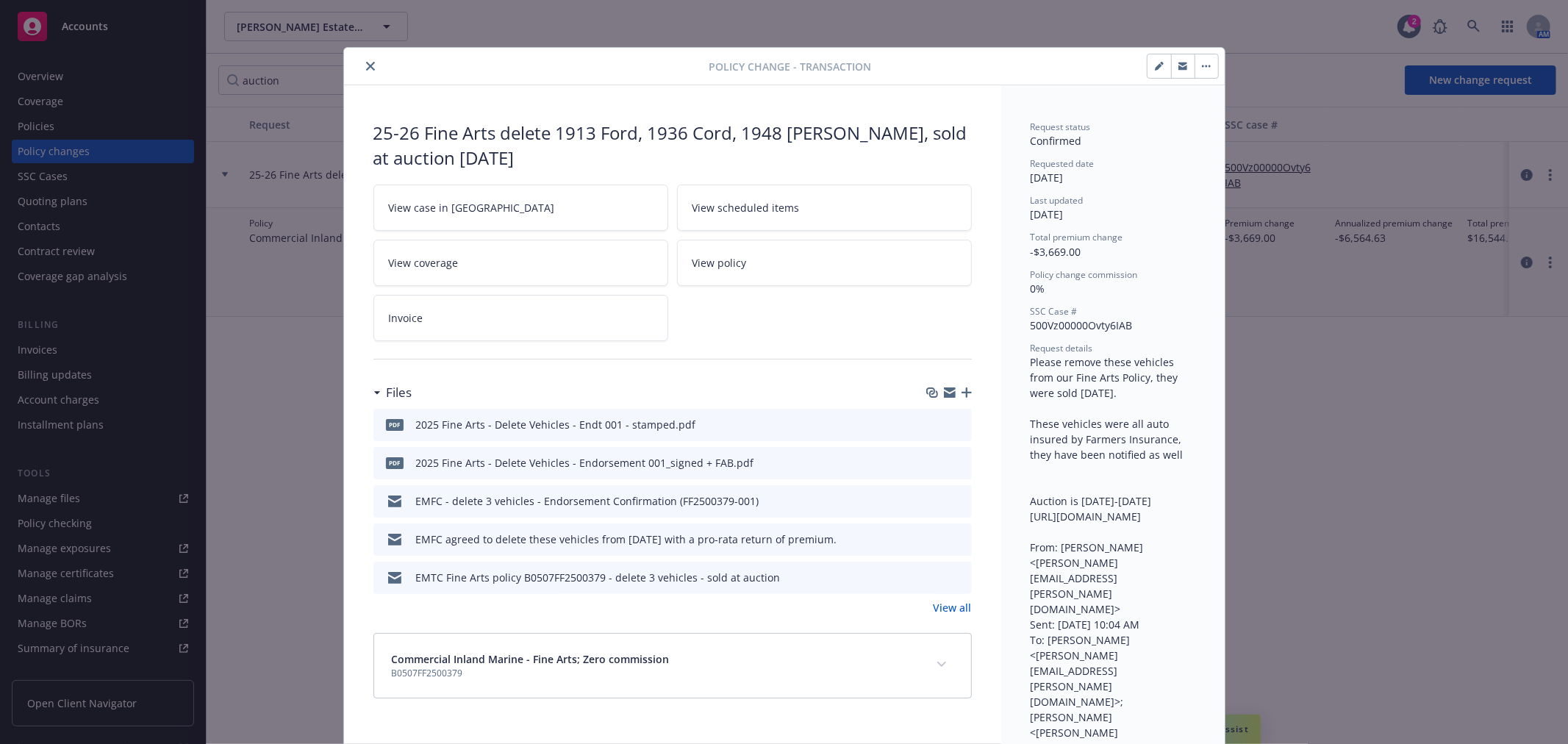
scroll to position [44, 0]
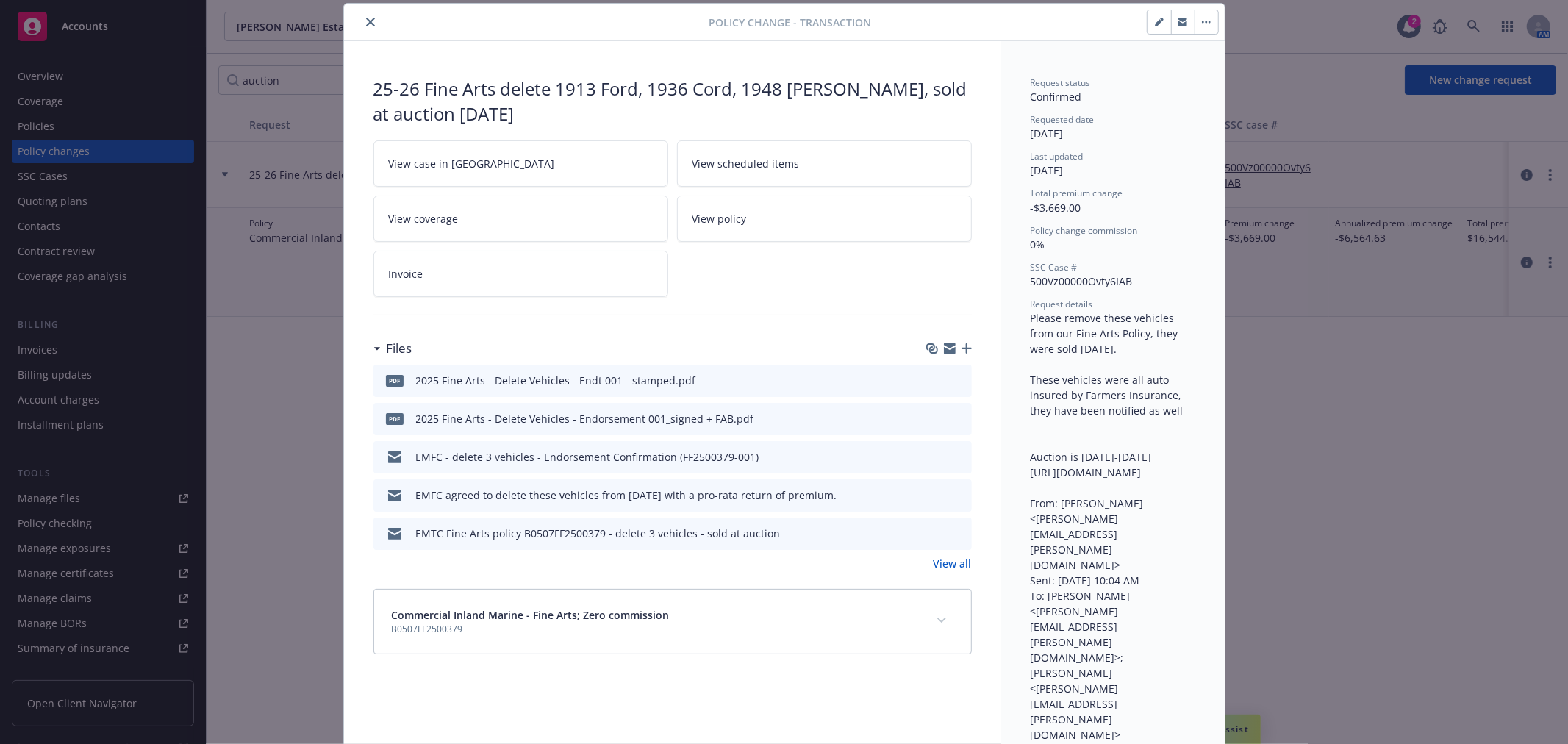
drag, startPoint x: 944, startPoint y: 349, endPoint x: 935, endPoint y: 370, distance: 22.8
click at [944, 348] on icon "button" at bounding box center [950, 348] width 12 height 12
click at [366, 22] on icon "close" at bounding box center [371, 22] width 9 height 9
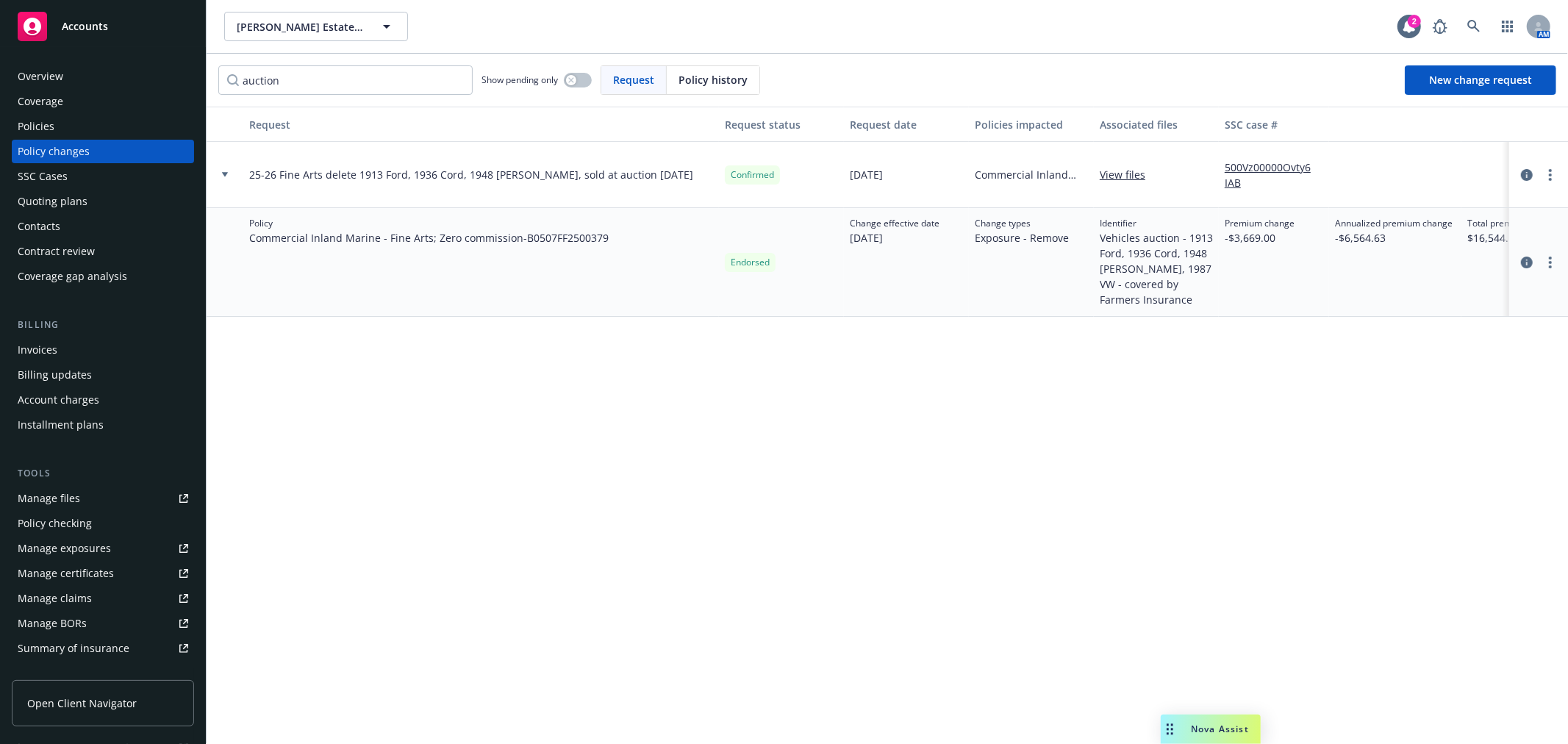
click at [113, 179] on div "SSC Cases" at bounding box center [103, 177] width 171 height 24
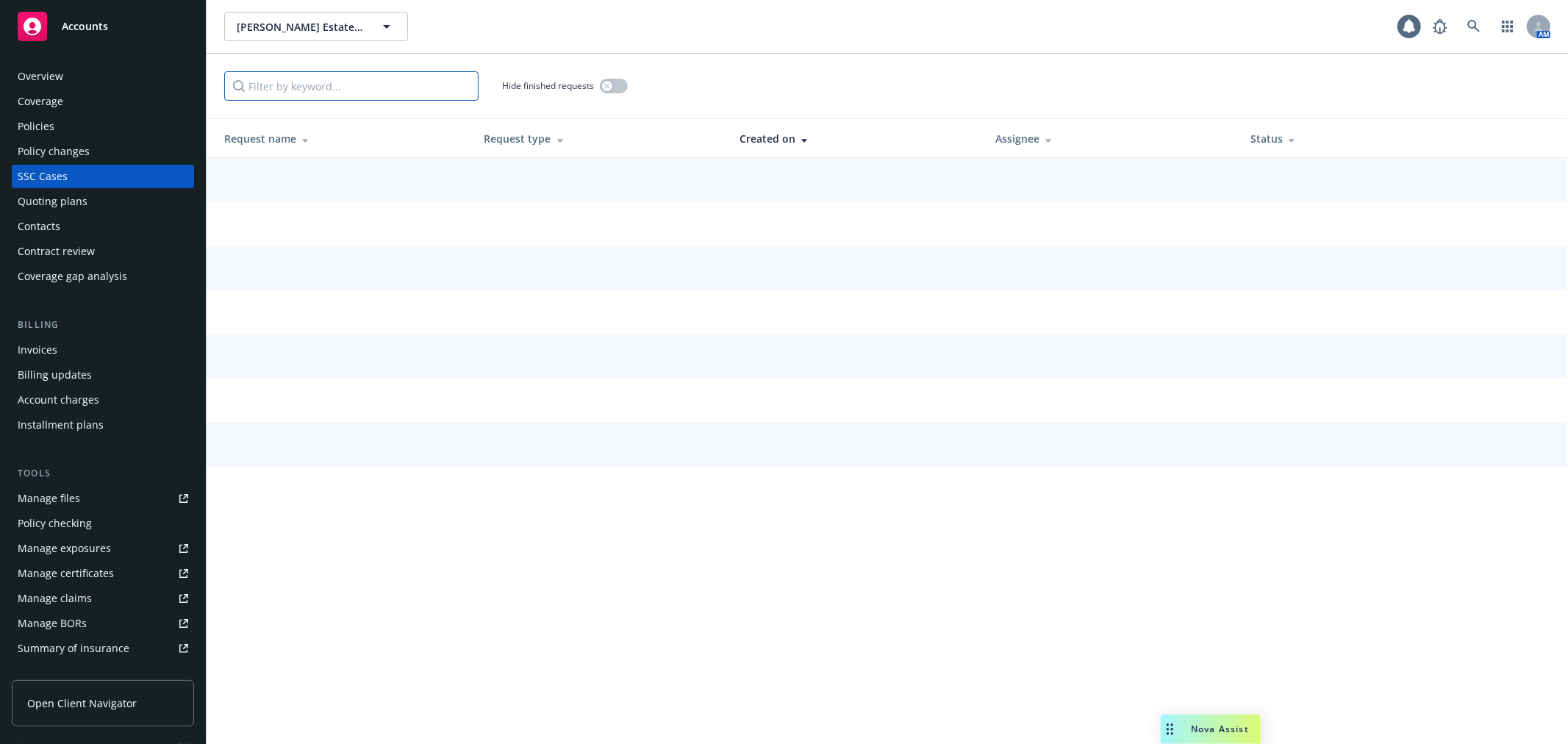
click at [362, 91] on input "Filter by keyword..." at bounding box center [351, 86] width 254 height 29
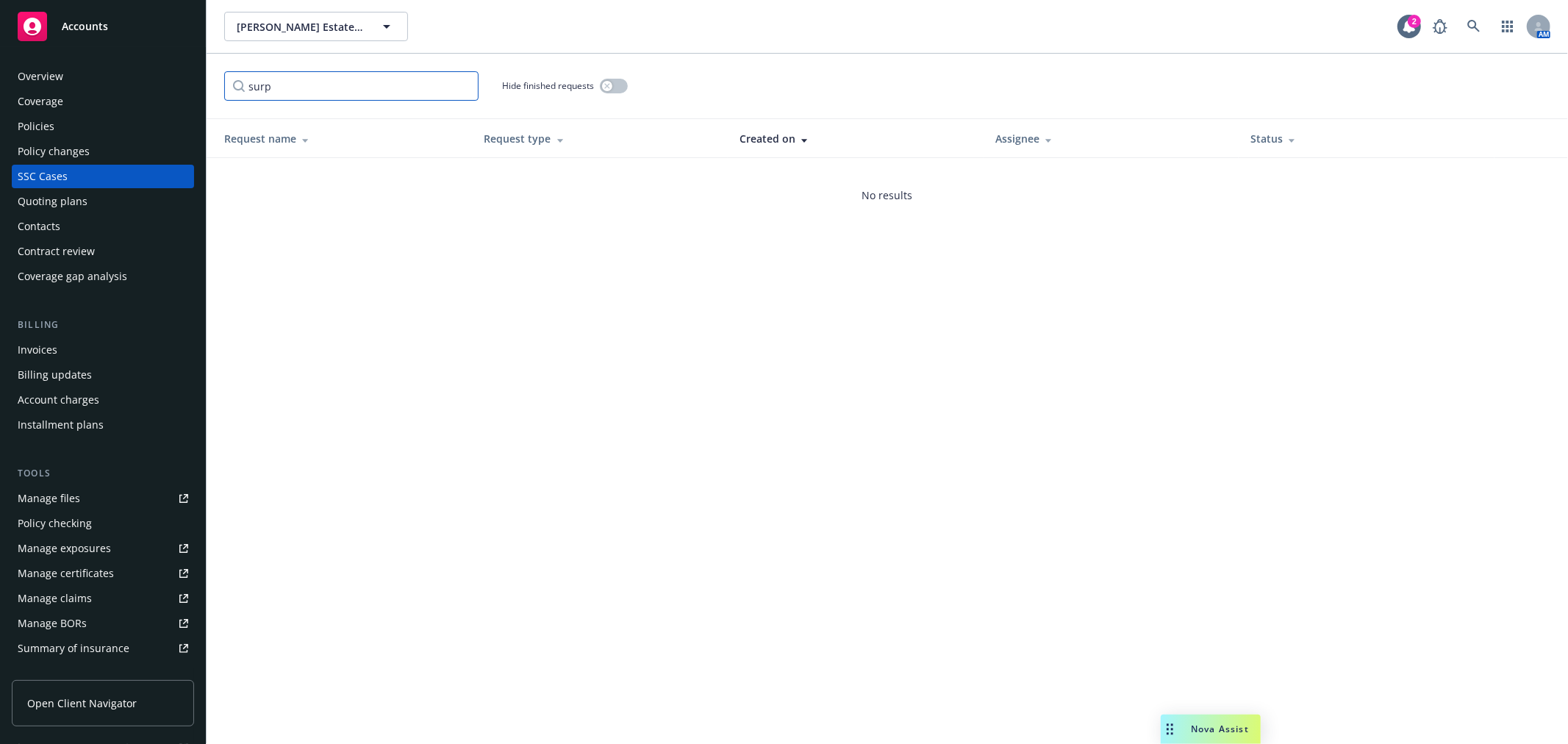
drag, startPoint x: 295, startPoint y: 77, endPoint x: 241, endPoint y: 81, distance: 54.1
click at [241, 81] on input "surp" at bounding box center [351, 86] width 254 height 29
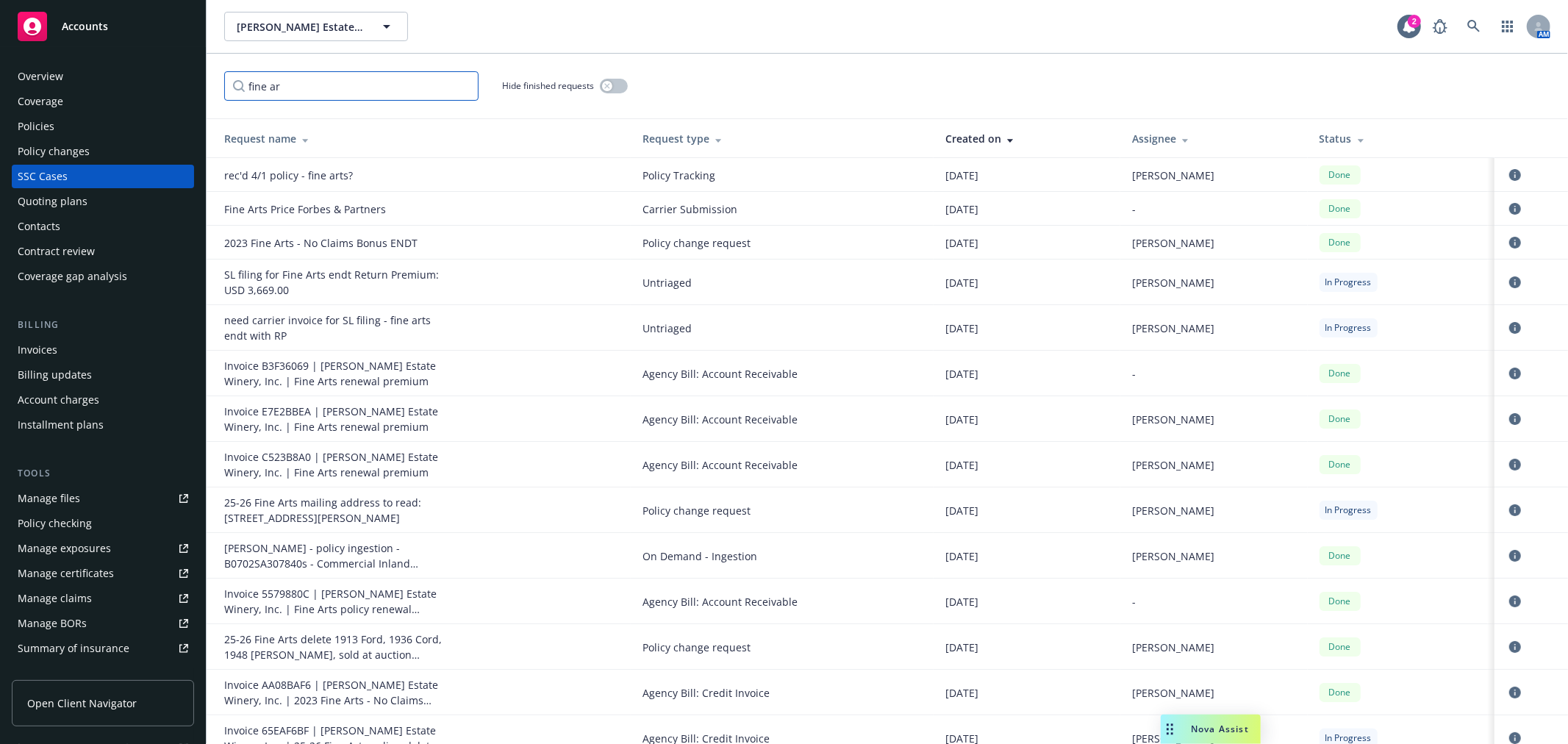
type input "fine art"
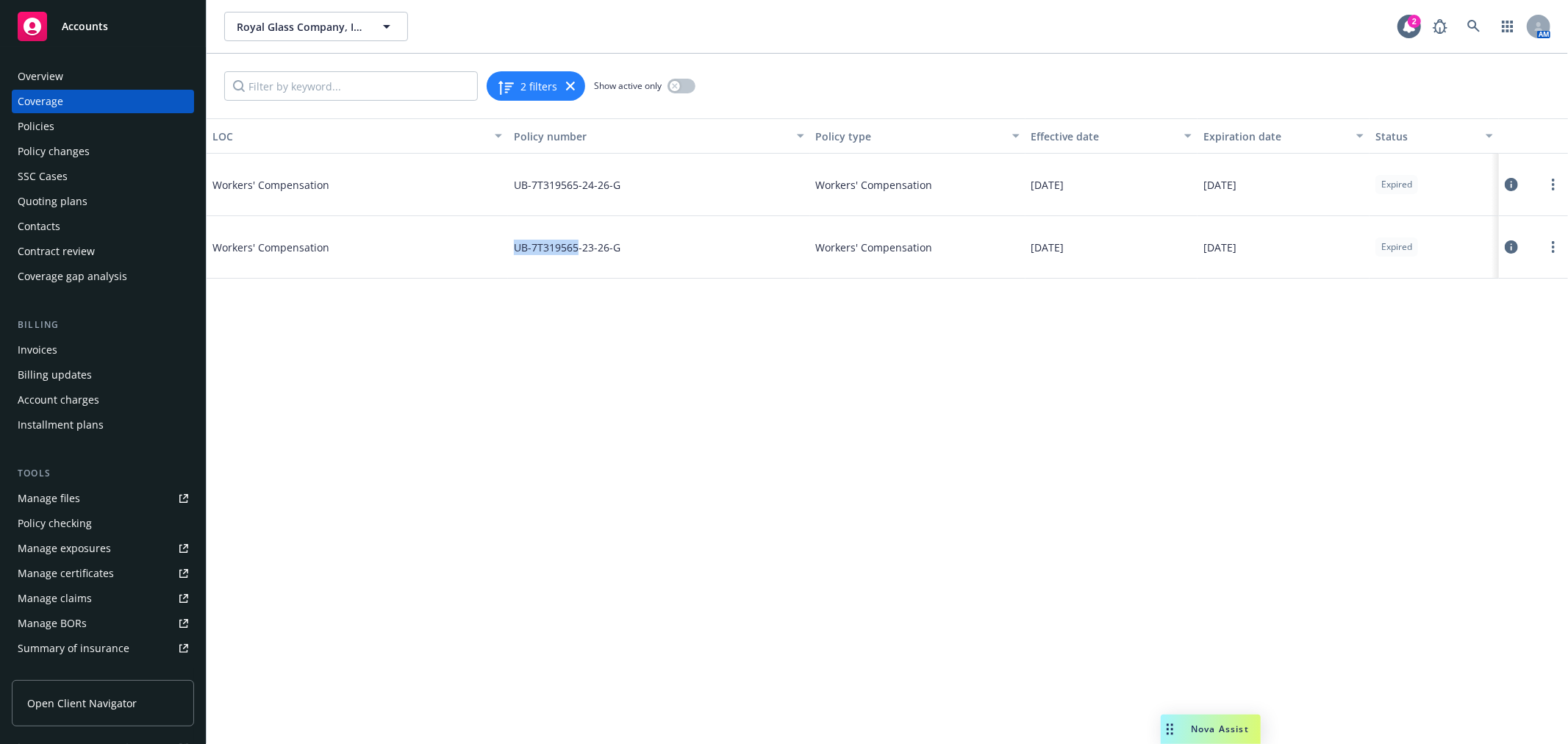
drag, startPoint x: 516, startPoint y: 251, endPoint x: 578, endPoint y: 251, distance: 62.0
click at [578, 251] on span "UB-7T319565-23-26-G" at bounding box center [567, 247] width 107 height 16
copy span "UB-7T319565"
click at [104, 148] on div "Policy changes" at bounding box center [103, 151] width 171 height 24
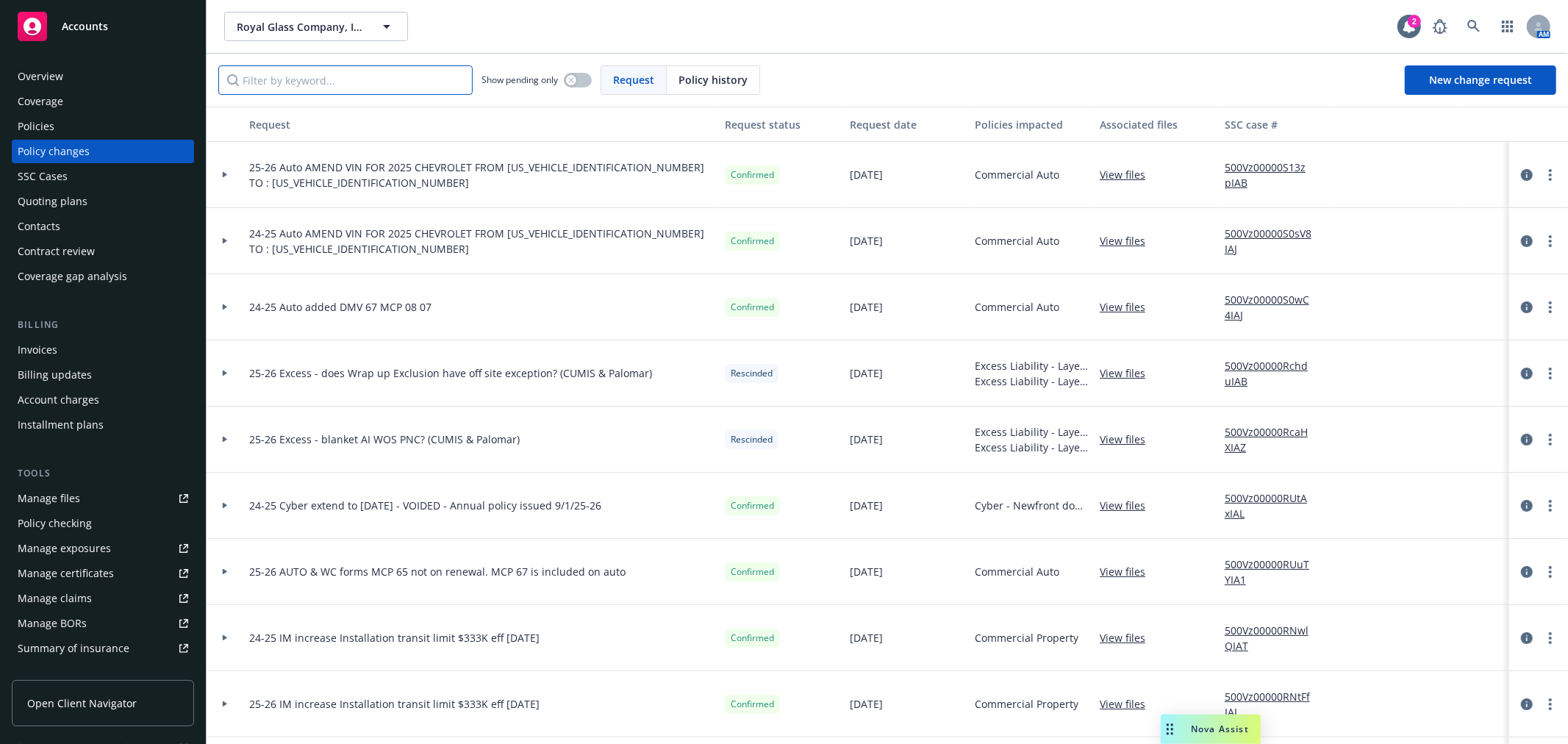
click at [304, 77] on input "Filter by keyword..." at bounding box center [345, 80] width 254 height 29
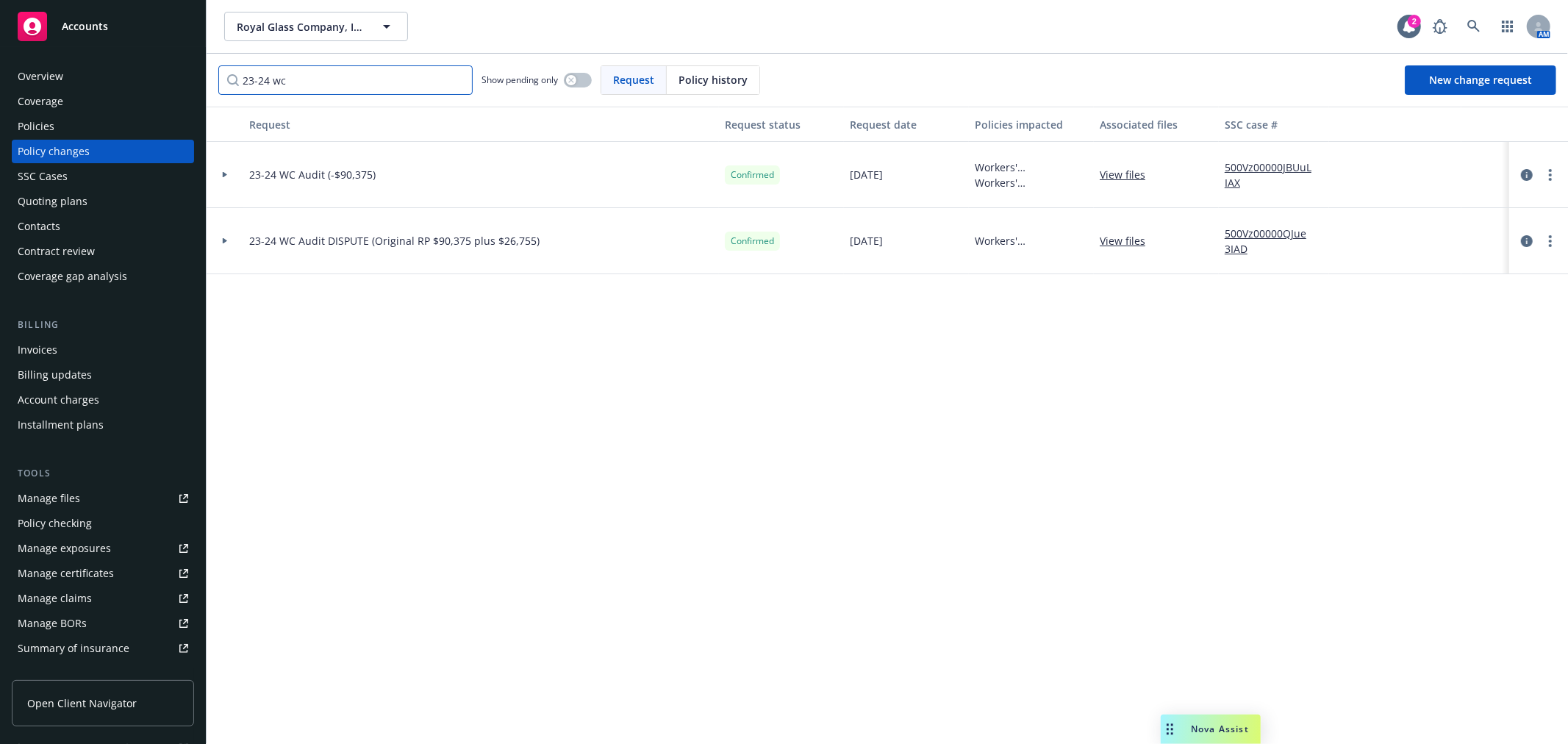
type input "23-24 wc"
click at [224, 179] on div at bounding box center [225, 175] width 37 height 66
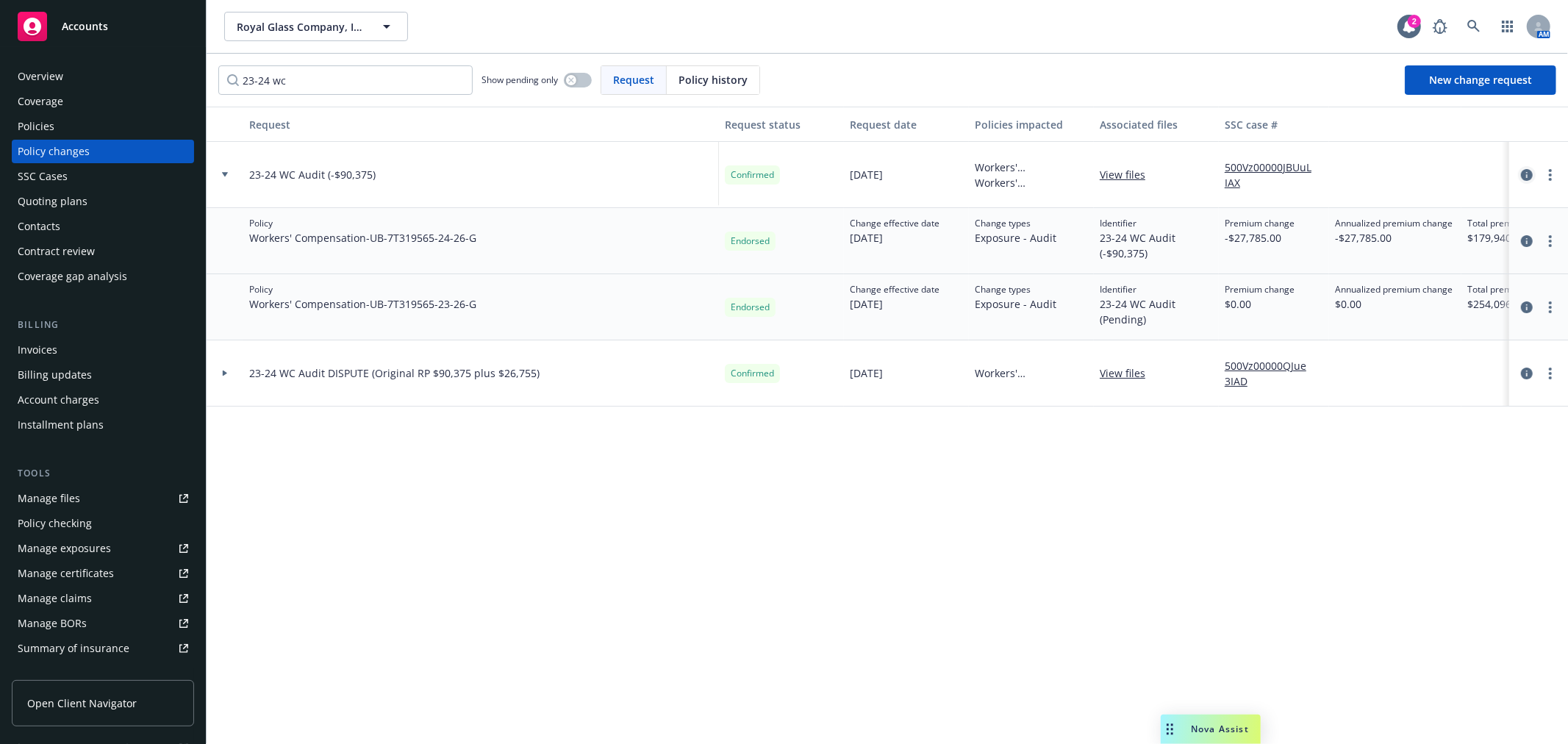
click at [1521, 179] on icon "circleInformation" at bounding box center [1527, 175] width 12 height 12
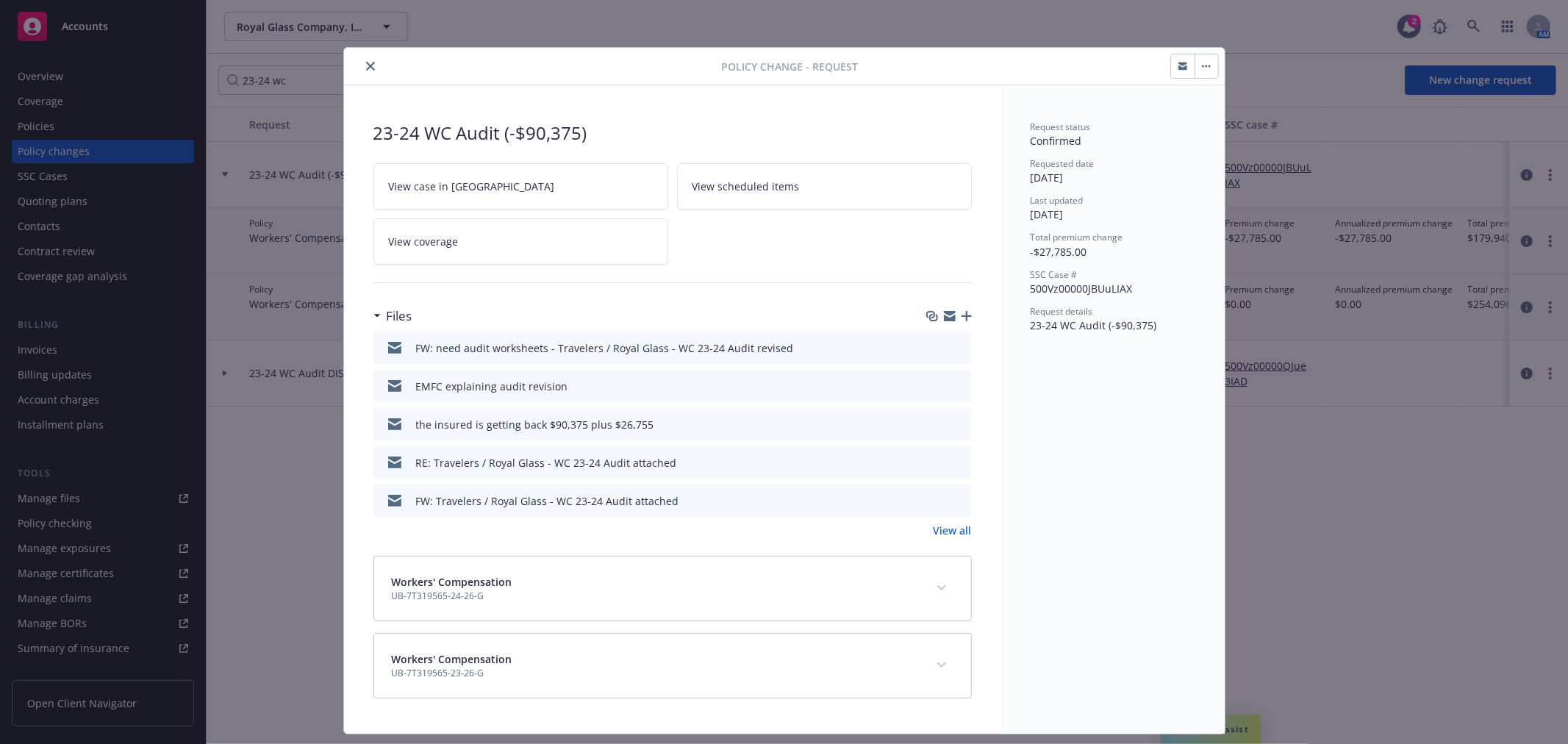
click at [944, 313] on icon "button" at bounding box center [950, 313] width 12 height 5
drag, startPoint x: 366, startPoint y: 65, endPoint x: 377, endPoint y: 66, distance: 11.0
click at [366, 66] on icon "close" at bounding box center [371, 66] width 9 height 9
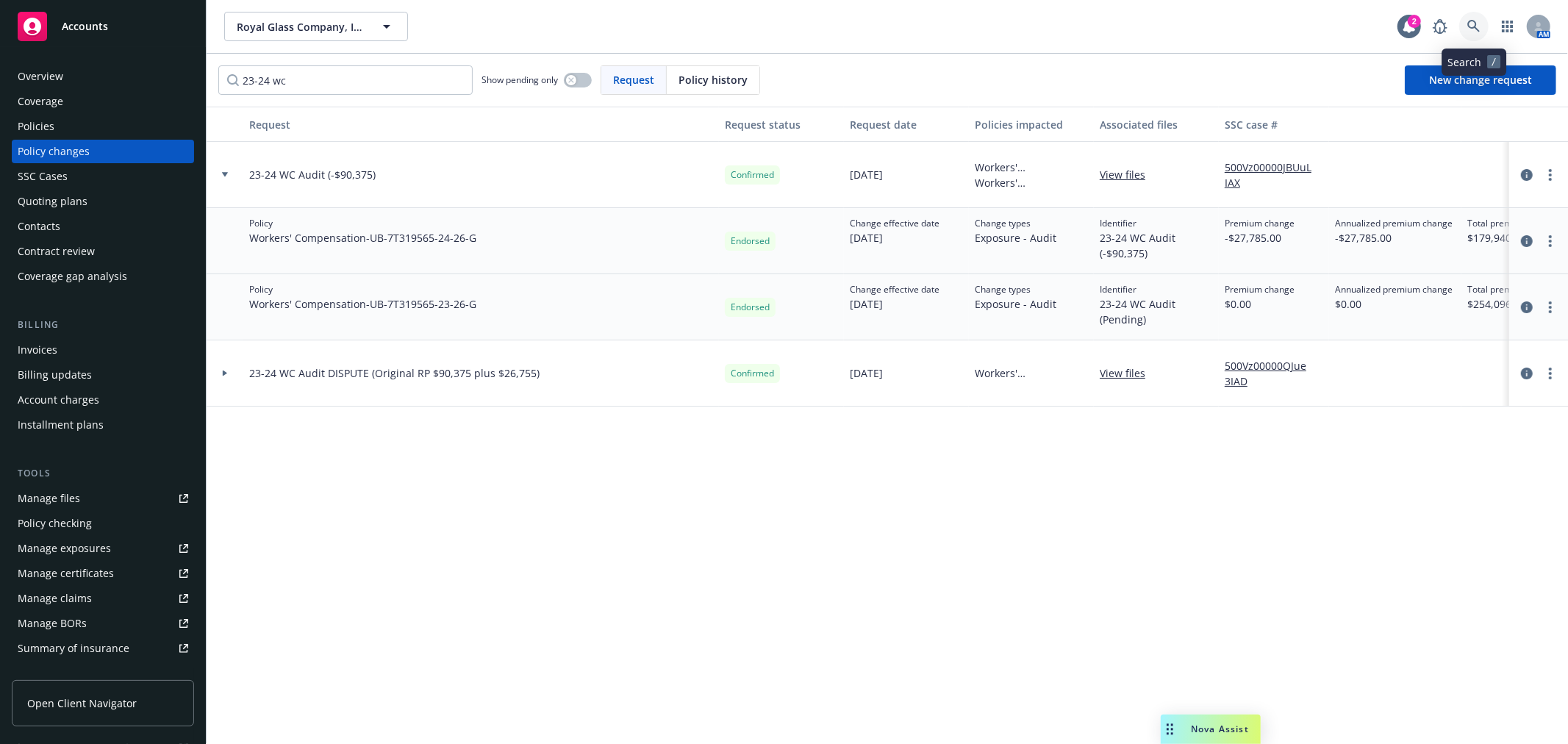
click at [1478, 23] on icon at bounding box center [1474, 27] width 13 height 13
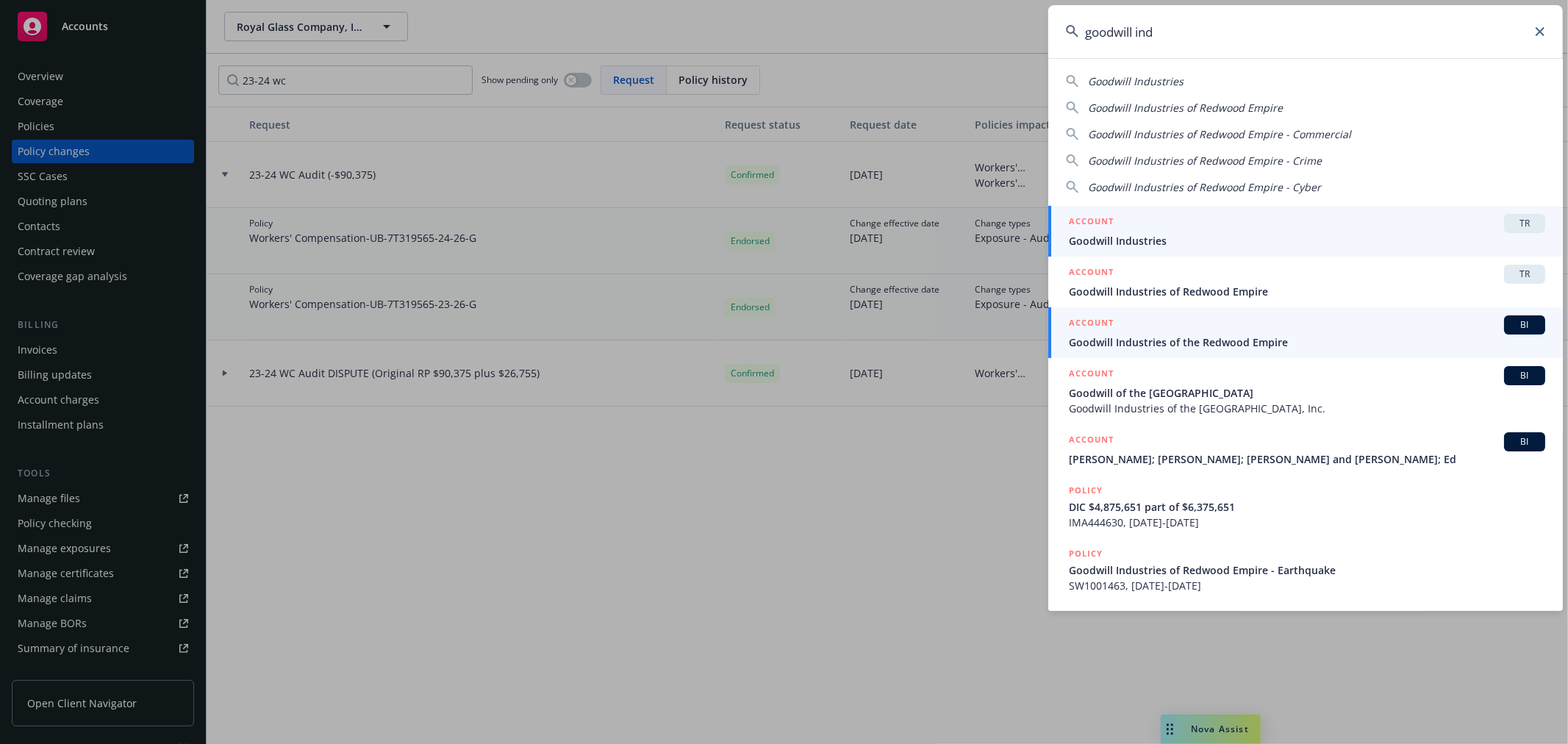
type input "goodwill ind"
click at [1291, 343] on span "Goodwill Industries of the Redwood Empire" at bounding box center [1307, 342] width 477 height 16
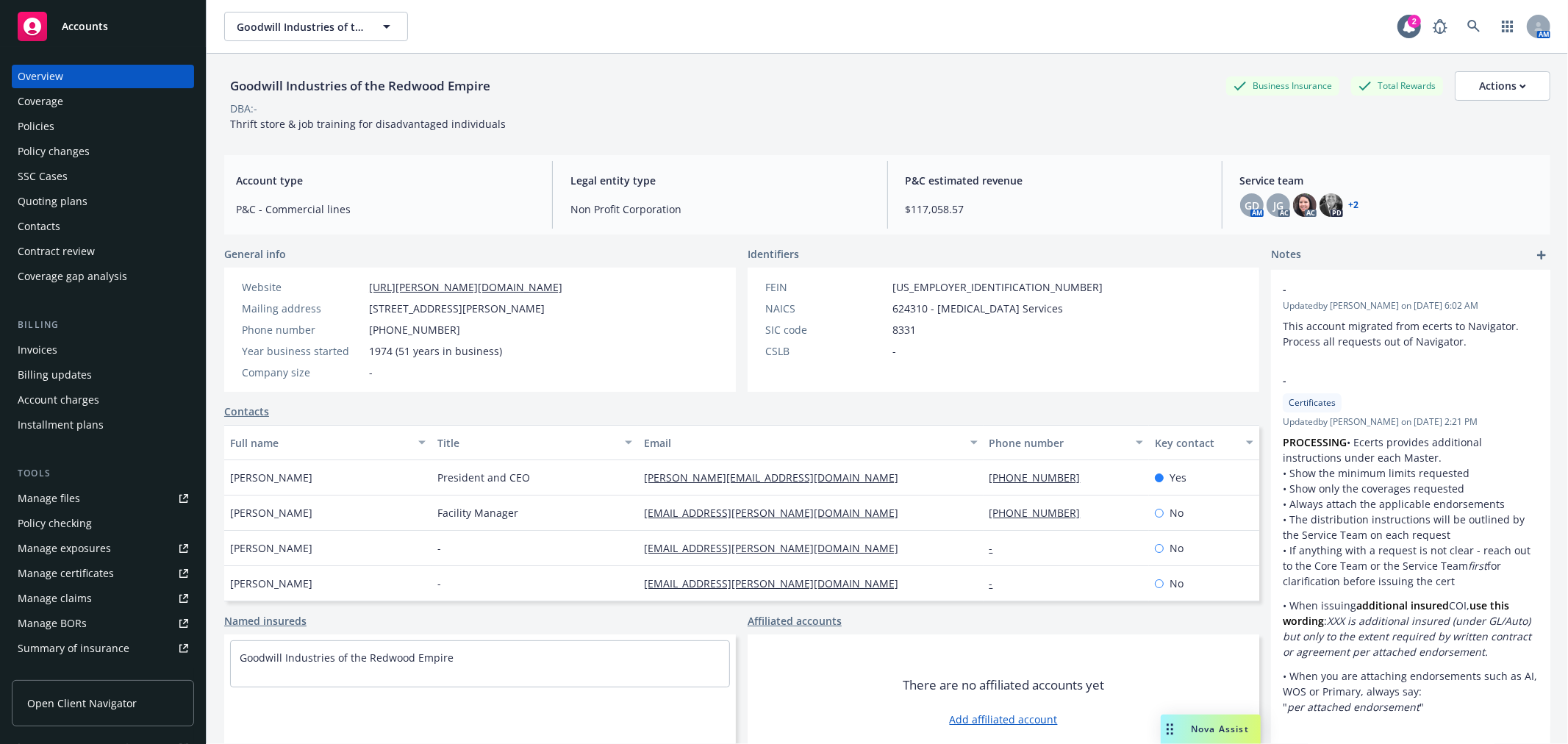
click at [98, 343] on div "Invoices" at bounding box center [103, 350] width 171 height 24
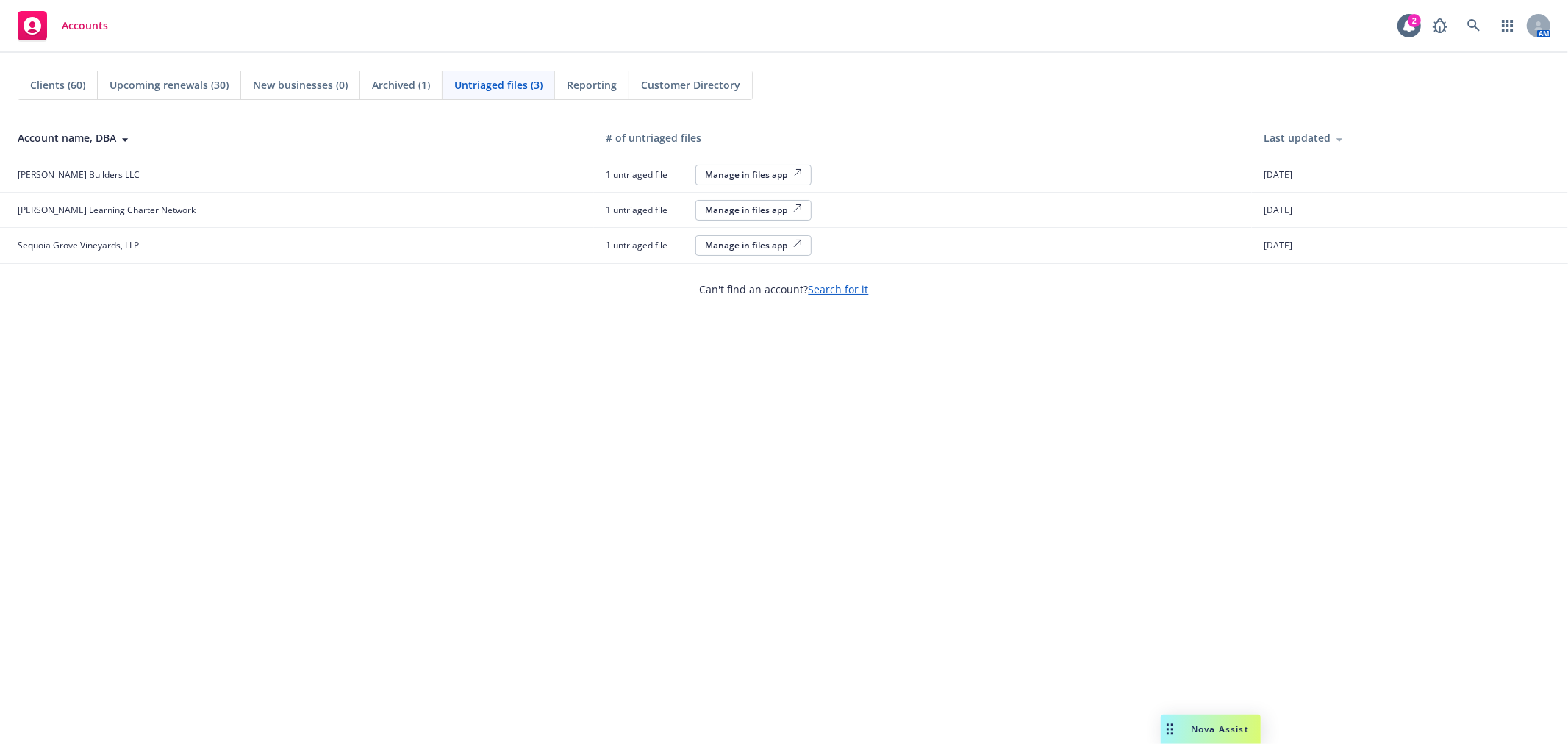
click at [705, 173] on div "Manage in files app" at bounding box center [753, 175] width 97 height 13
click at [705, 213] on div "Manage in files app" at bounding box center [753, 210] width 97 height 13
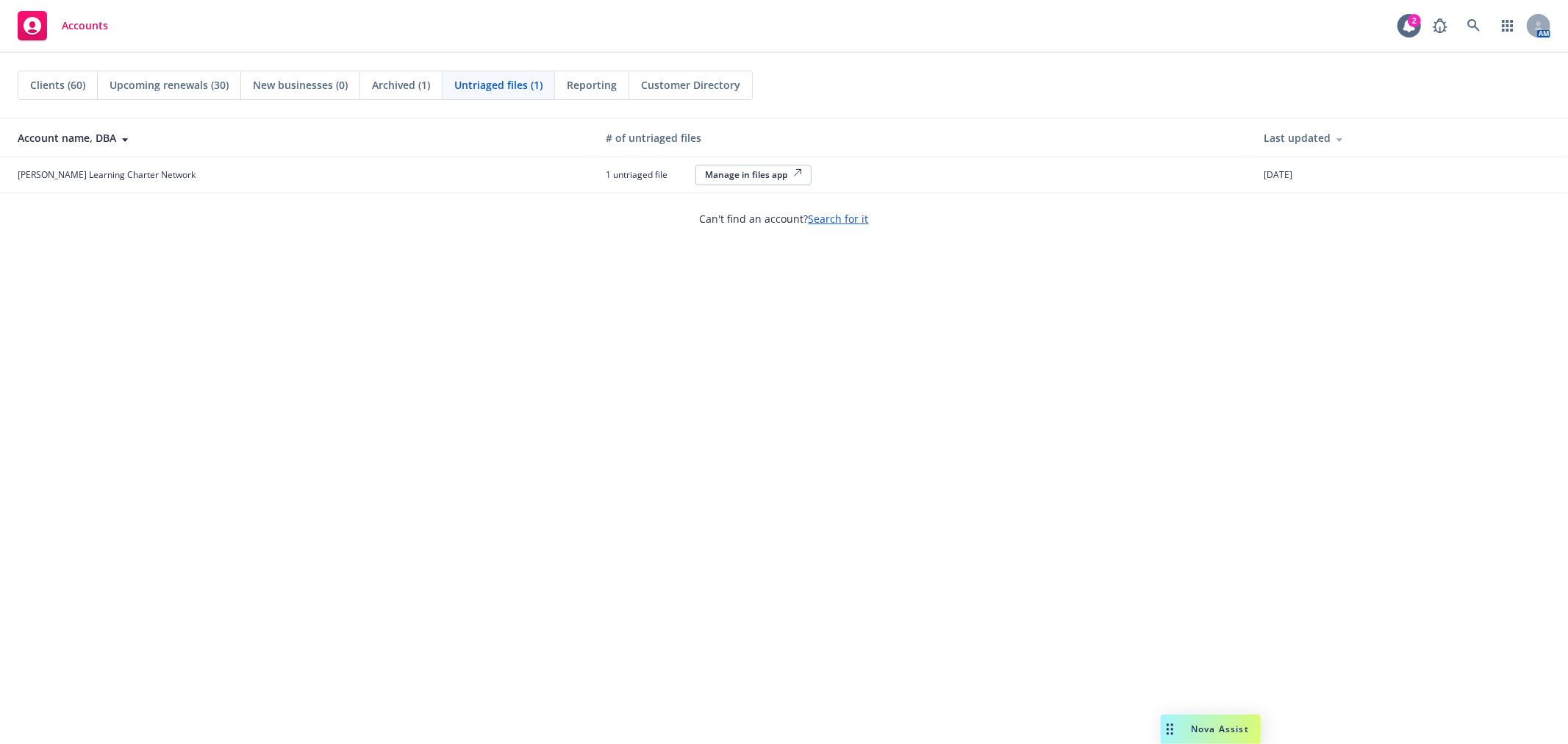
click at [705, 178] on div "Manage in files app" at bounding box center [753, 175] width 97 height 13
click at [705, 178] on div "Manage in files app" at bounding box center [753, 175] width 97 height 13
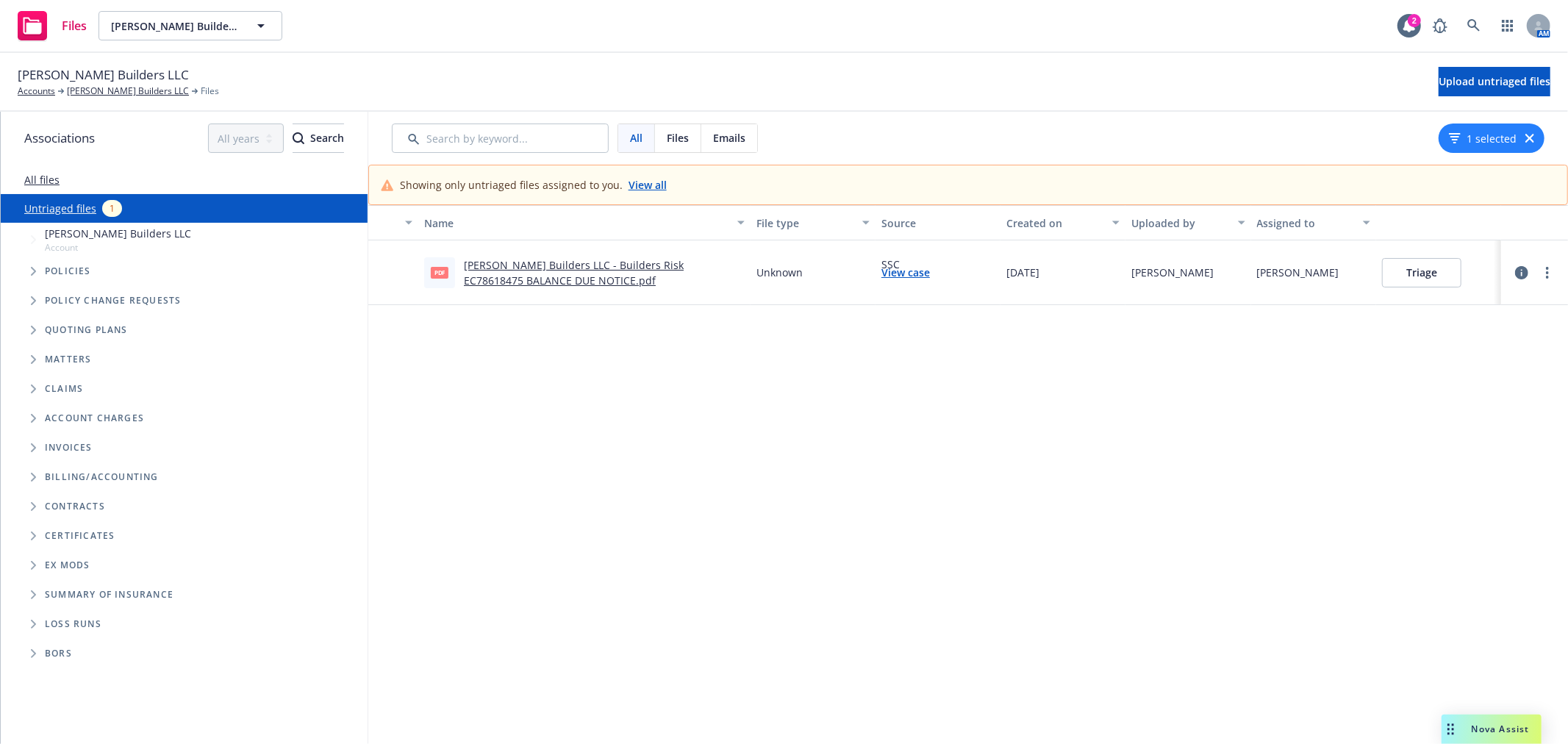
click at [684, 266] on link "[PERSON_NAME] Builders LLC - Builders Risk EC78618475 BALANCE DUE NOTICE.pdf" at bounding box center [574, 272] width 220 height 29
click at [1542, 275] on link "more" at bounding box center [1548, 273] width 18 height 18
click at [1487, 313] on link "Archive" at bounding box center [1478, 302] width 129 height 29
click at [909, 273] on link "View case" at bounding box center [906, 272] width 48 height 16
click at [97, 97] on link "[PERSON_NAME] Builders LLC" at bounding box center [128, 91] width 122 height 13
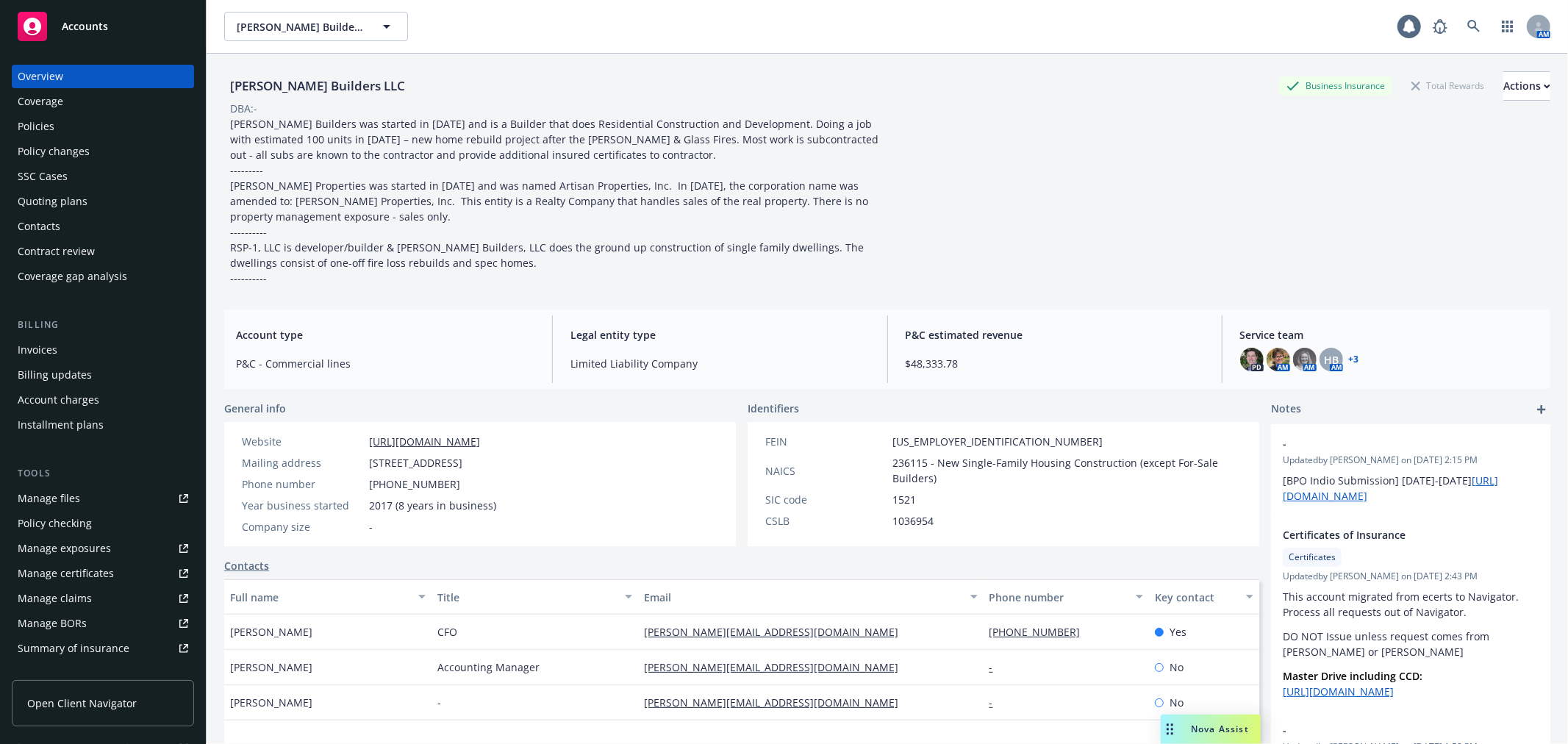
click at [84, 128] on div "Policies" at bounding box center [103, 127] width 171 height 24
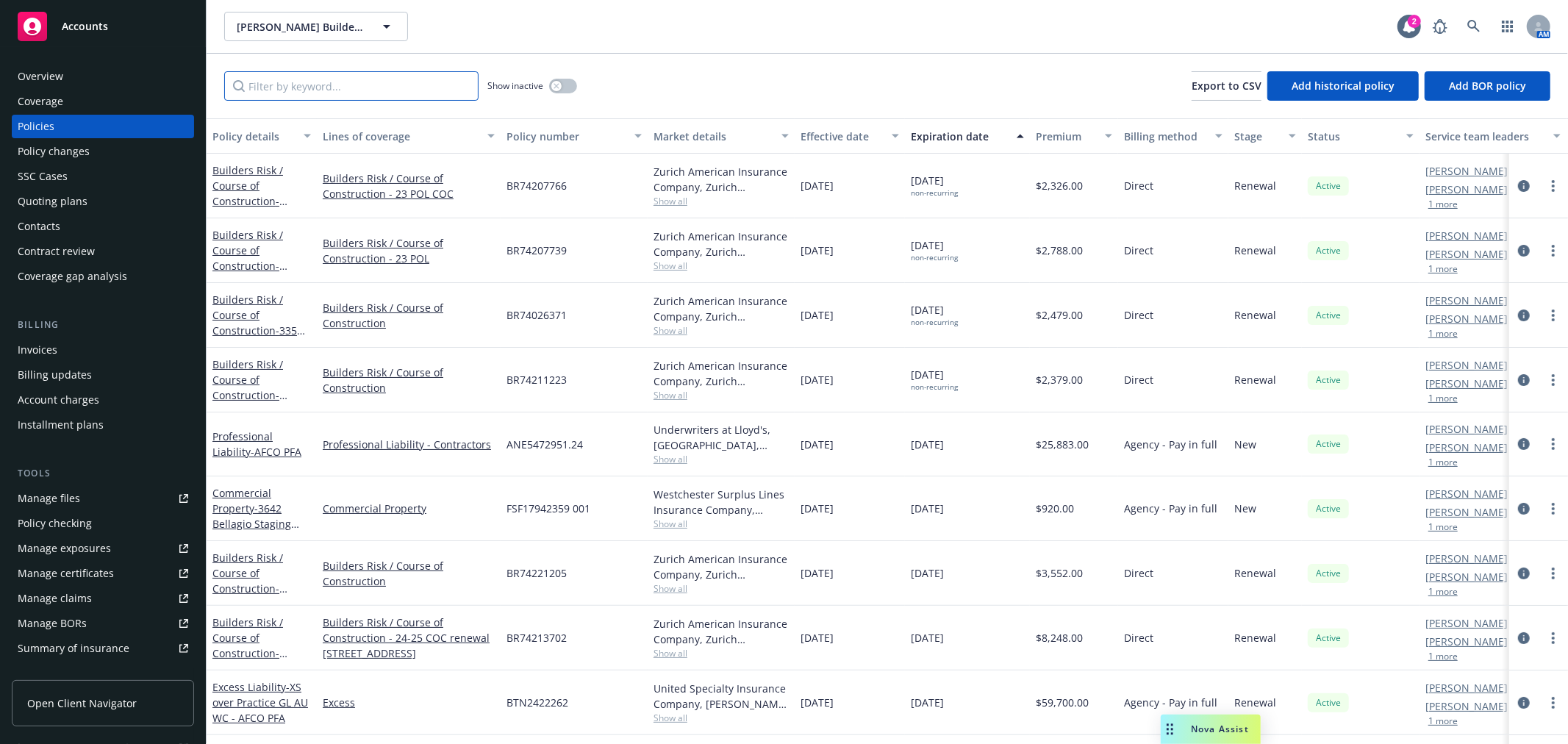
click at [268, 78] on input "Filter by keyword..." at bounding box center [351, 86] width 254 height 29
paste input "EC78618475"
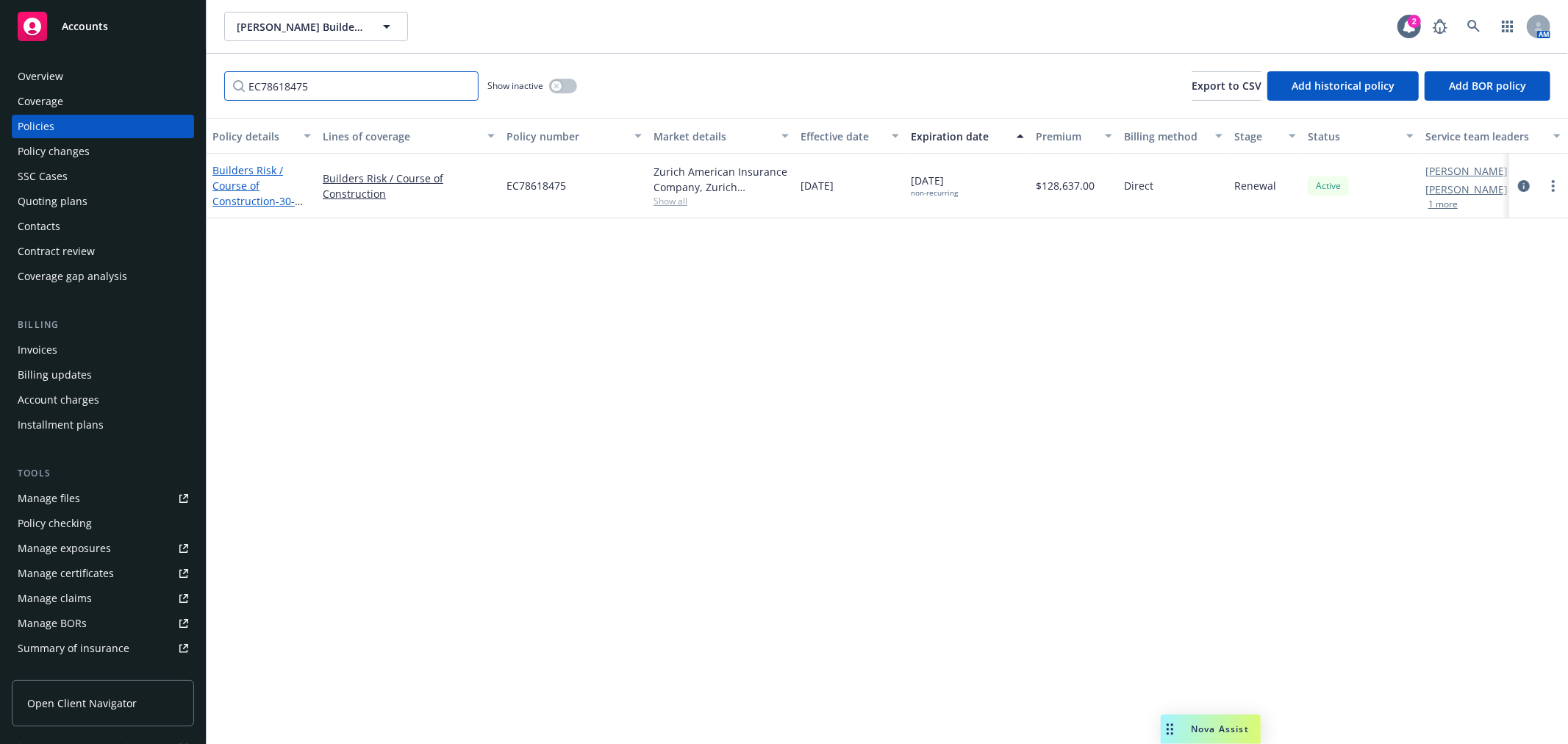
type input "EC78618475"
click at [232, 180] on link "Builders Risk / Course of Construction - 30-unit apt bldg [GEOGRAPHIC_DATA] - […" at bounding box center [259, 216] width 92 height 107
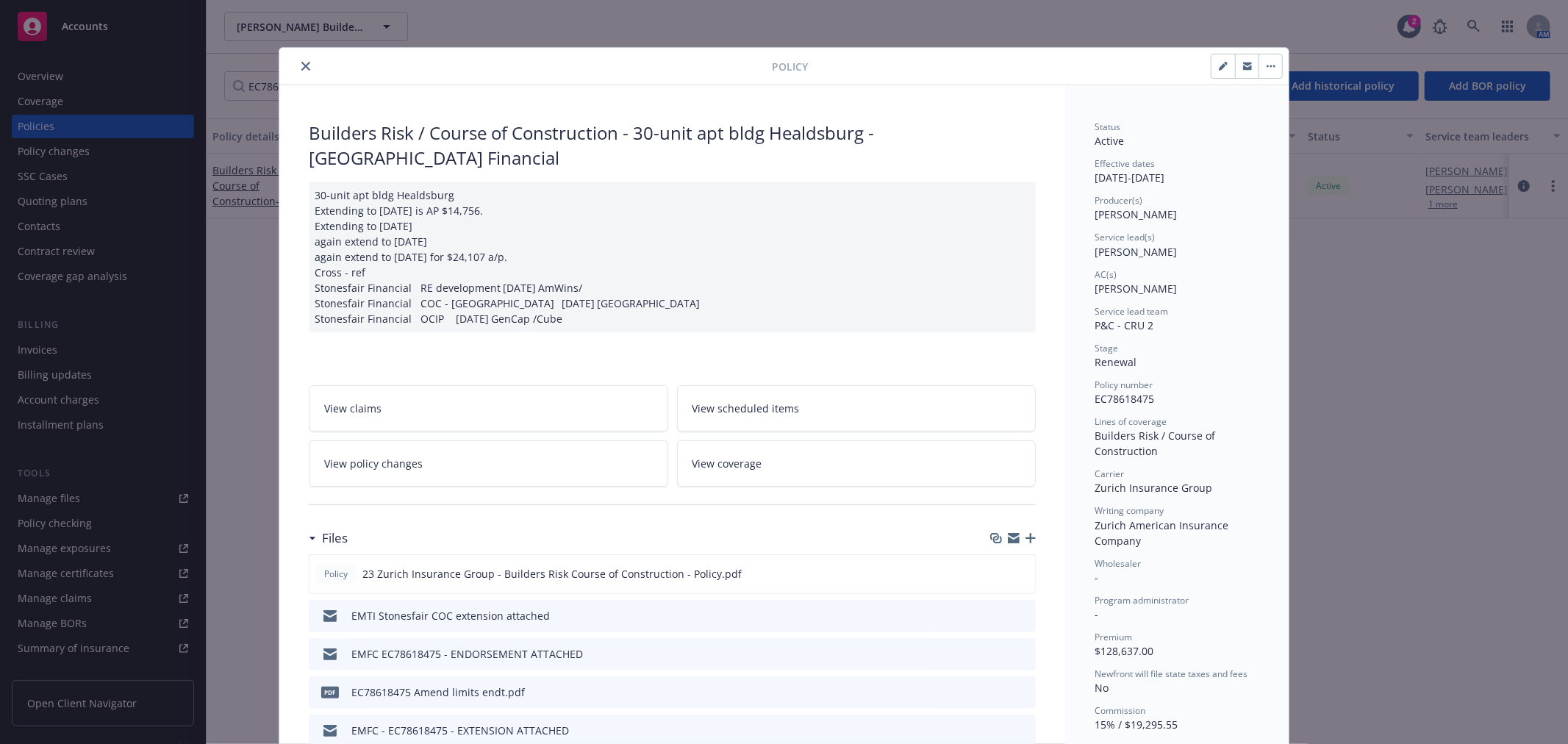
click at [1026, 543] on icon "button" at bounding box center [1031, 539] width 10 height 10
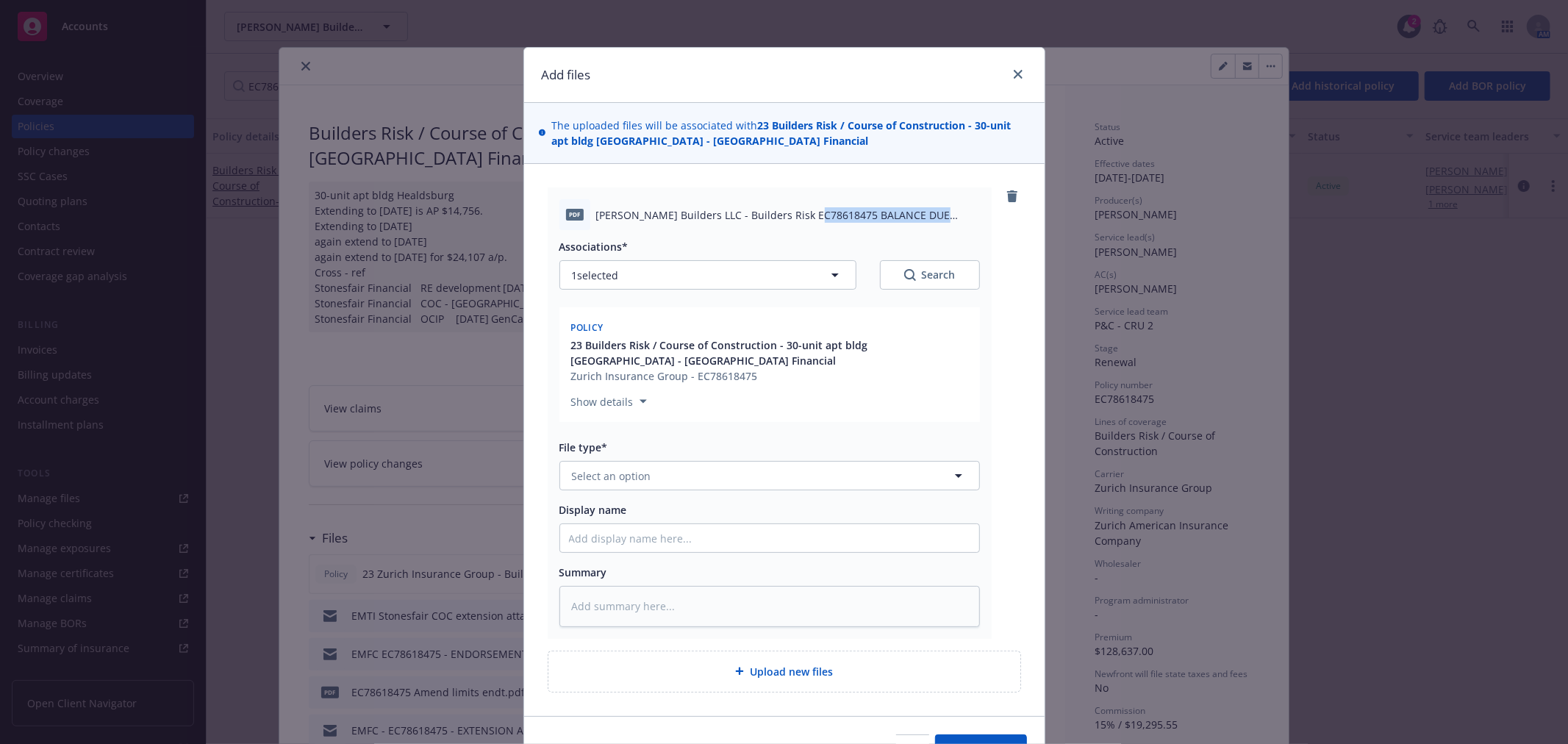
drag, startPoint x: 799, startPoint y: 212, endPoint x: 952, endPoint y: 213, distance: 153.0
click at [952, 213] on span "[PERSON_NAME] Builders LLC - Builders Risk EC78618475 BALANCE DUE 9.29.pdf" at bounding box center [788, 215] width 383 height 16
copy span "EC78618475 BALANCE DUE 9.29"
click at [677, 484] on button "Select an option" at bounding box center [770, 475] width 421 height 29
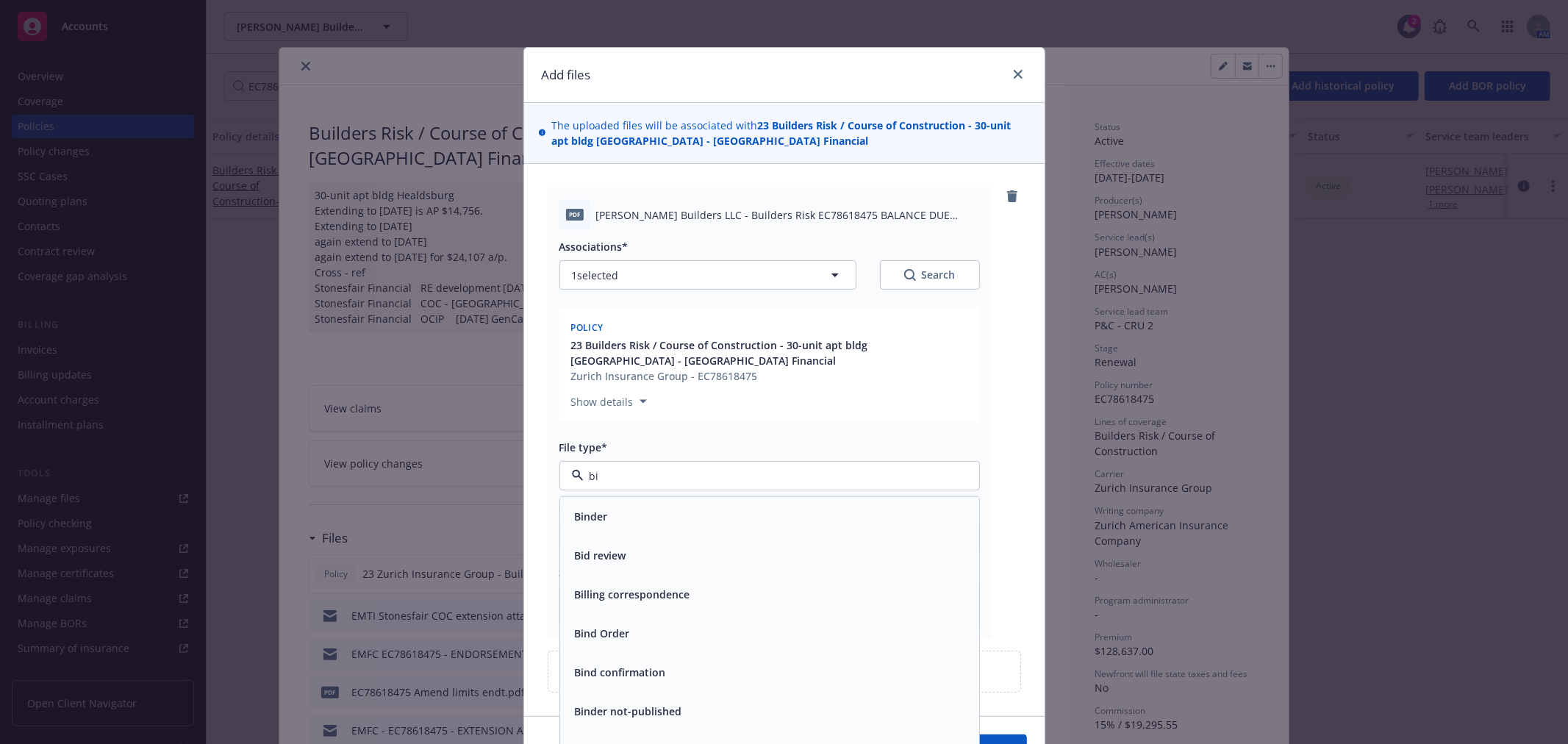
type input "bil"
click at [618, 520] on span "Billing correspondence" at bounding box center [633, 516] width 116 height 16
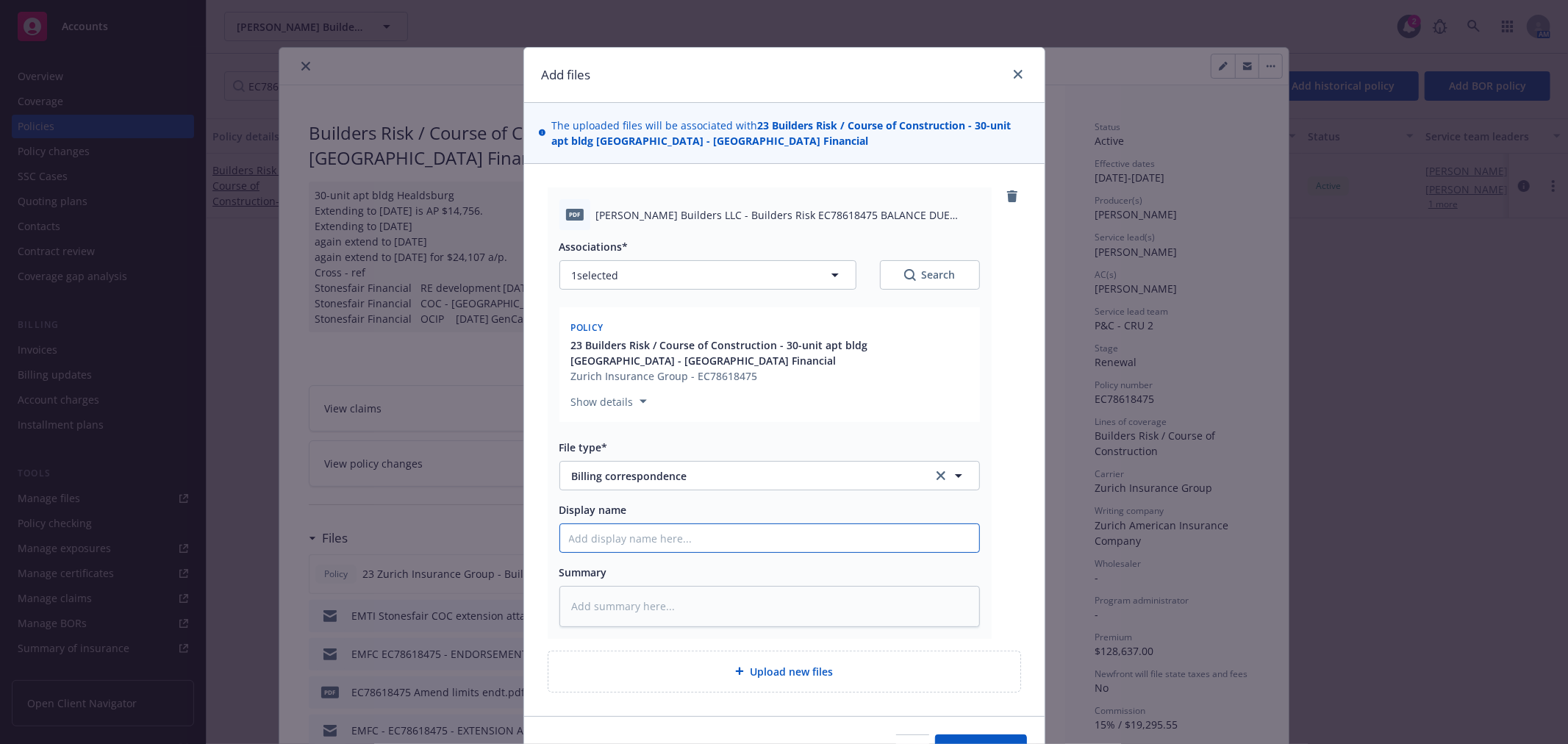
click at [615, 543] on input "Display name" at bounding box center [770, 538] width 419 height 28
paste input "EC78618475 BALANCE DUE 9.29"
type textarea "x"
type input "EC78618475 BALANCE DUE 9.29"
type textarea "x"
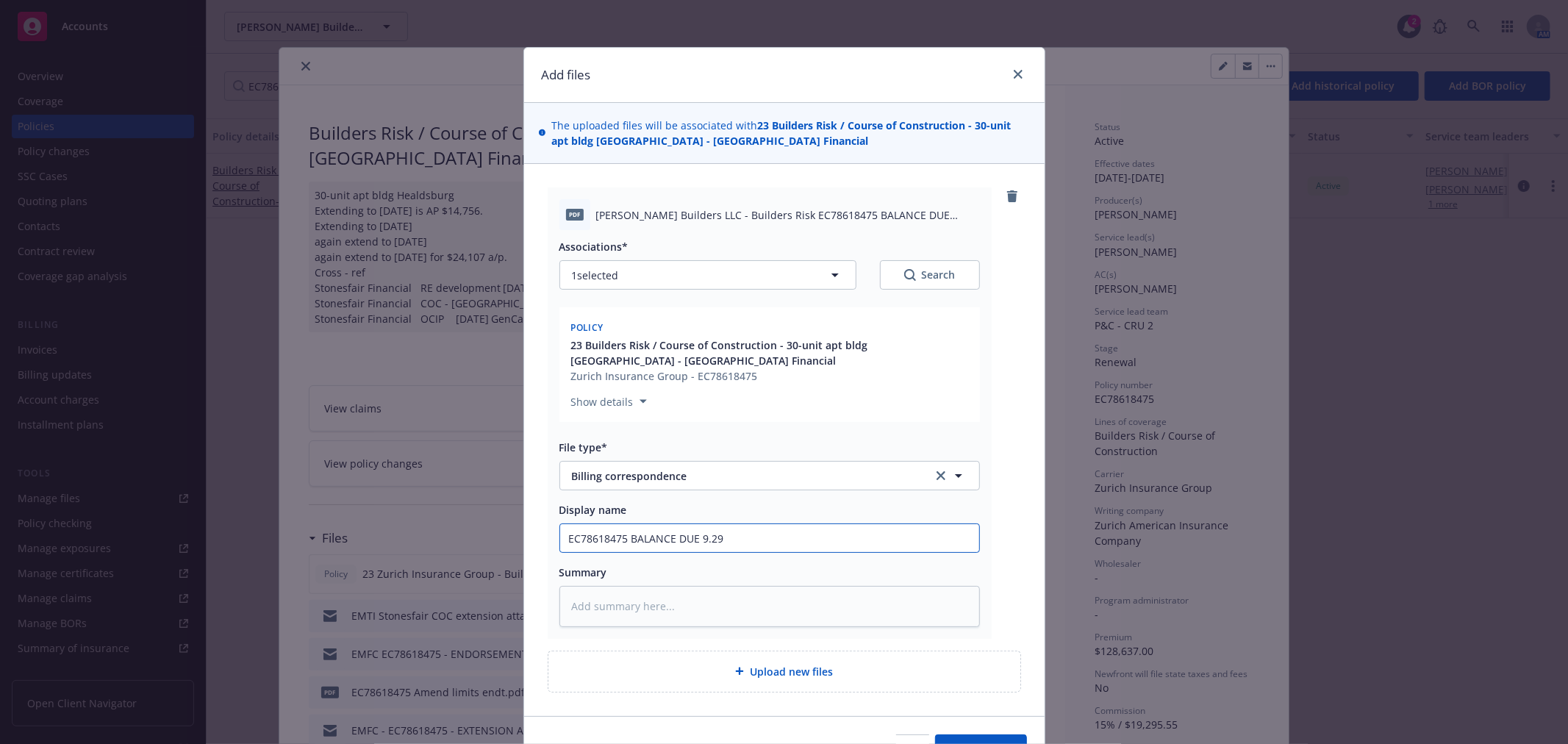
type input "EC78618475 BALANCE DUE 9.29."
type textarea "x"
type input "EC78618475 BALANCE DUE 9.29.2"
type textarea "x"
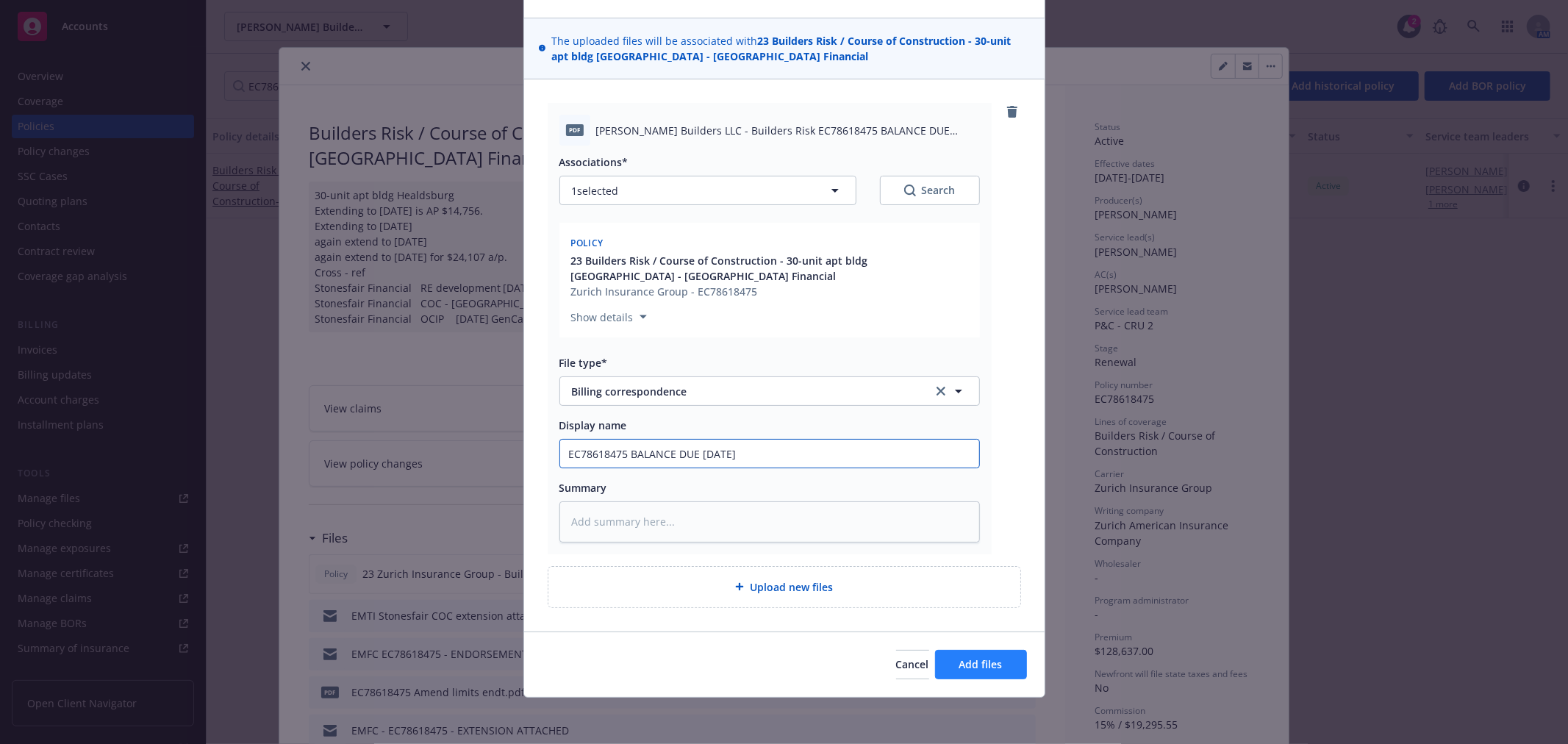
type input "EC78618475 BALANCE DUE 9.29.25"
click at [973, 658] on span "Add files" at bounding box center [981, 664] width 43 height 14
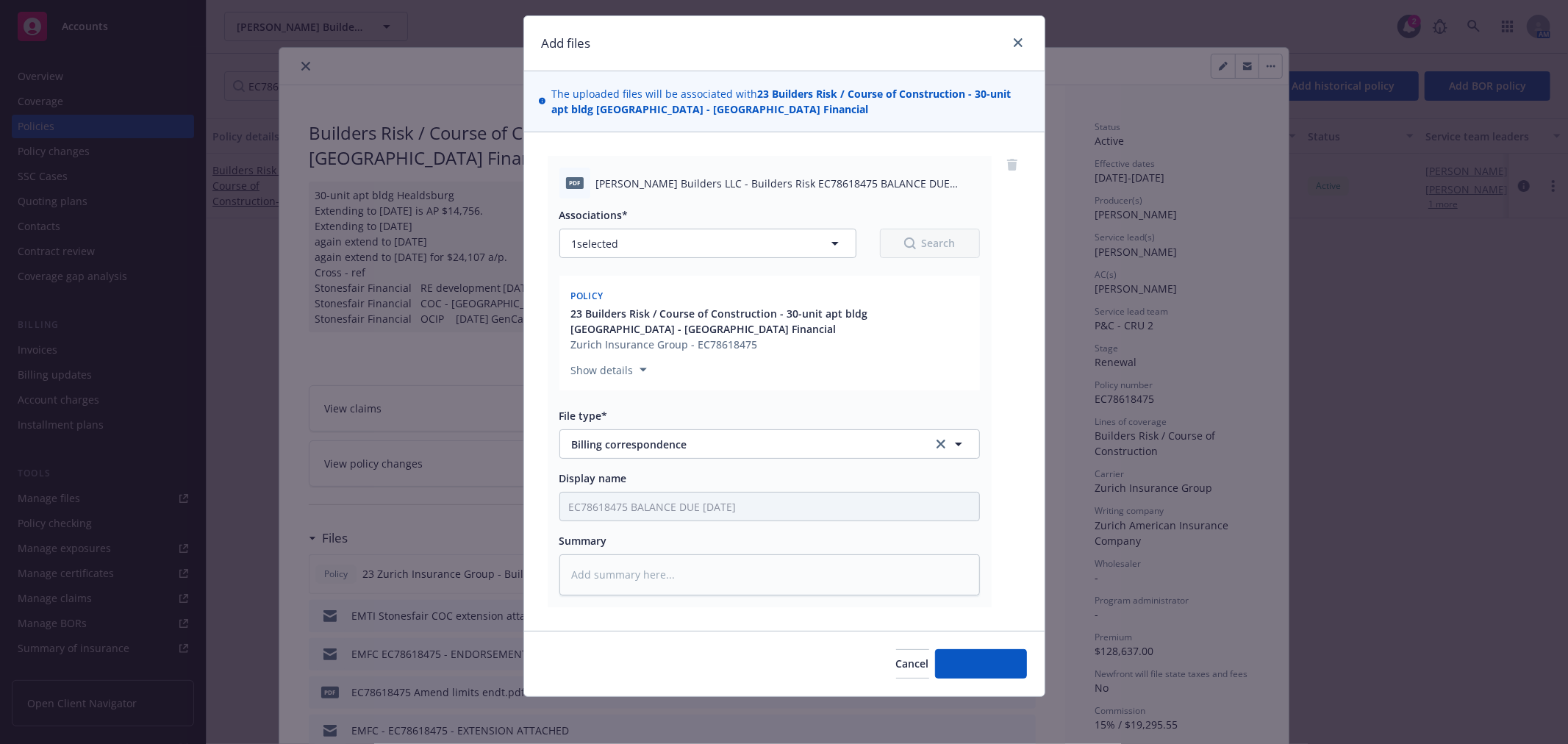
scroll to position [31, 0]
type textarea "x"
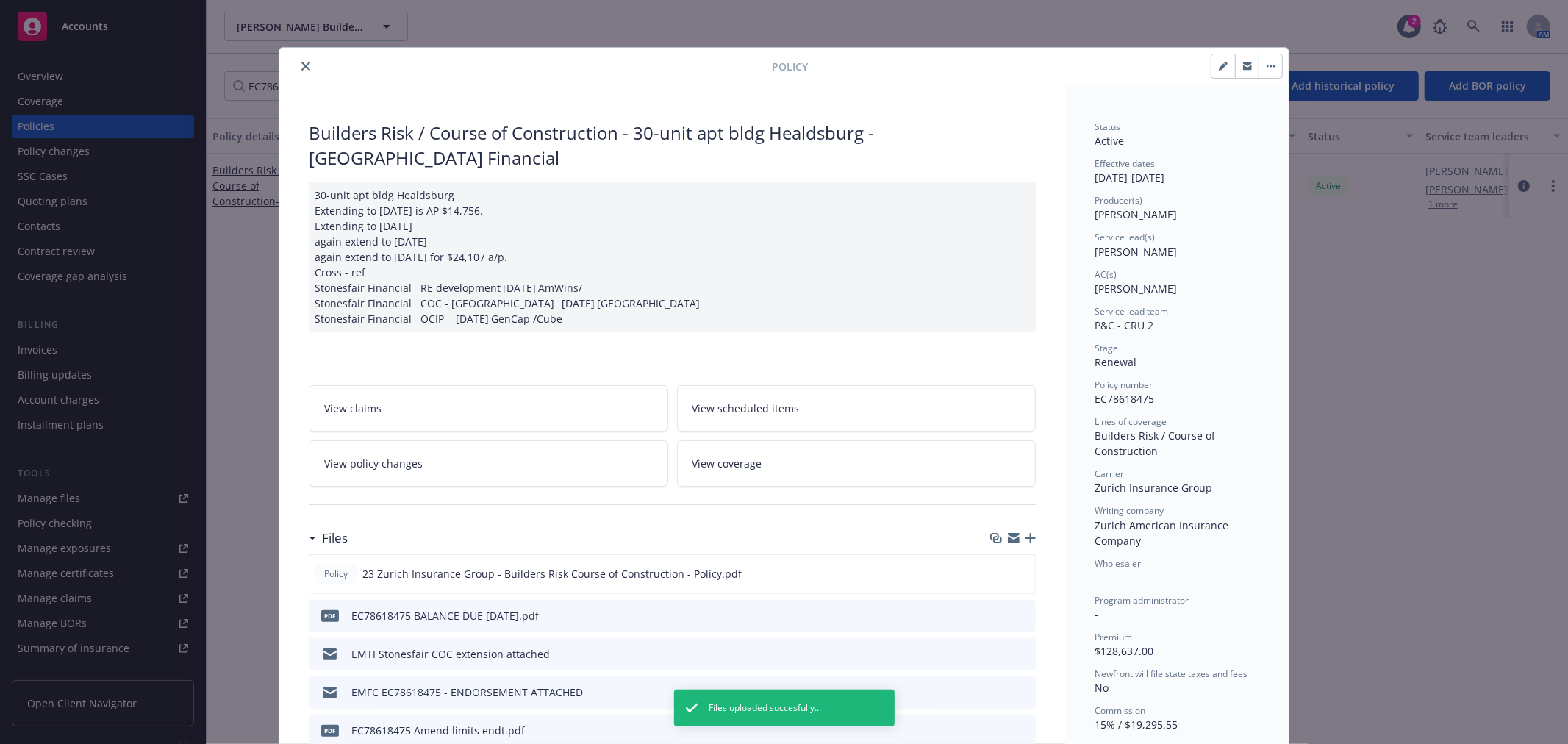
click at [1009, 544] on icon "button" at bounding box center [1014, 539] width 12 height 12
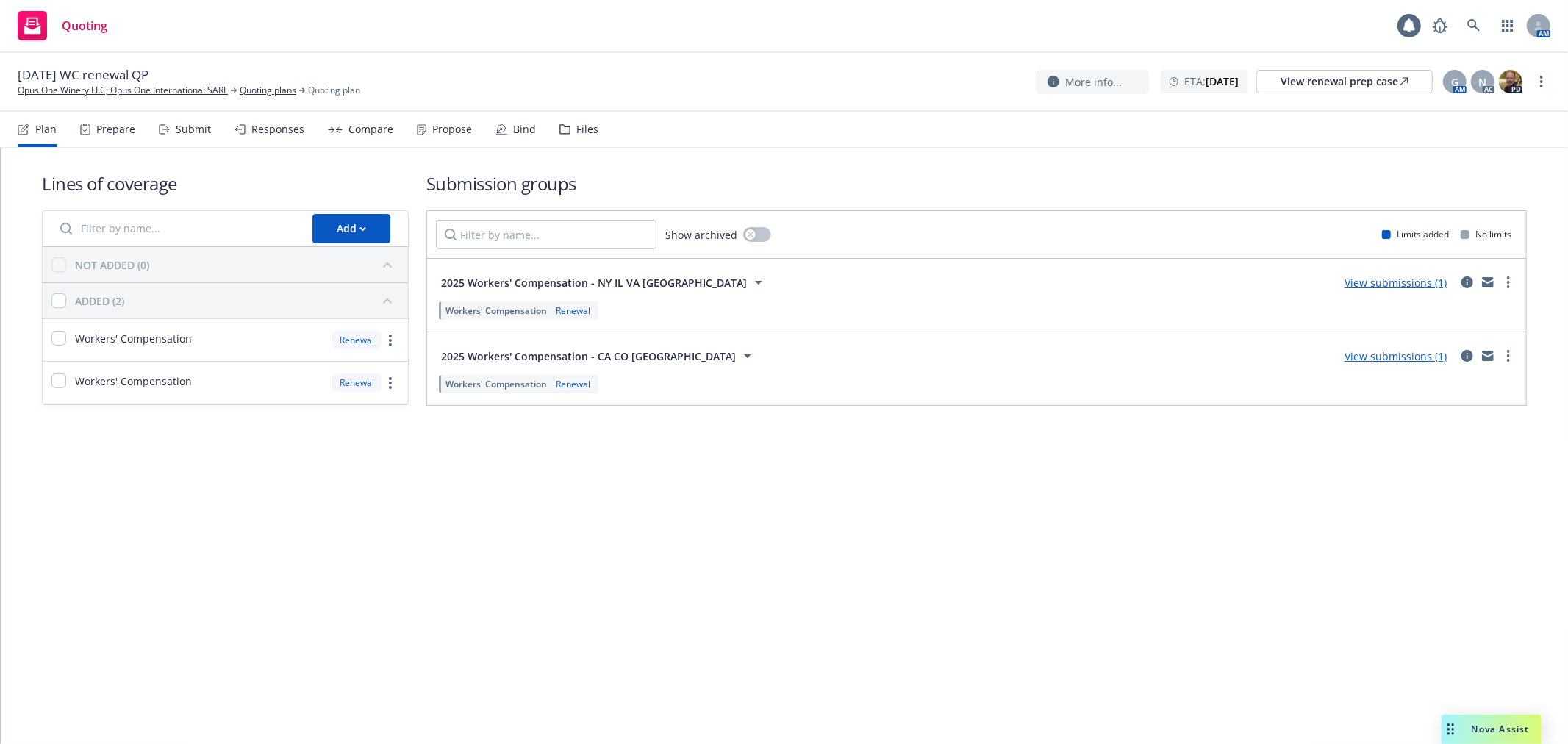
click at [194, 127] on div "Submit" at bounding box center [193, 130] width 35 height 12
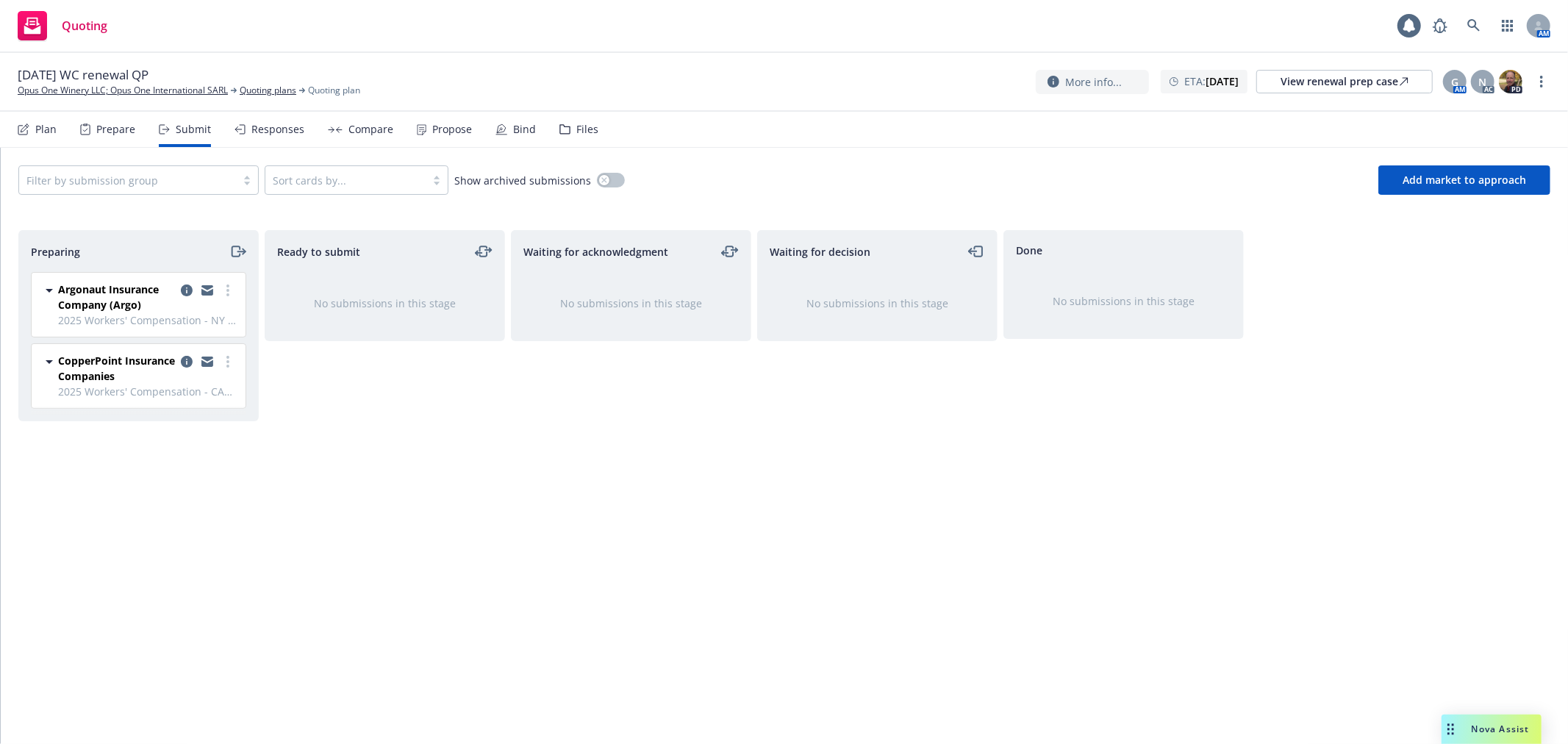
click at [266, 137] on div "Responses" at bounding box center [269, 129] width 70 height 35
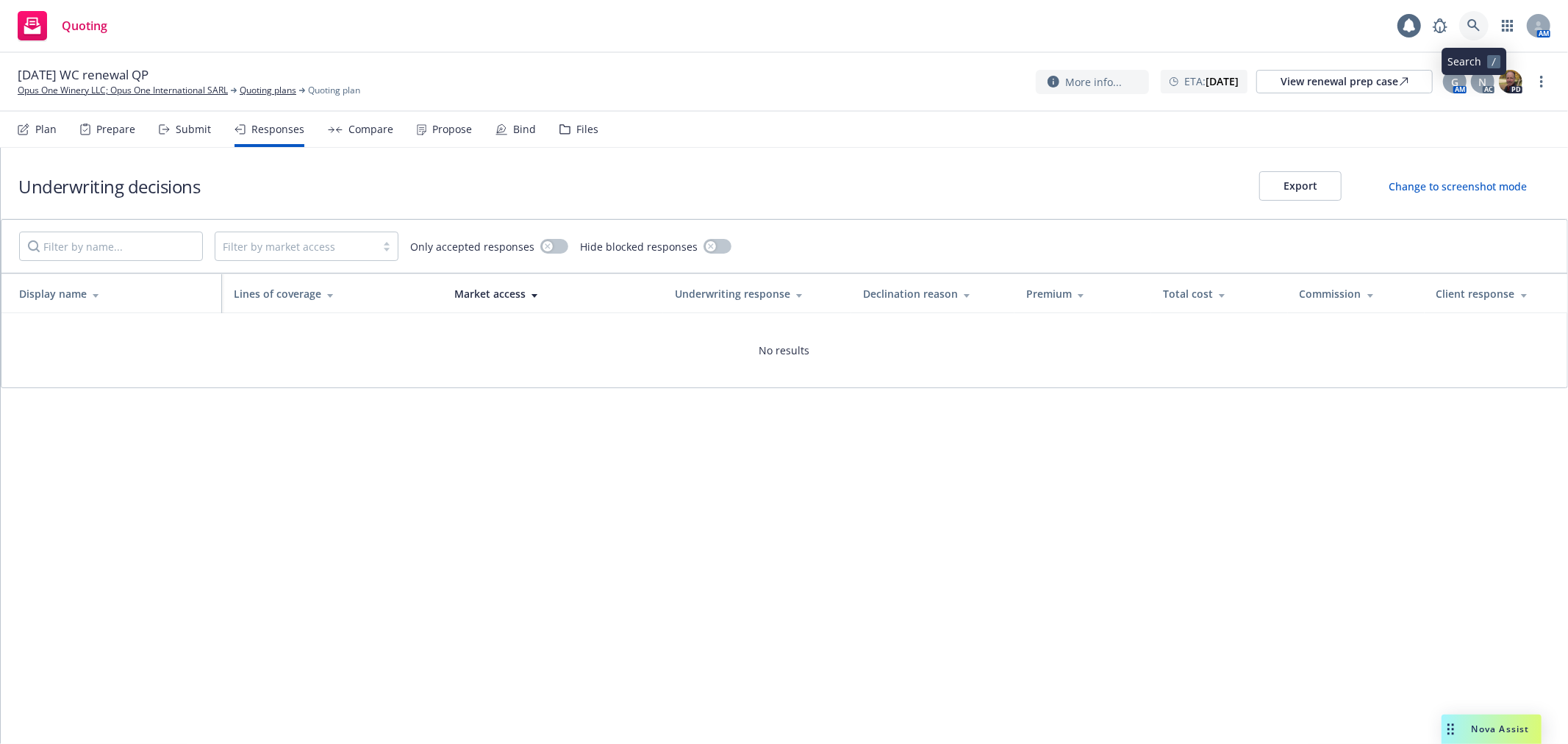
click at [1476, 38] on link at bounding box center [1473, 25] width 29 height 29
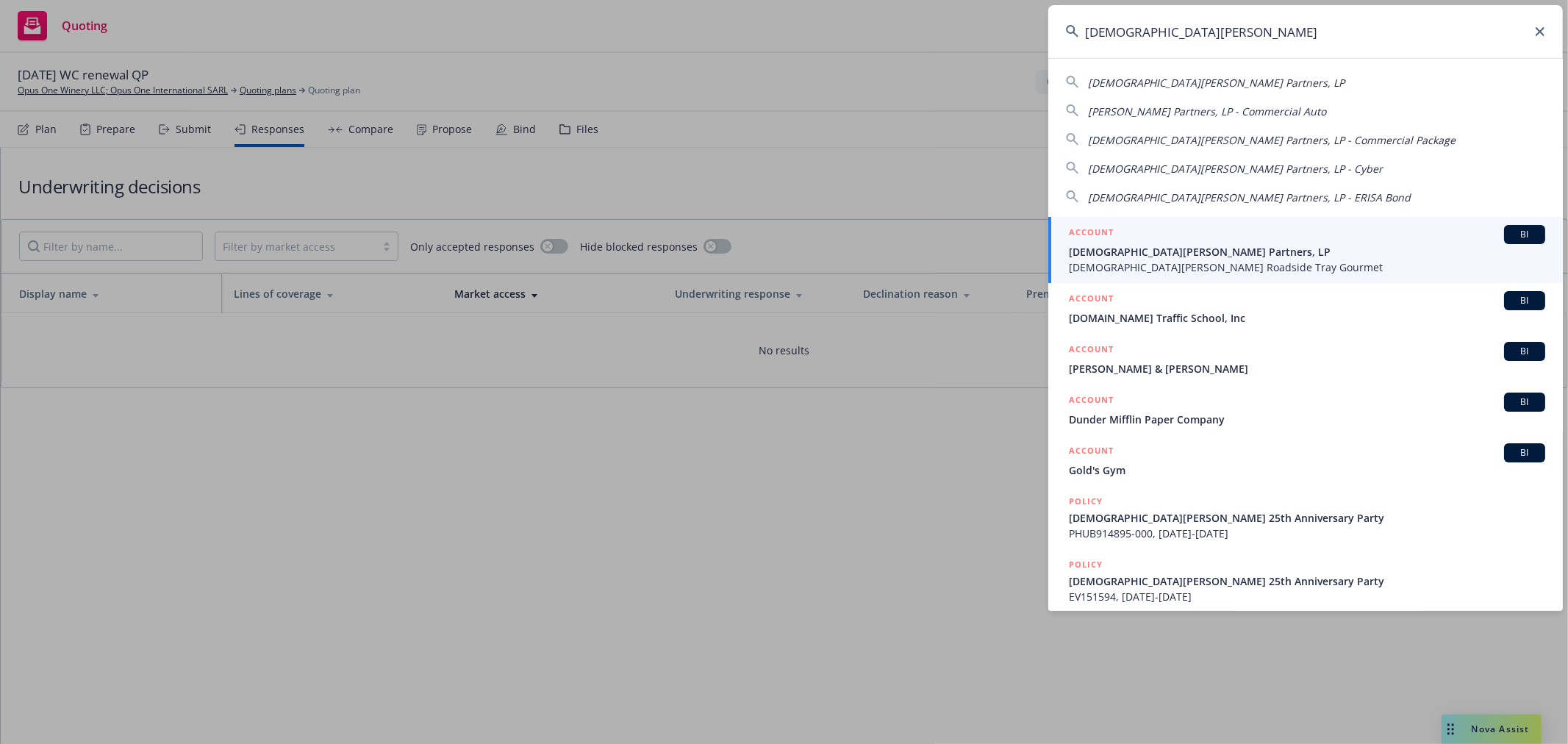
type input "[DEMOGRAPHIC_DATA][PERSON_NAME]"
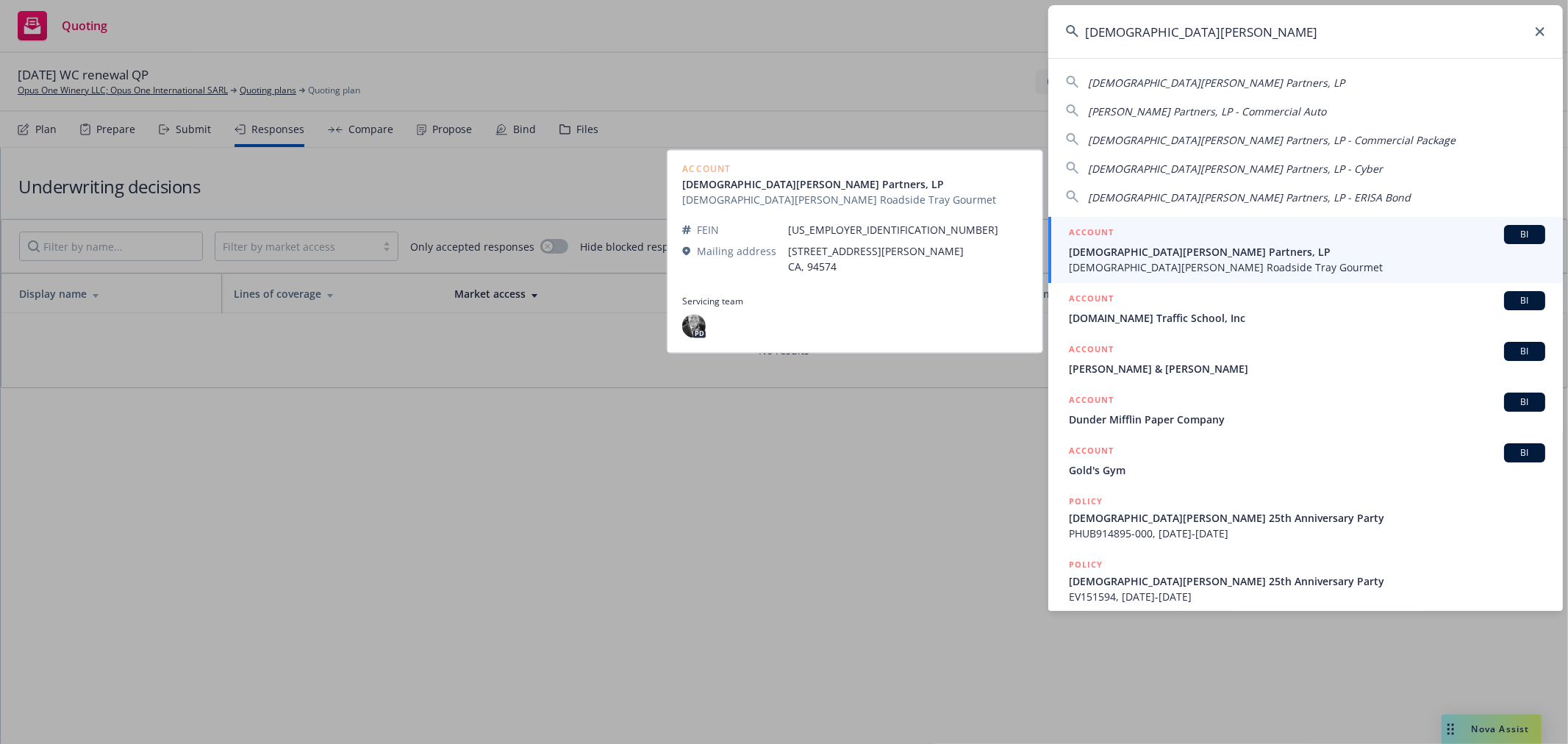
click at [1128, 260] on span "[DEMOGRAPHIC_DATA][PERSON_NAME] Roadside Tray Gourmet" at bounding box center [1307, 267] width 477 height 16
